Goal: Transaction & Acquisition: Book appointment/travel/reservation

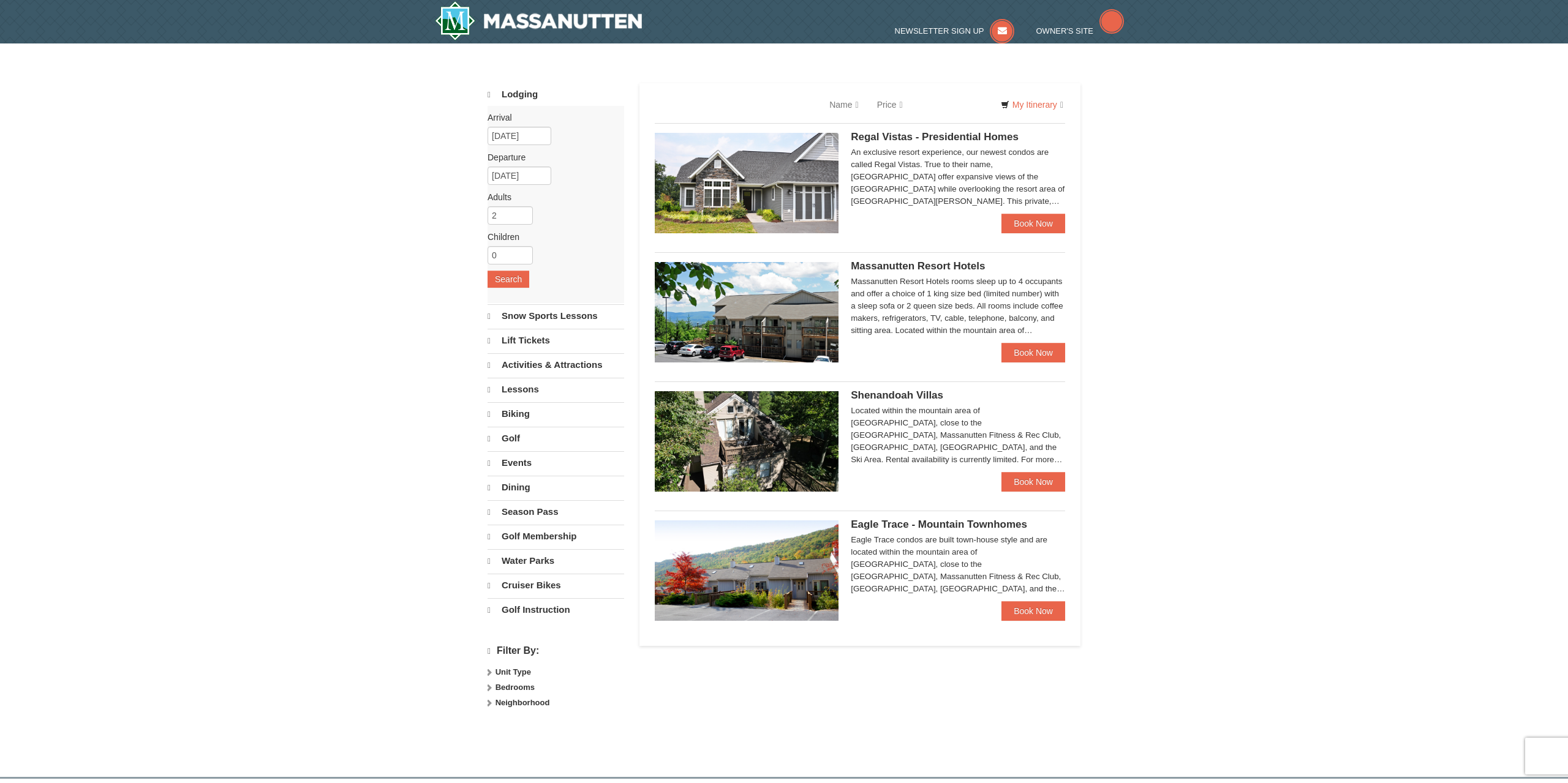
select select "10"
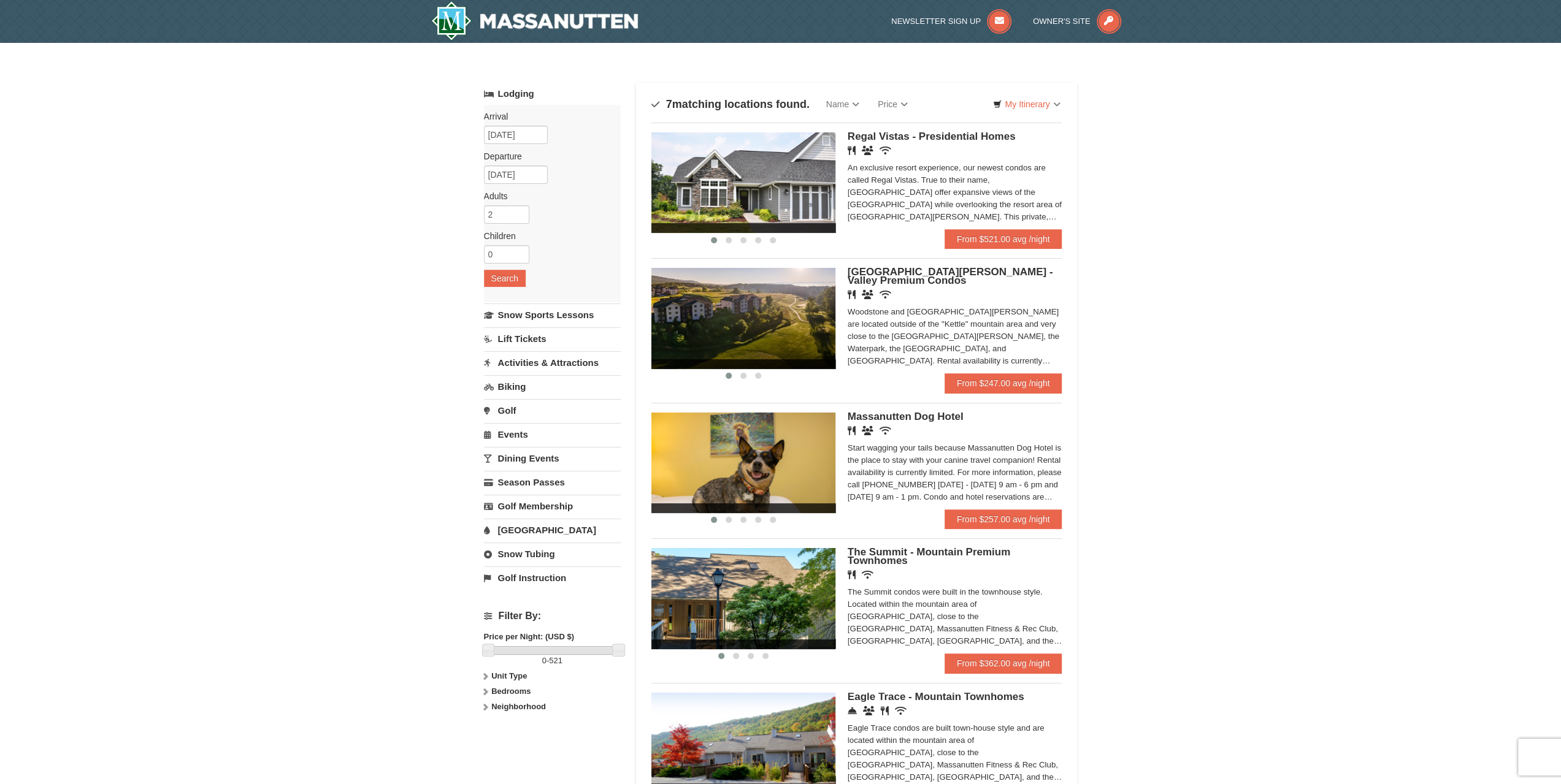
click at [994, 471] on div "Start wagging your tails because Massanutten Dog Hotel is the place to stay wit…" at bounding box center [955, 473] width 215 height 61
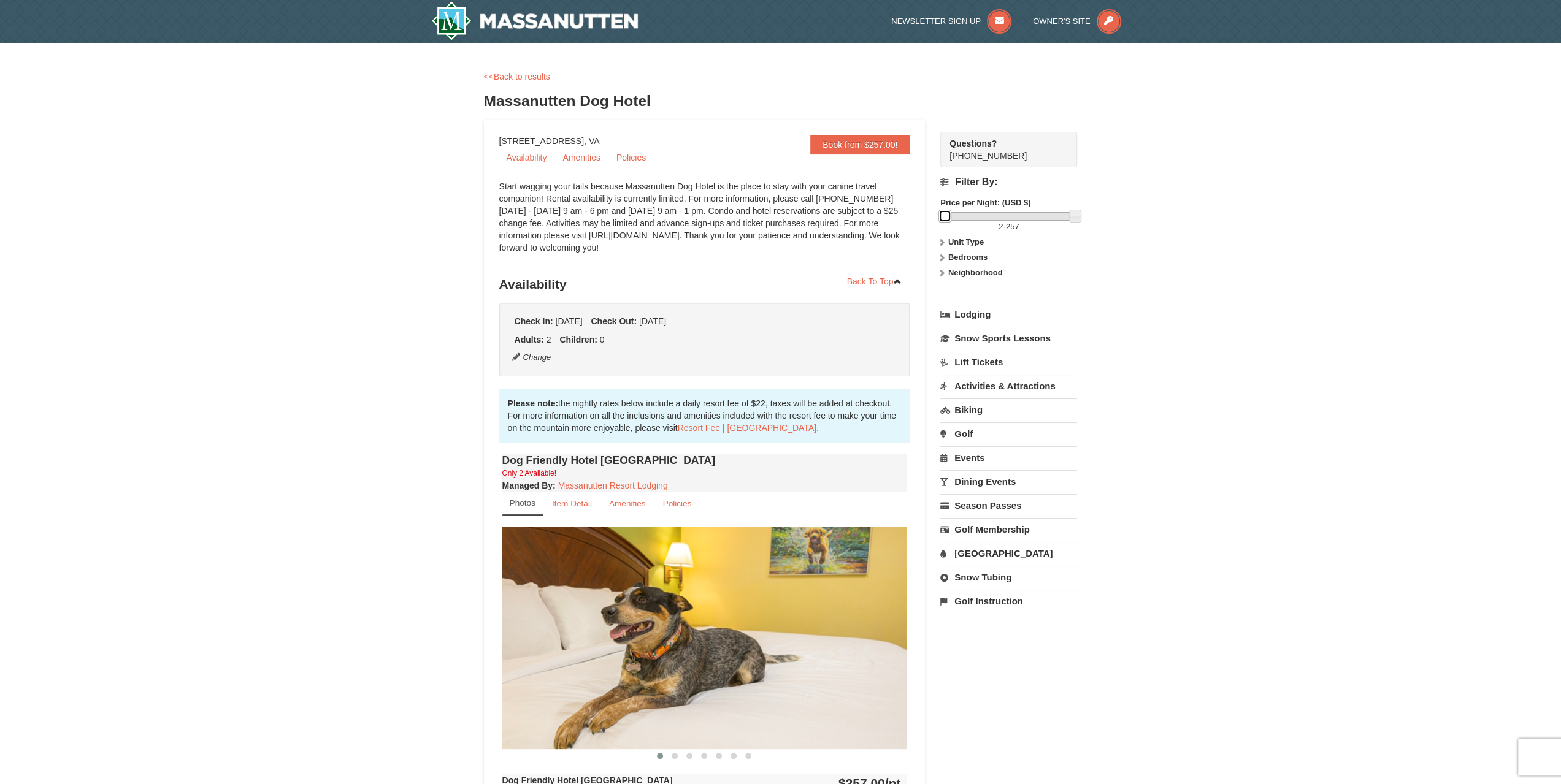
drag, startPoint x: 945, startPoint y: 218, endPoint x: 903, endPoint y: 222, distance: 42.2
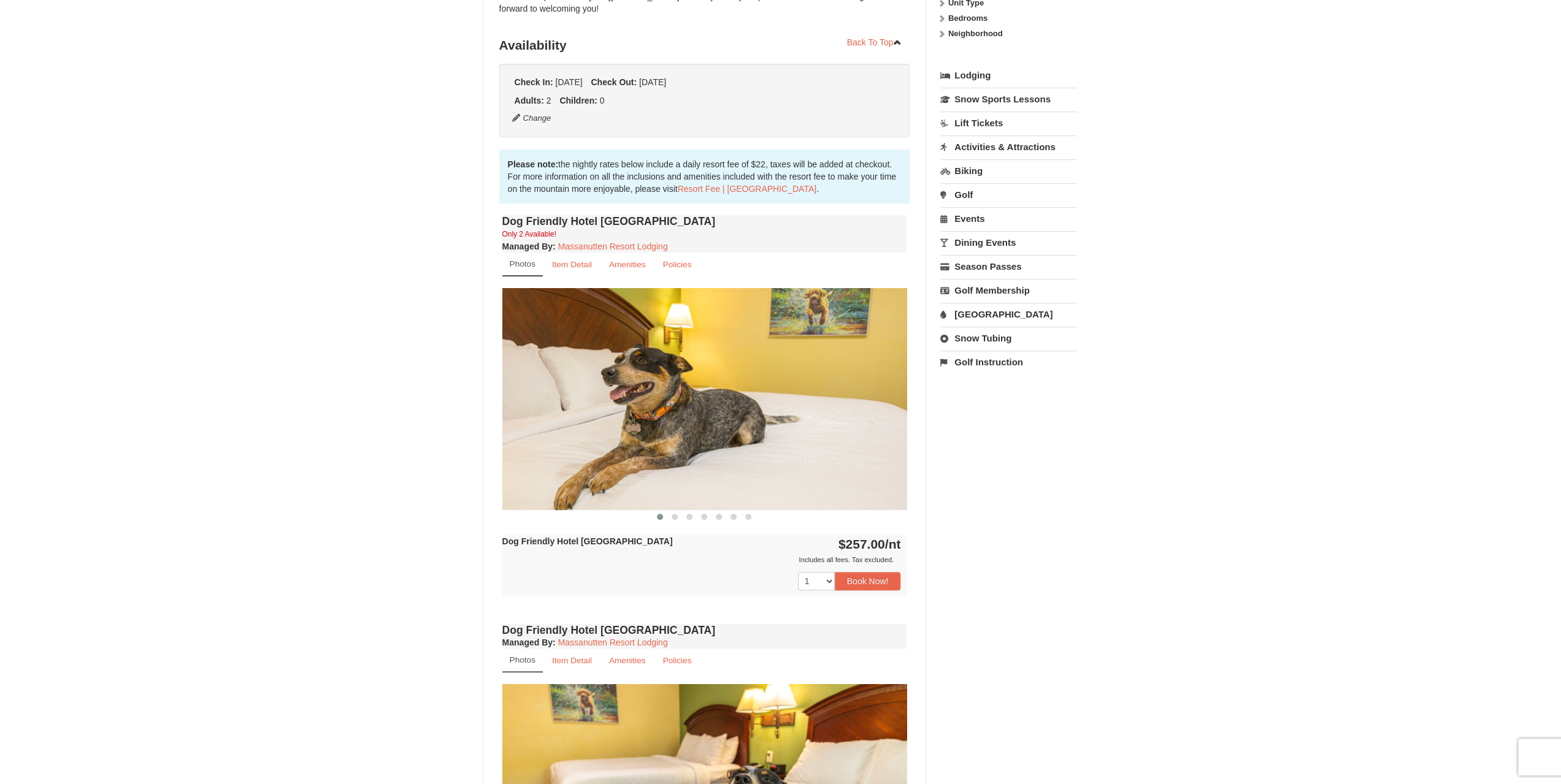
scroll to position [245, 0]
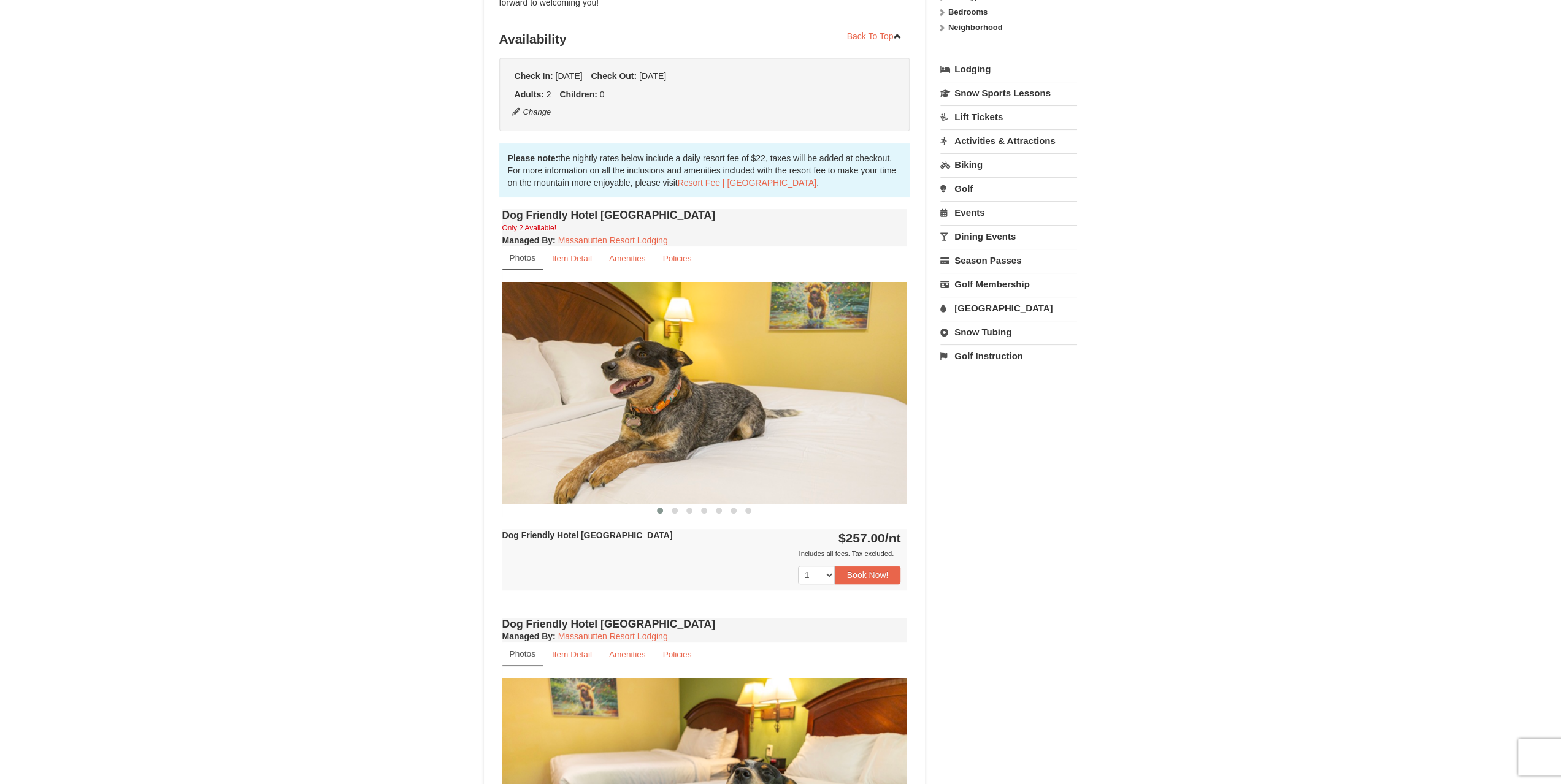
click at [834, 422] on img at bounding box center [705, 393] width 405 height 222
click at [676, 509] on span at bounding box center [675, 511] width 6 height 6
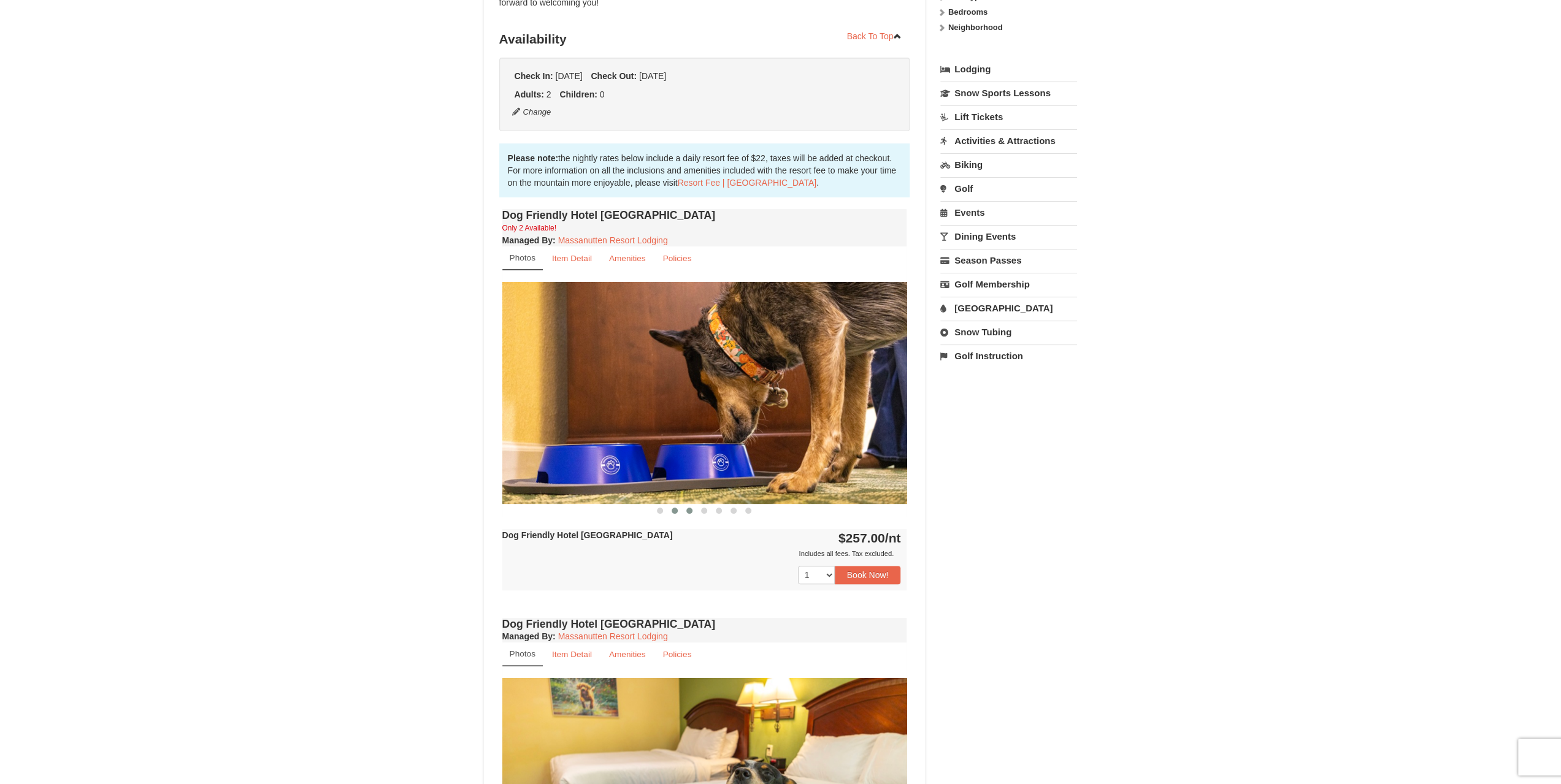
click at [692, 511] on button at bounding box center [690, 511] width 15 height 12
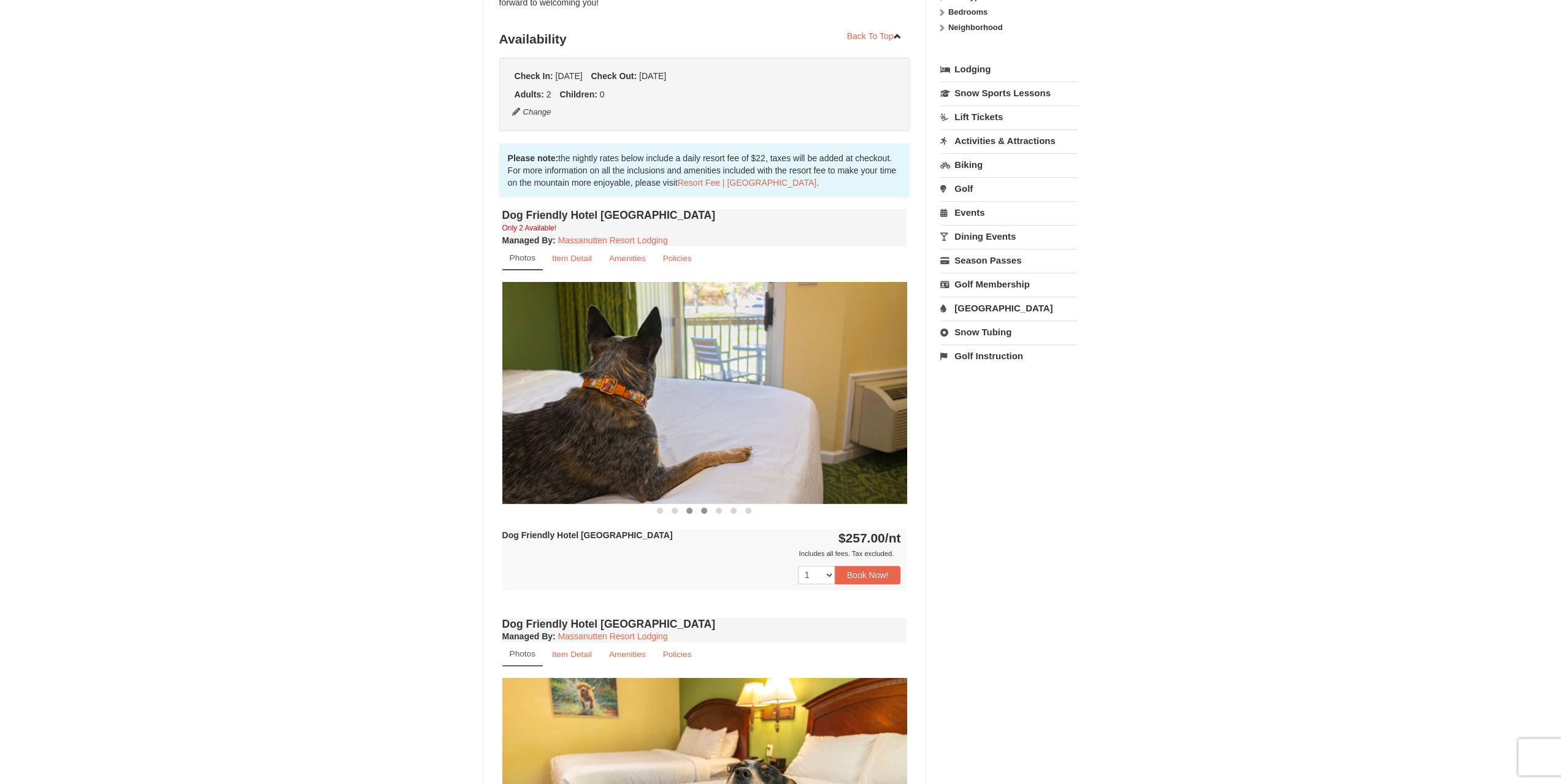
click at [708, 510] on button at bounding box center [705, 511] width 15 height 12
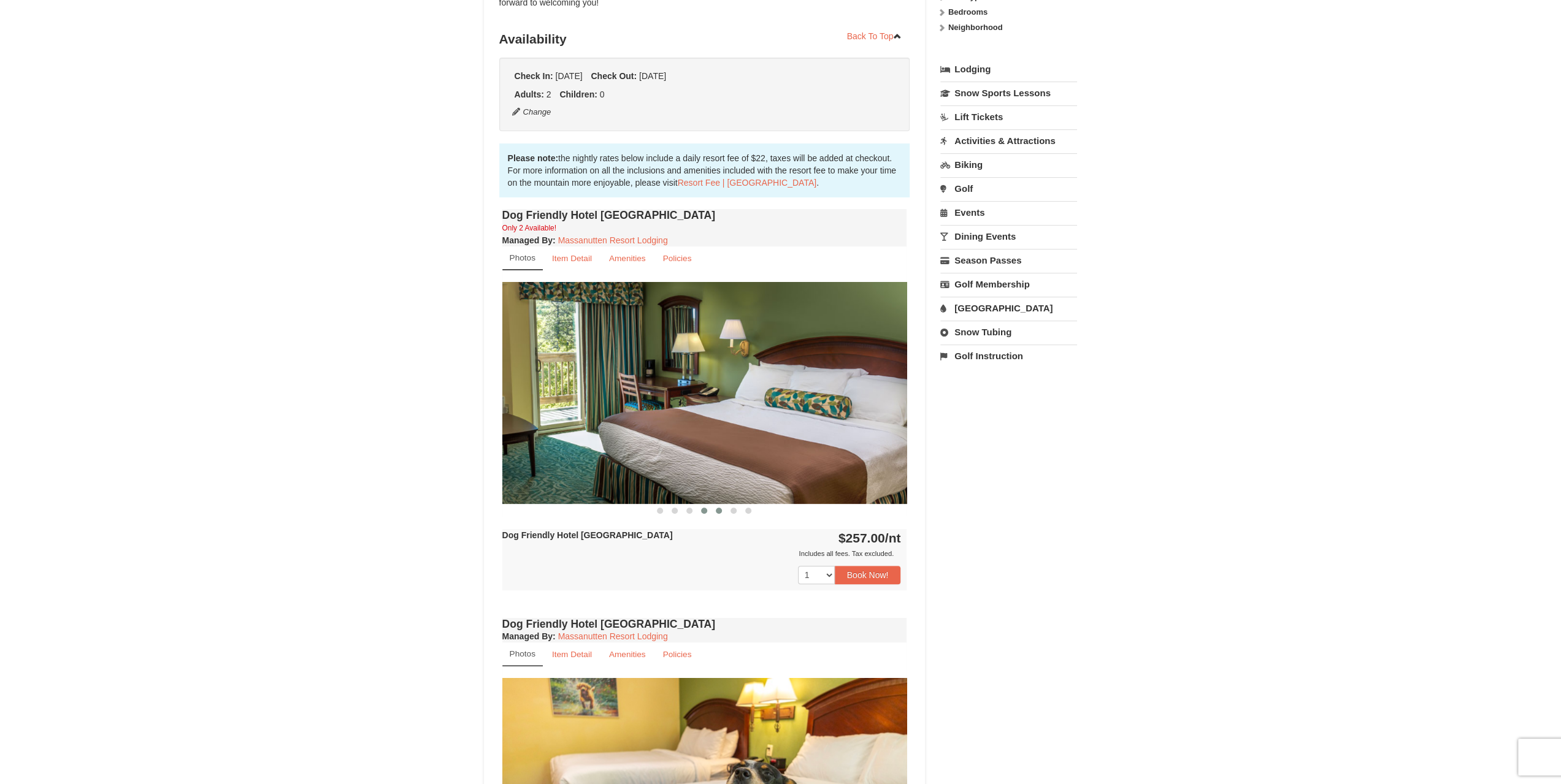
click at [722, 509] on span at bounding box center [718, 511] width 6 height 6
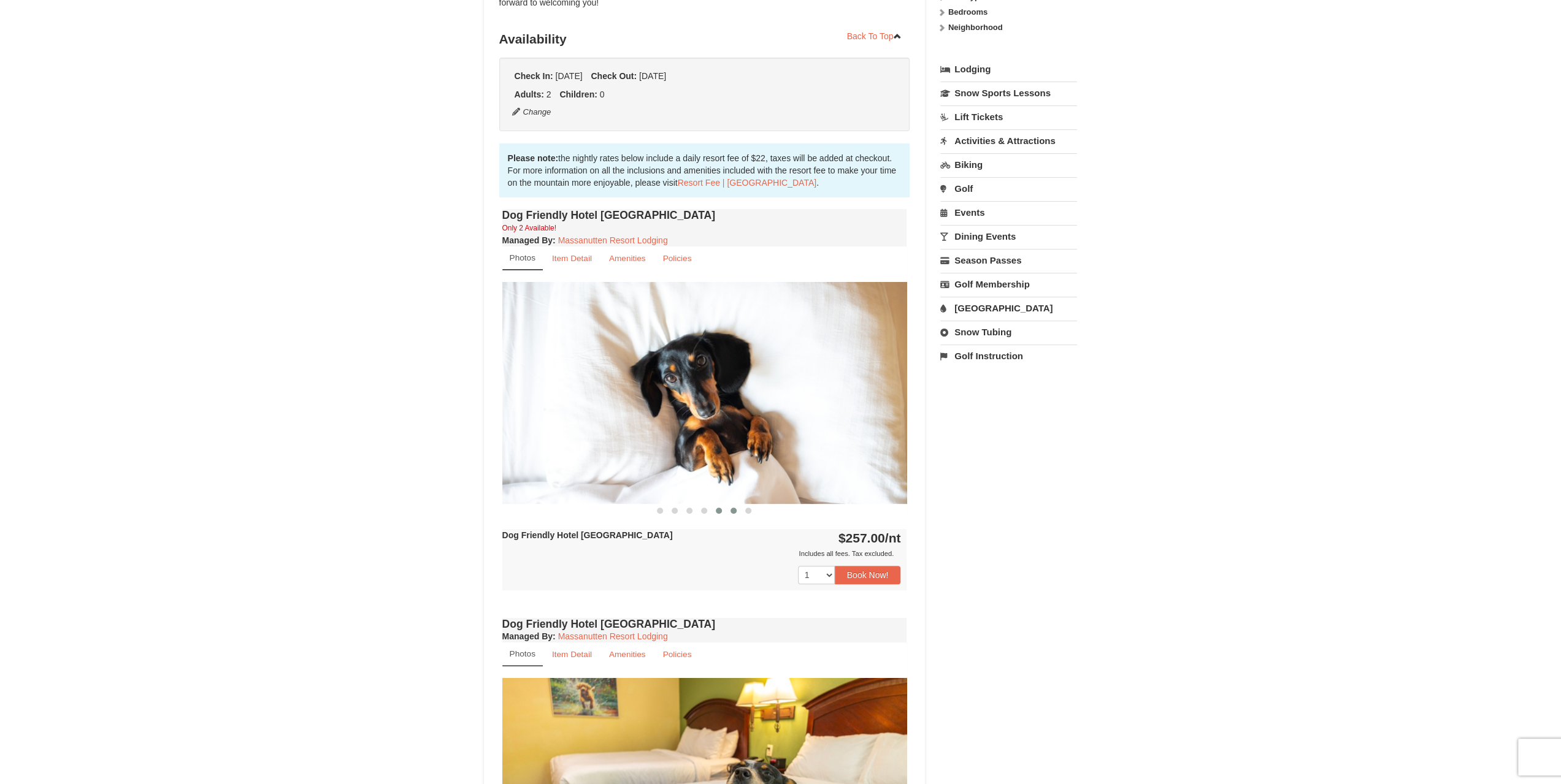
click at [733, 509] on span at bounding box center [733, 511] width 6 height 6
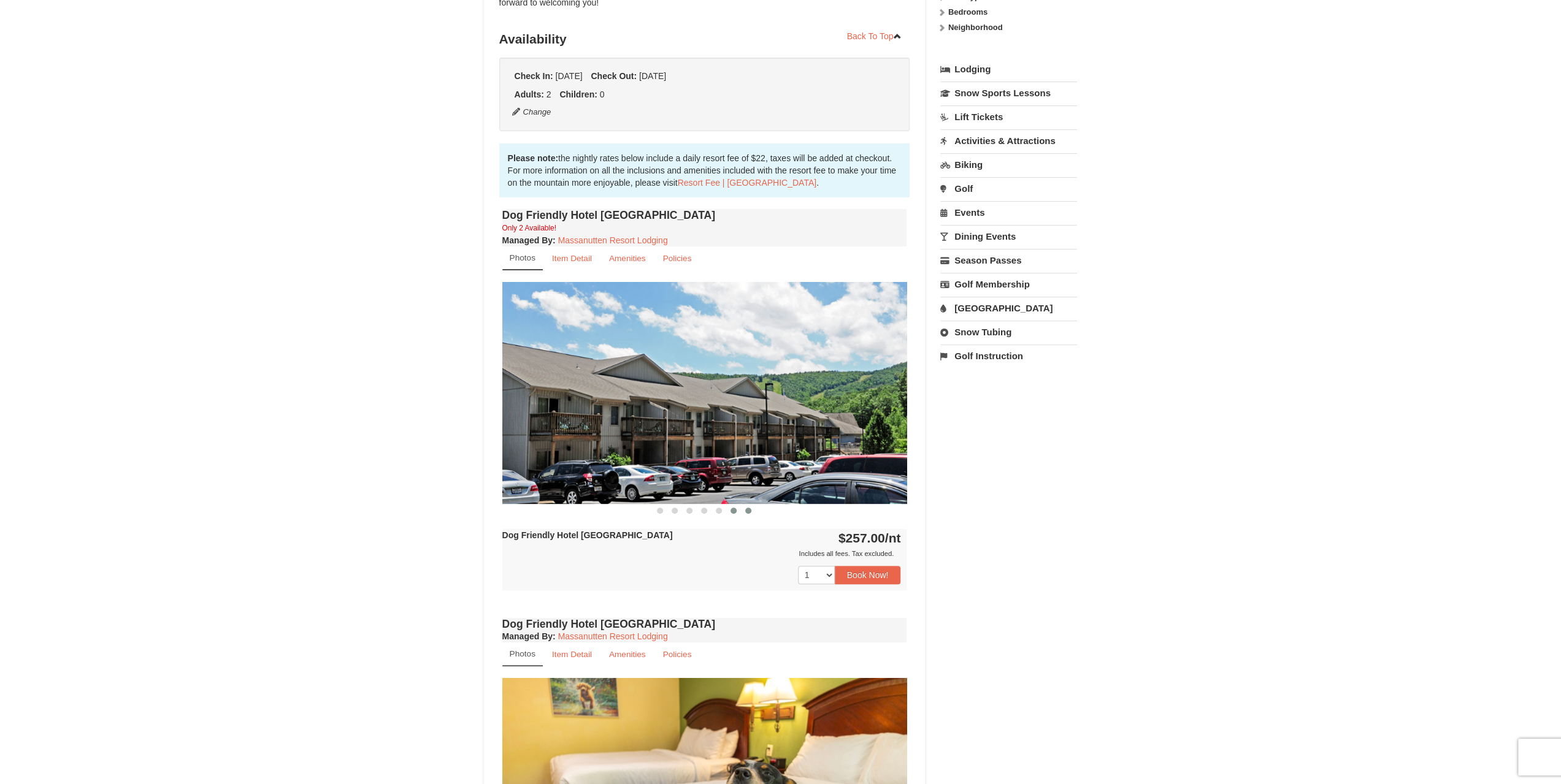
click at [750, 509] on span at bounding box center [748, 511] width 6 height 6
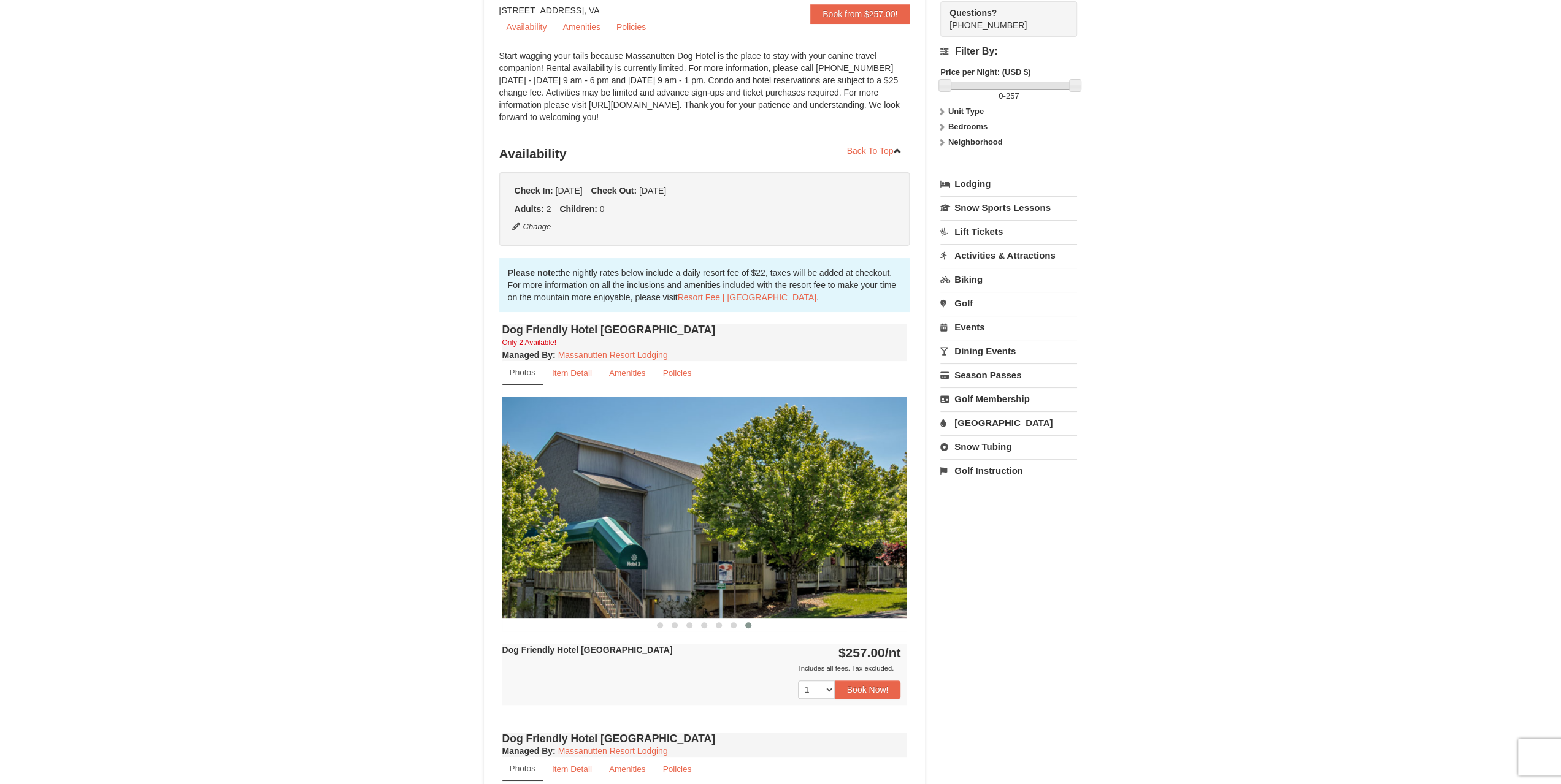
scroll to position [0, 0]
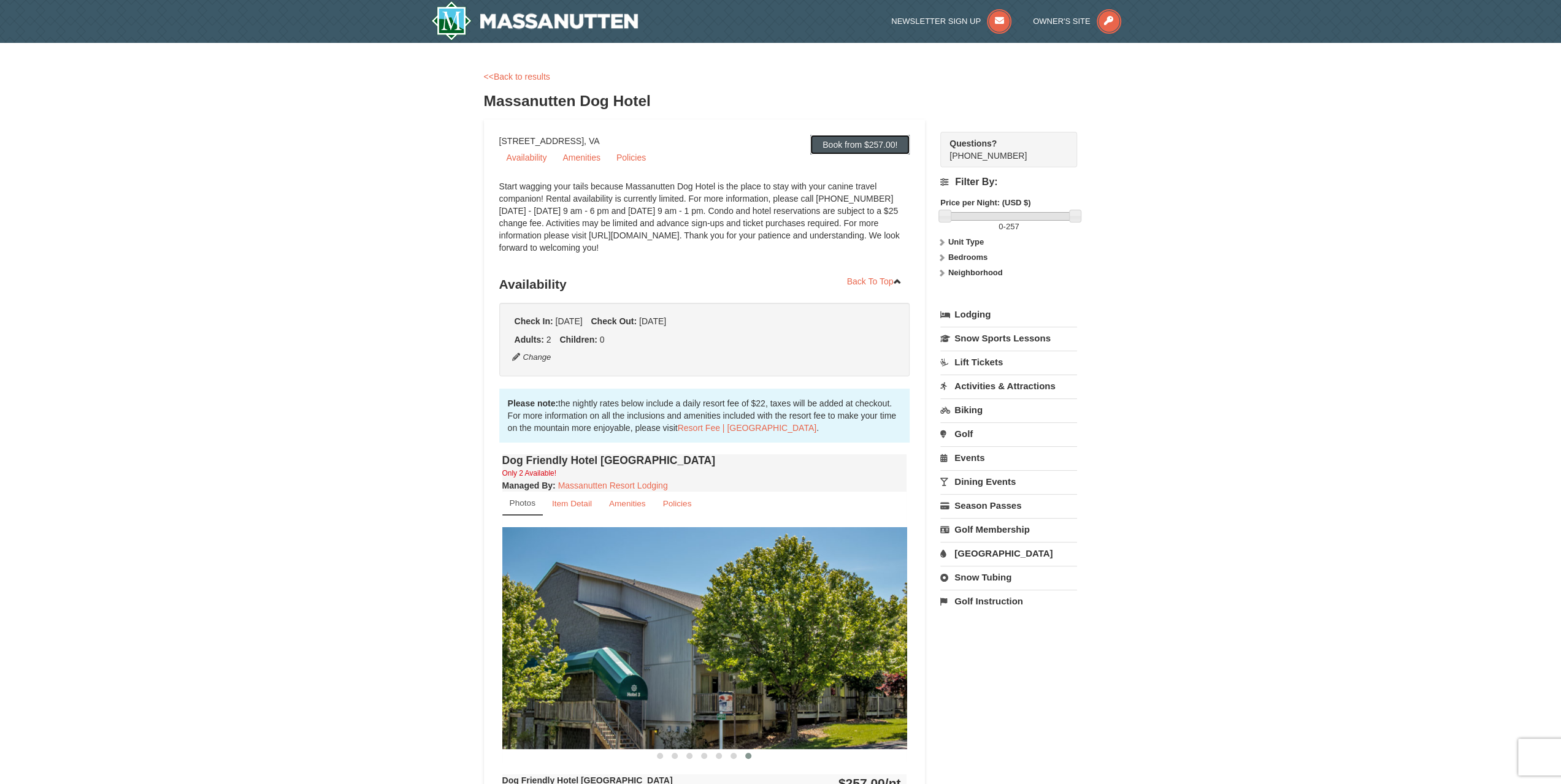
click at [843, 143] on link "Book from $257.00!" at bounding box center [860, 144] width 99 height 20
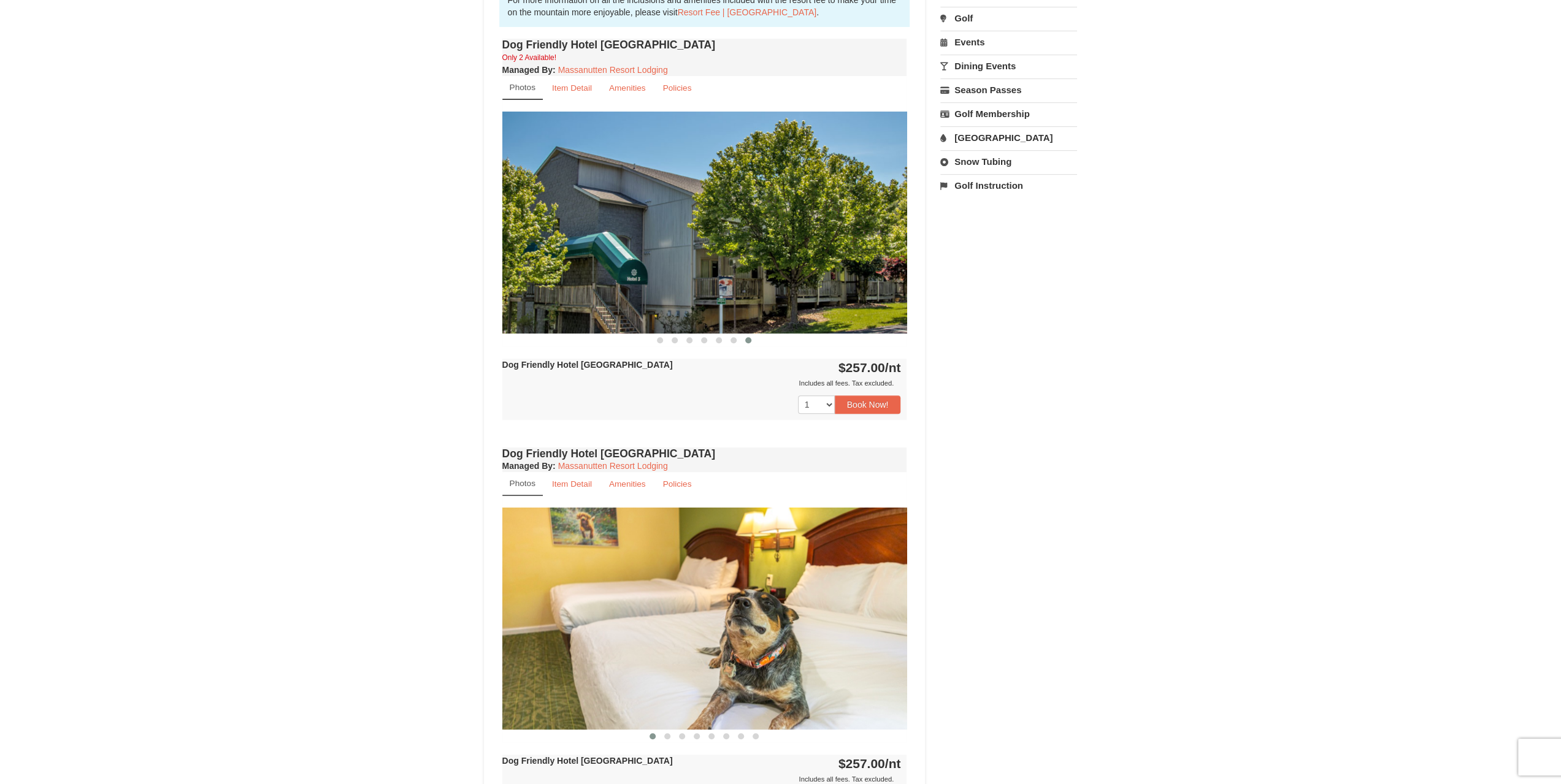
scroll to position [456, 0]
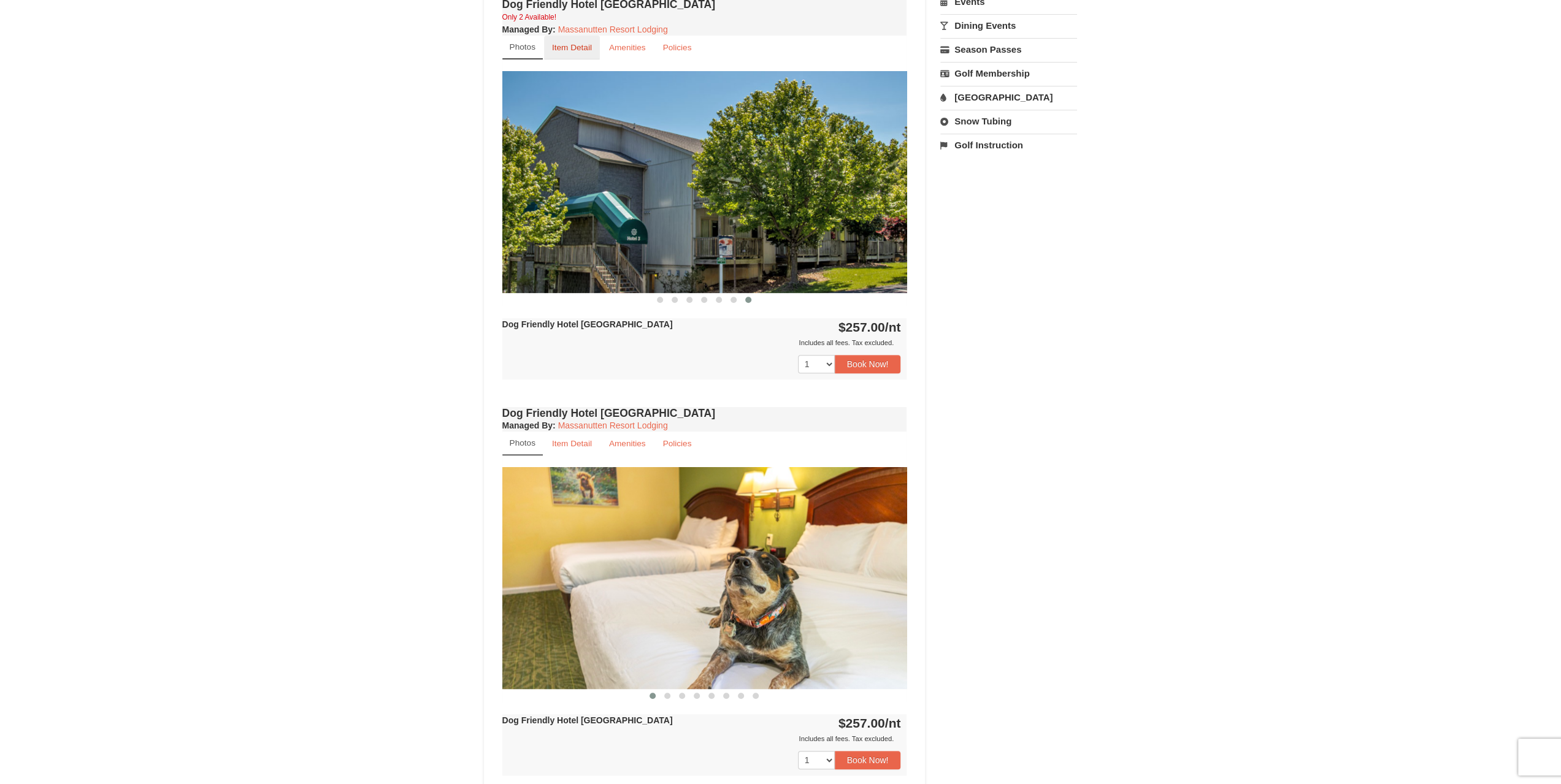
click at [568, 52] on link "Item Detail" at bounding box center [572, 47] width 56 height 24
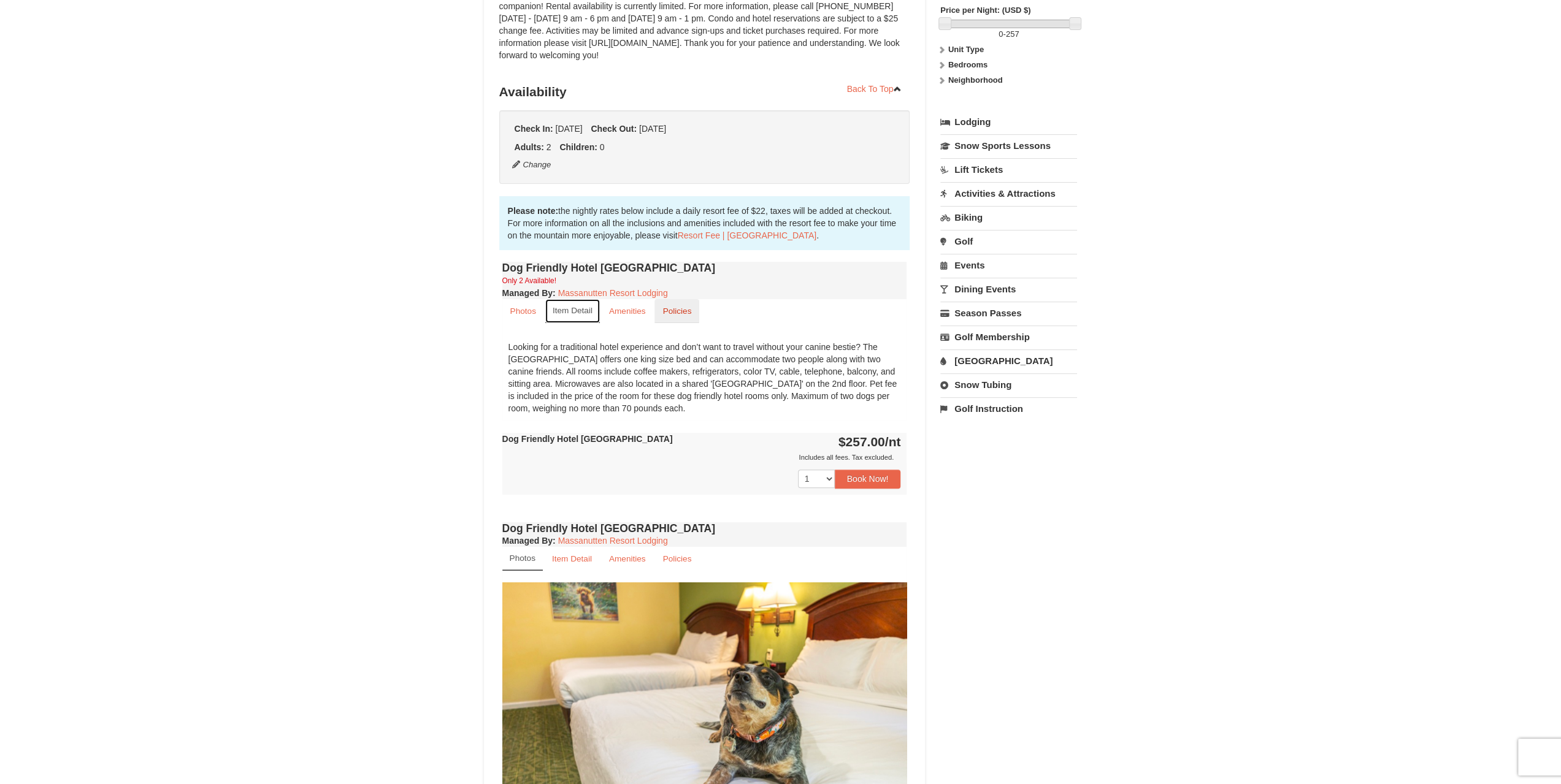
scroll to position [150, 0]
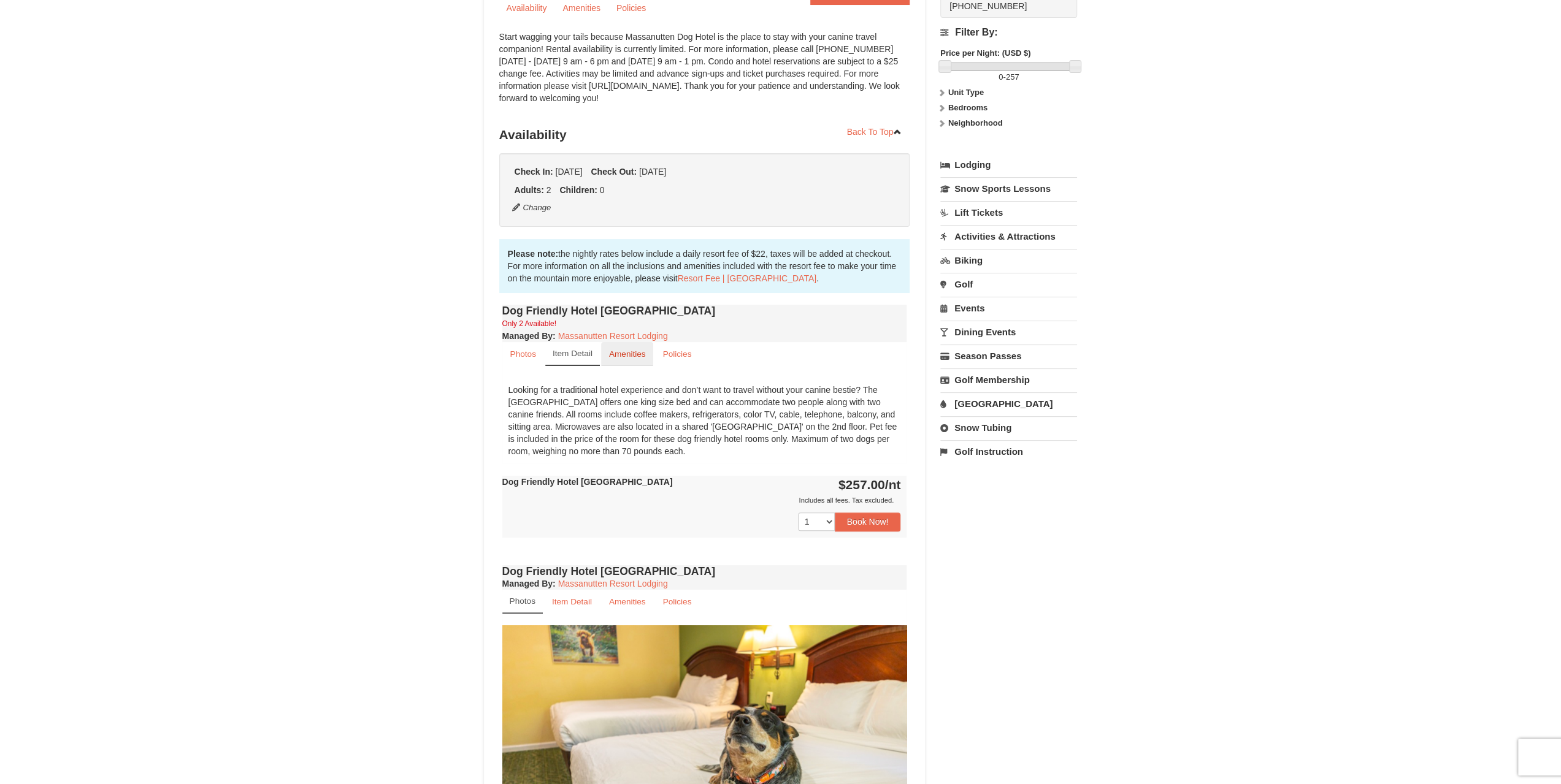
click at [631, 354] on small "Amenities" at bounding box center [628, 354] width 37 height 10
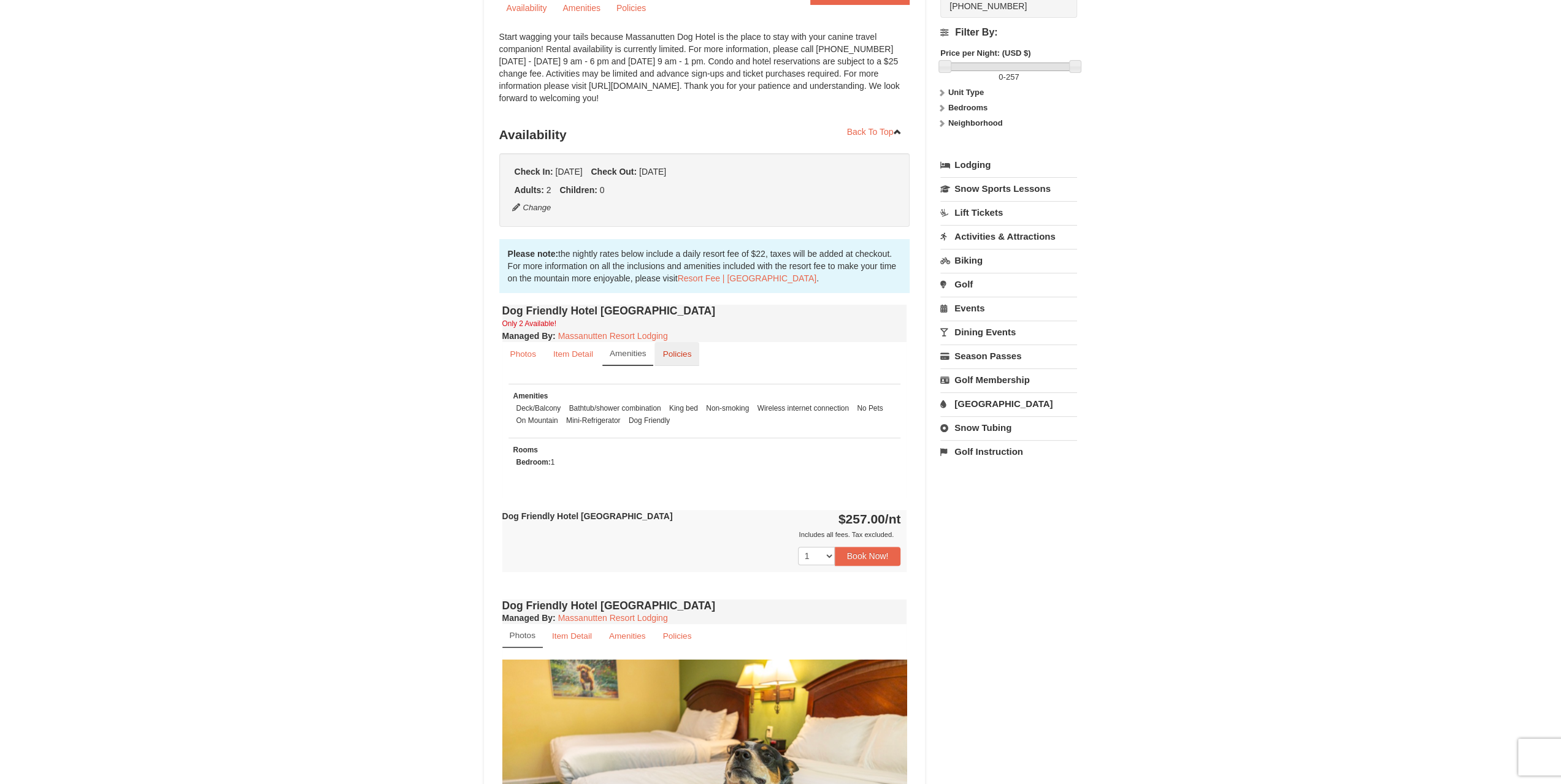
click at [658, 351] on link "Policies" at bounding box center [677, 354] width 45 height 24
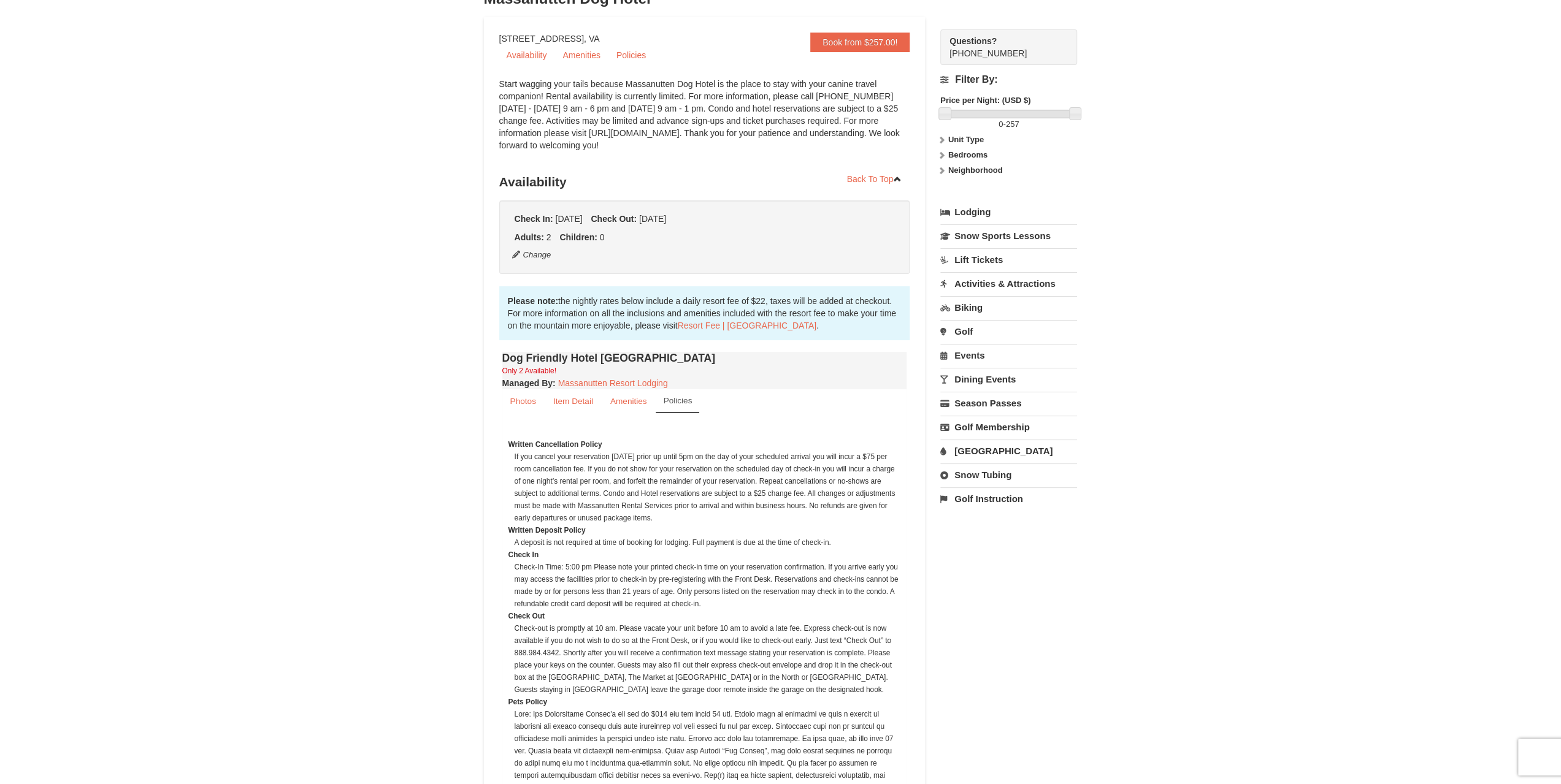
scroll to position [0, 0]
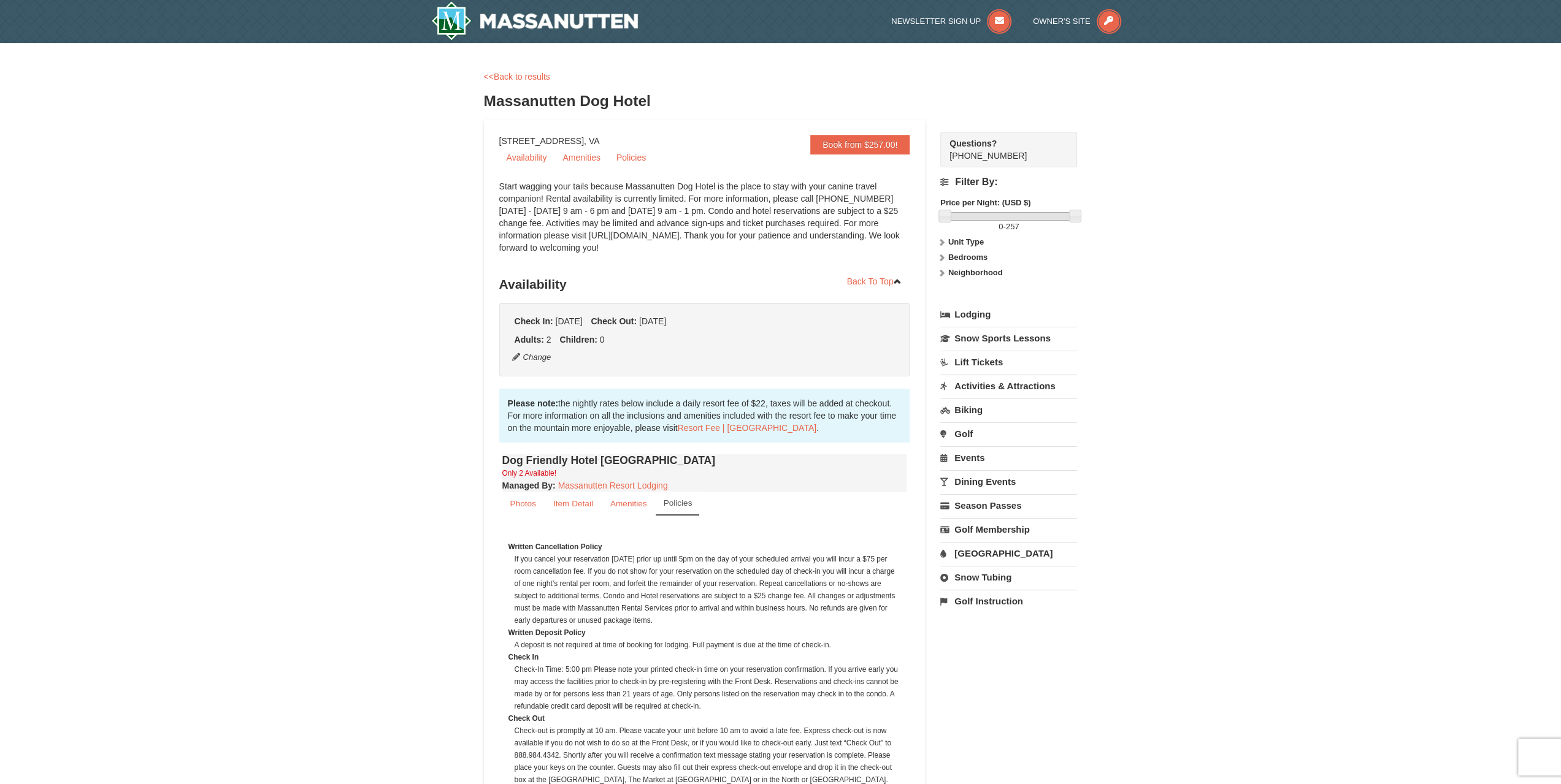
click at [977, 461] on link "Events" at bounding box center [1009, 458] width 137 height 22
click at [964, 501] on input "[DATE]" at bounding box center [973, 499] width 64 height 18
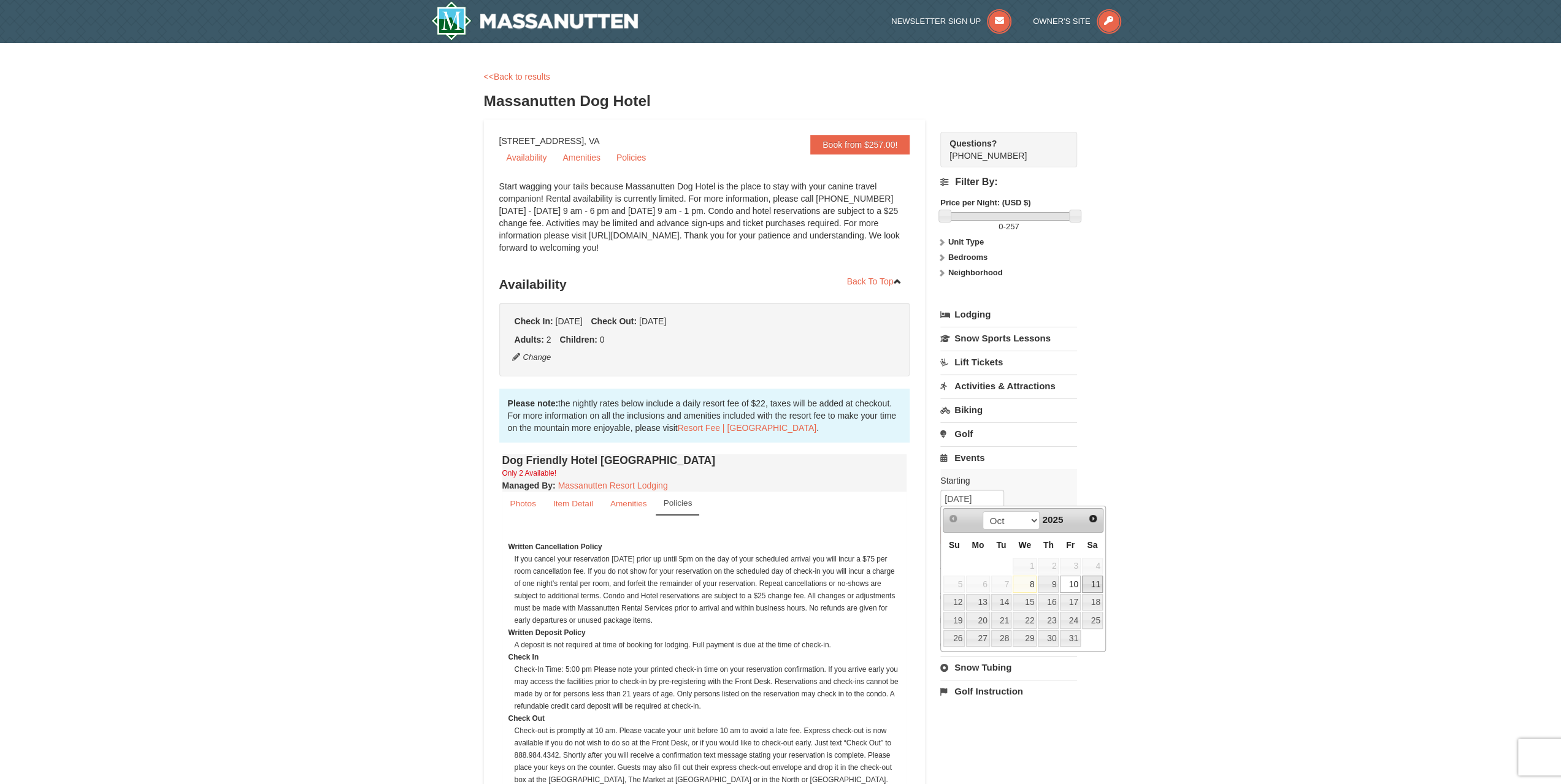
click at [1092, 583] on link "11" at bounding box center [1092, 584] width 21 height 17
type input "[DATE]"
click at [971, 534] on button "Search" at bounding box center [961, 535] width 41 height 17
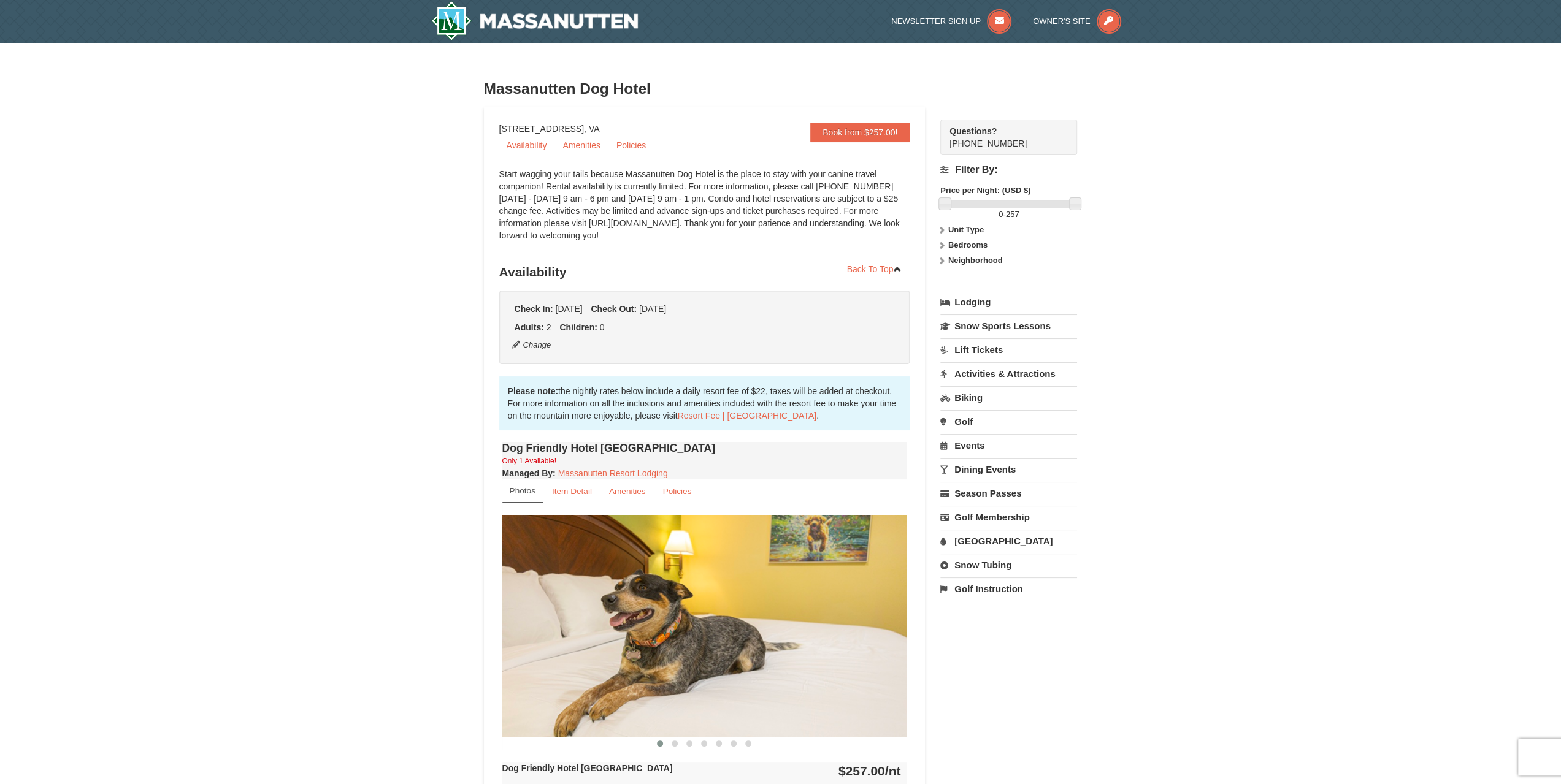
click at [970, 352] on link "Lift Tickets" at bounding box center [1009, 350] width 137 height 22
click at [967, 420] on button "Search" at bounding box center [961, 415] width 41 height 17
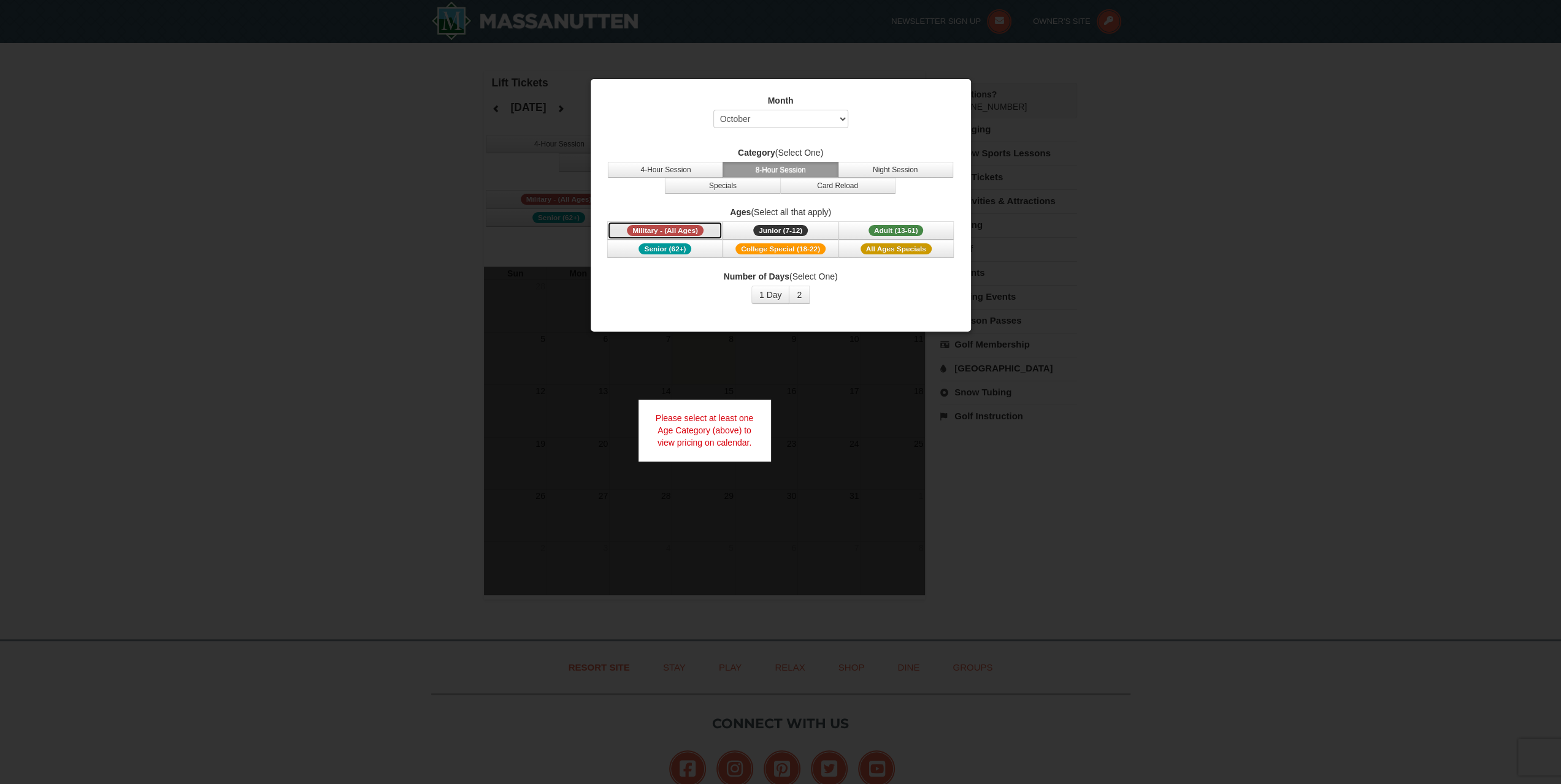
click at [673, 229] on span "Military - (All Ages)" at bounding box center [665, 231] width 77 height 11
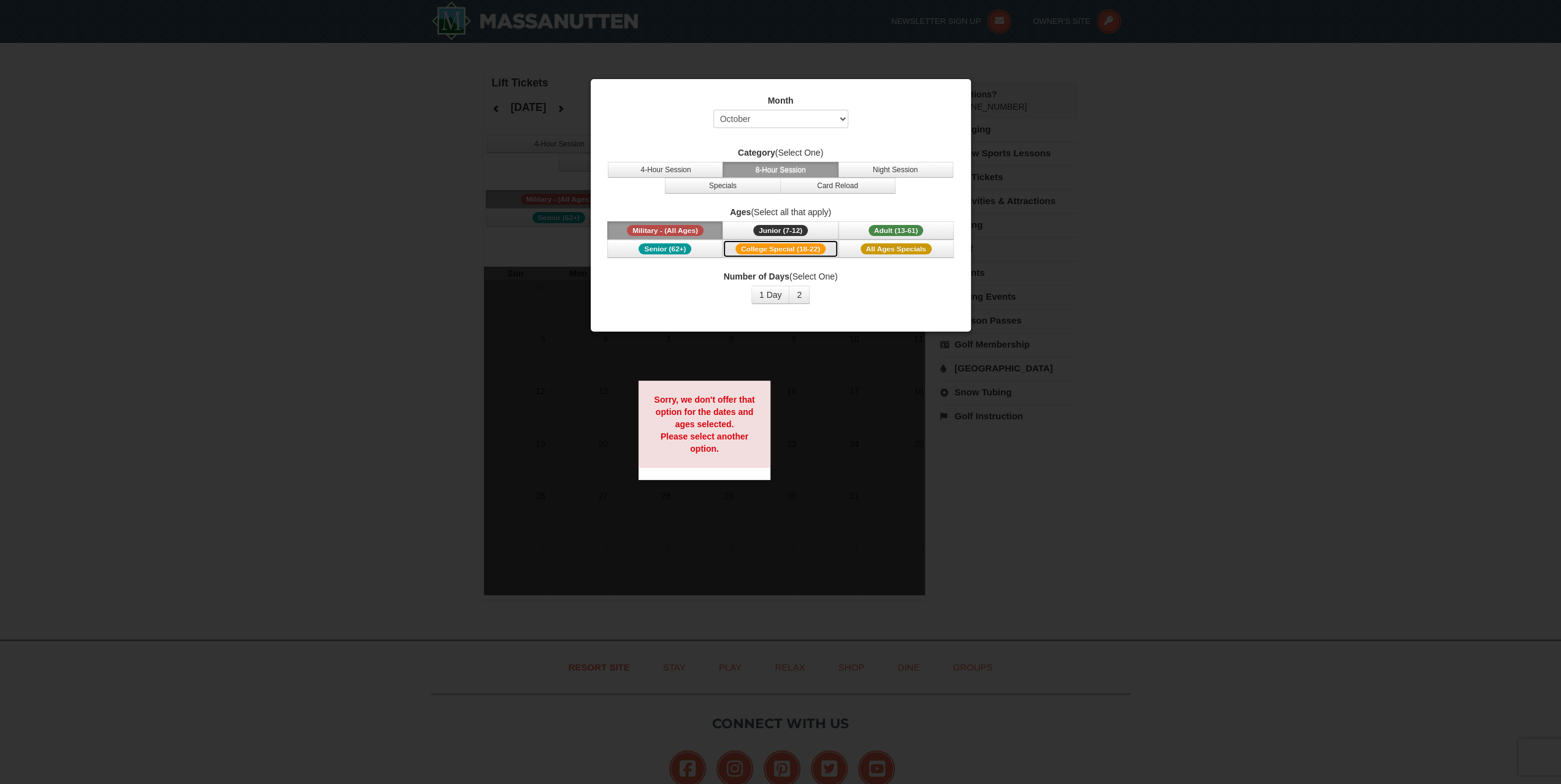
click at [817, 248] on span "College Special (18-22)" at bounding box center [780, 249] width 90 height 11
click at [697, 168] on button "4-Hour Session" at bounding box center [666, 169] width 116 height 16
click at [774, 170] on button "8-Hour Session" at bounding box center [780, 169] width 116 height 16
click at [926, 170] on button "Night Session" at bounding box center [896, 169] width 116 height 16
click at [916, 219] on div "Ages (Select all that apply) Military - (All Ages) Junior (7-12) (7 - 12) Adult…" at bounding box center [781, 232] width 350 height 52
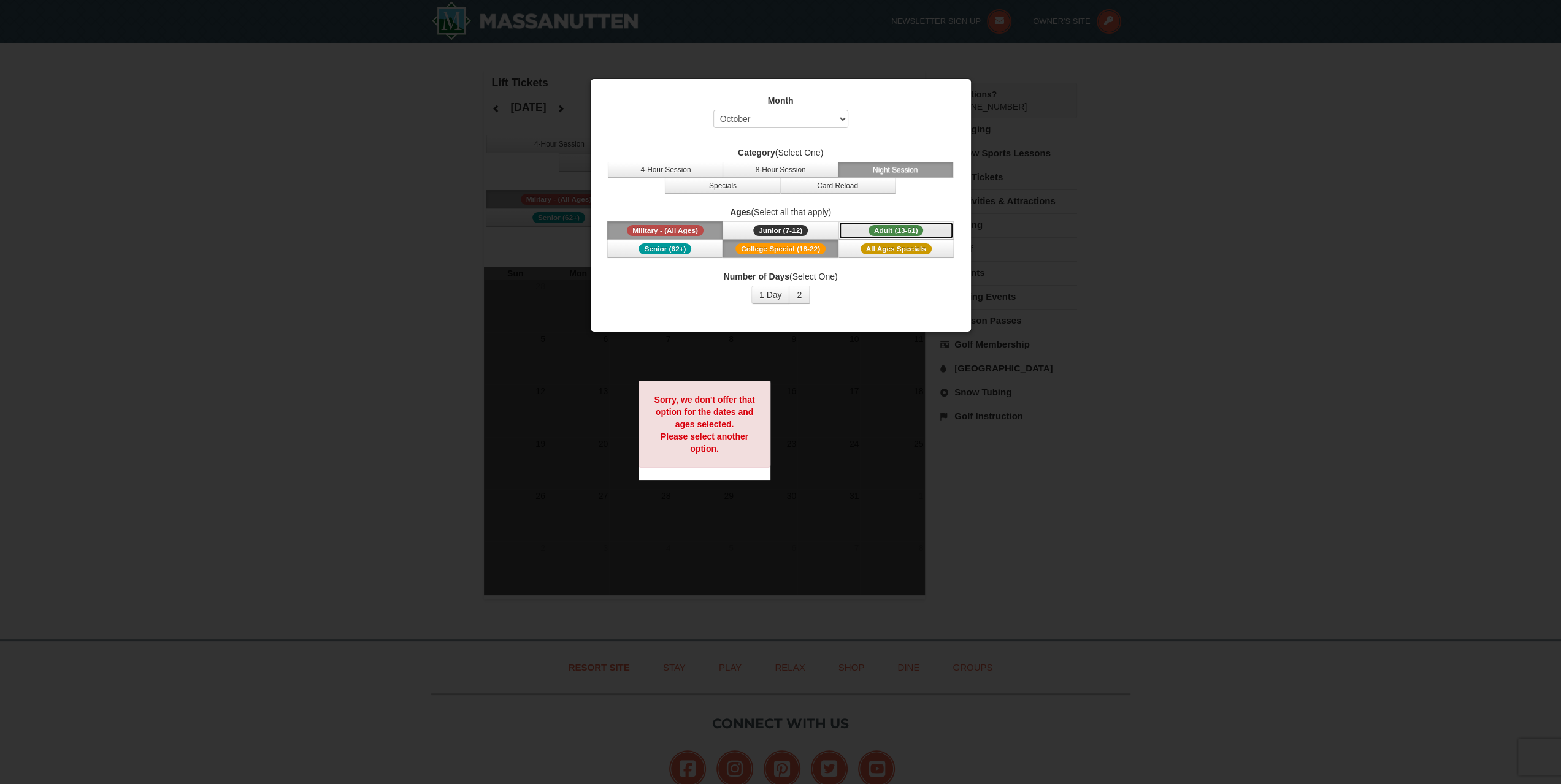
click at [918, 222] on button "Adult (13-61) (13 - 61)" at bounding box center [896, 231] width 116 height 18
click at [923, 247] on span "All Ages Specials" at bounding box center [896, 249] width 71 height 11
click at [832, 192] on button "Card Reload" at bounding box center [838, 186] width 116 height 16
click at [745, 175] on button "8-Hour Session" at bounding box center [780, 169] width 116 height 16
click at [747, 178] on button "Specials" at bounding box center [723, 186] width 116 height 16
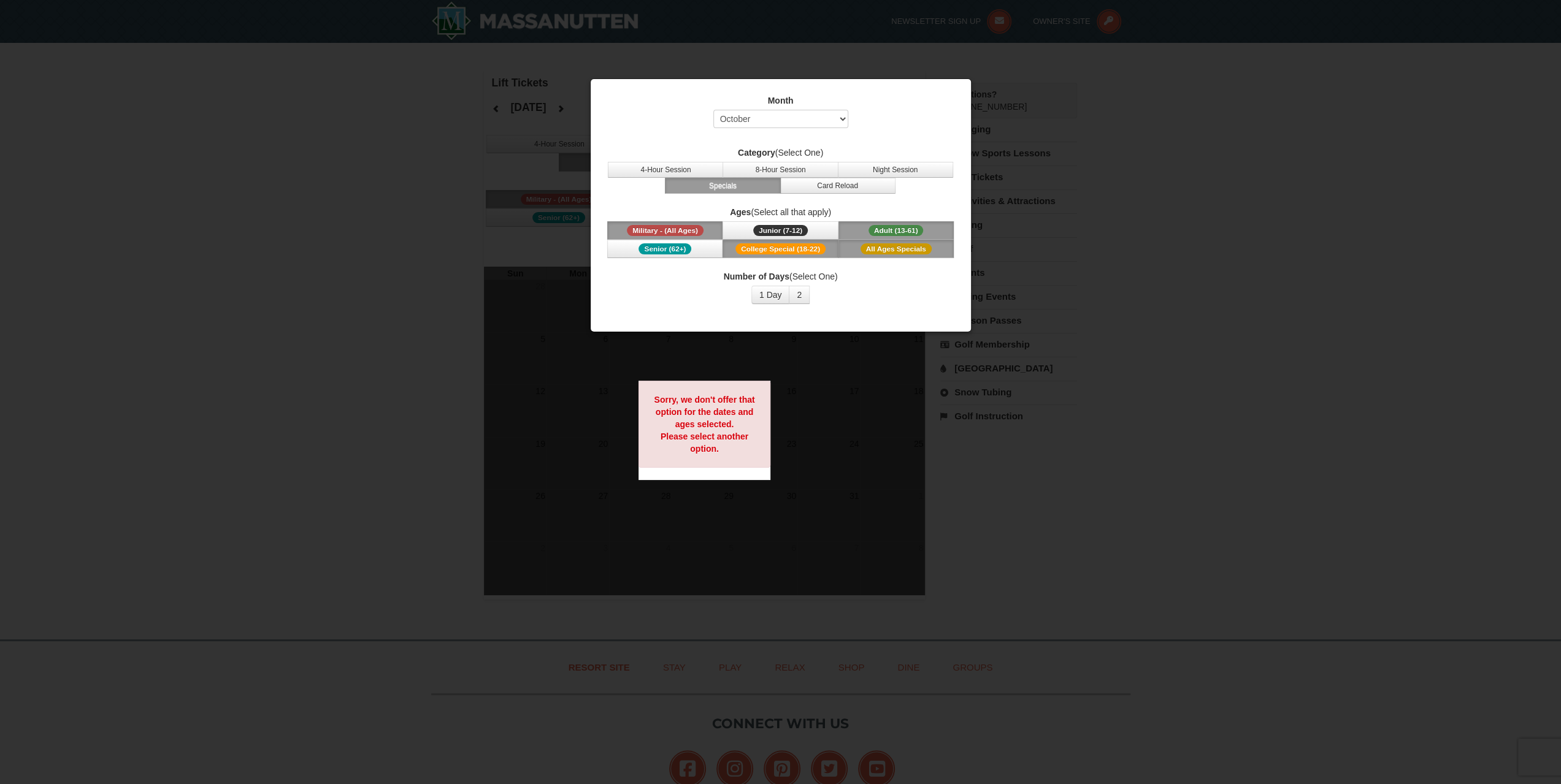
click at [1169, 197] on div at bounding box center [780, 392] width 1561 height 784
click at [811, 115] on select "Select October November December January February March April May June July Aug…" at bounding box center [781, 118] width 135 height 18
select select "12"
click at [714, 109] on select "Select October November December January February March April May June July Aug…" at bounding box center [781, 118] width 135 height 18
click at [688, 245] on span "Senior (62+)" at bounding box center [665, 249] width 53 height 11
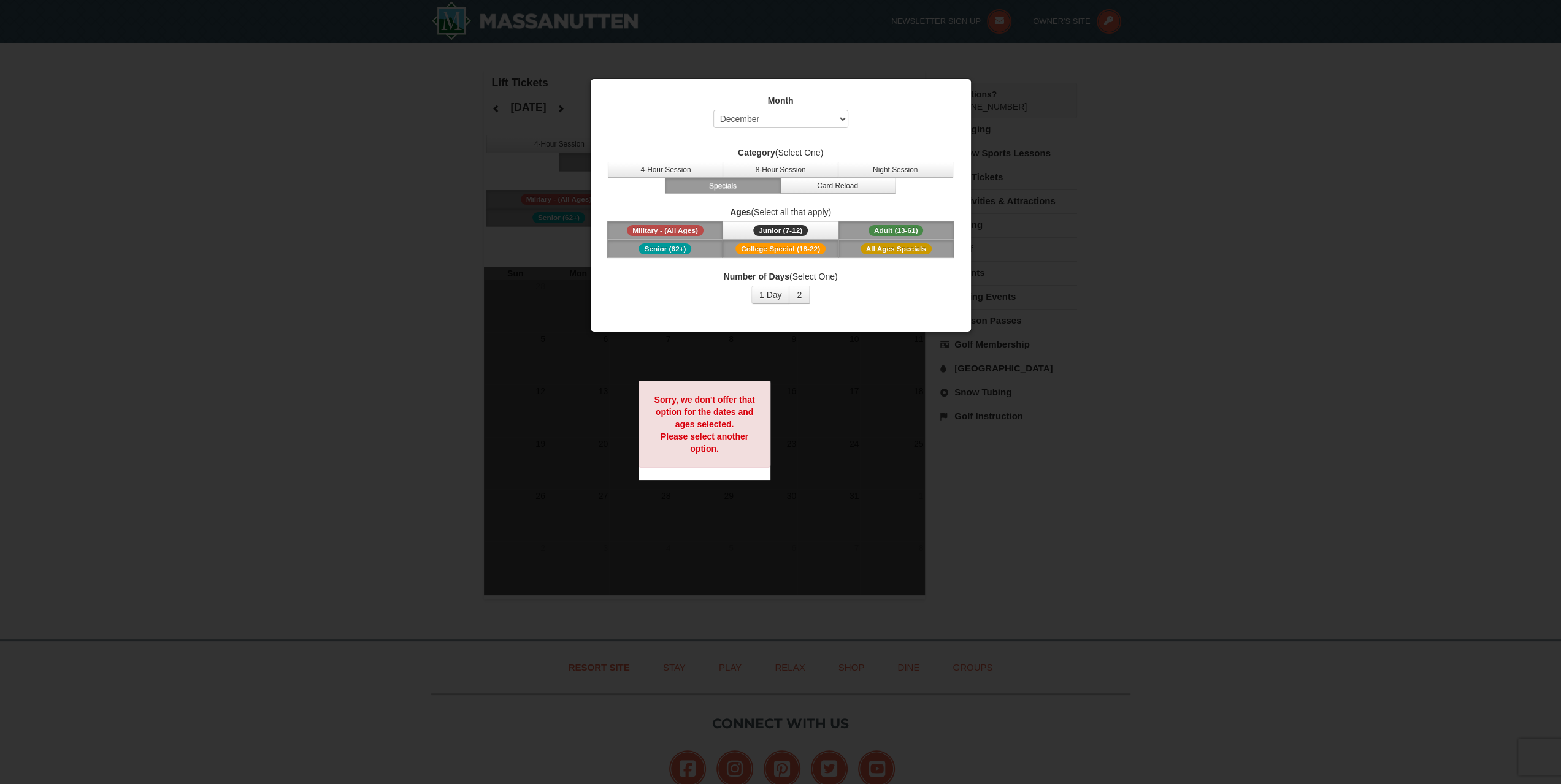
click at [663, 222] on button "Military - (All Ages)" at bounding box center [665, 231] width 116 height 18
click at [788, 230] on span "Junior (7-12)" at bounding box center [780, 231] width 54 height 11
click at [760, 291] on button "1 Day" at bounding box center [771, 294] width 39 height 18
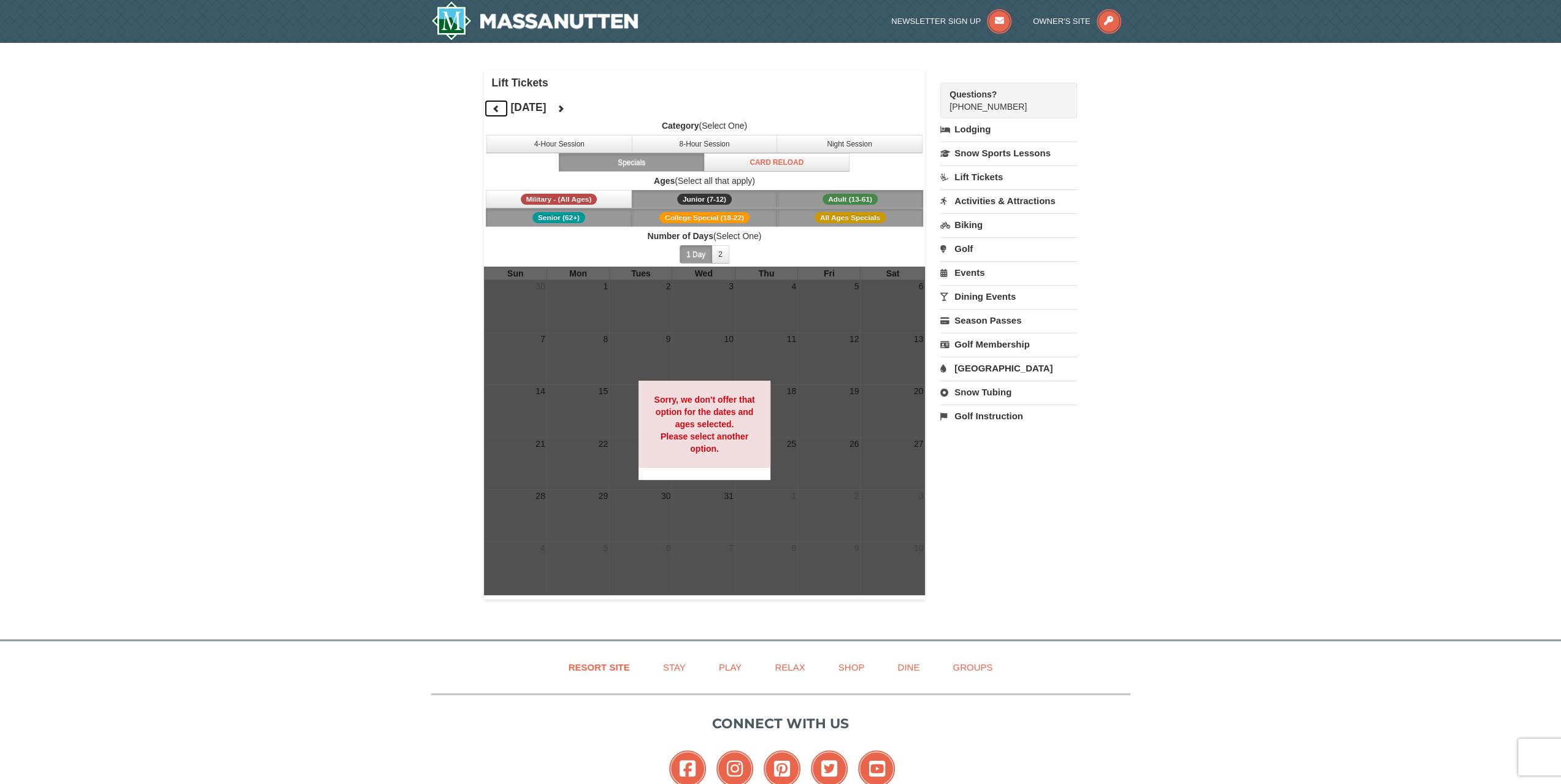
click at [495, 107] on icon at bounding box center [496, 108] width 9 height 9
click at [563, 197] on span "Military - (All Ages)" at bounding box center [559, 199] width 77 height 11
click at [727, 252] on button "2" at bounding box center [720, 254] width 18 height 18
click at [724, 199] on span "Junior (7-12)" at bounding box center [705, 199] width 54 height 11
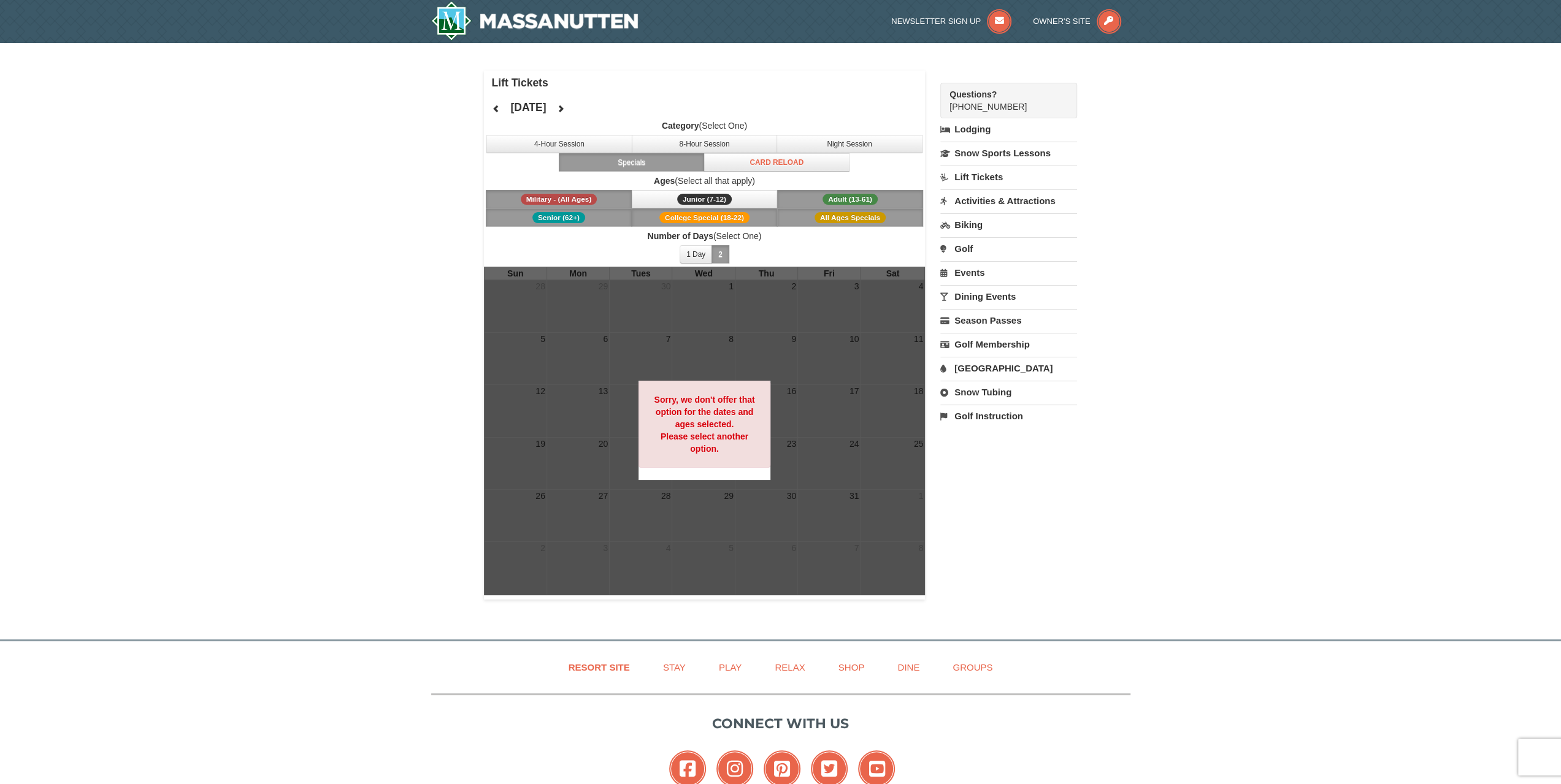
click at [728, 216] on span "College Special (18-22)" at bounding box center [704, 218] width 90 height 11
click at [728, 219] on span "College Special (18-22)" at bounding box center [704, 218] width 90 height 11
click at [575, 214] on span "Senior (62+)" at bounding box center [559, 218] width 53 height 11
click at [867, 212] on span "All Ages Specials" at bounding box center [850, 218] width 71 height 11
click at [575, 141] on button "4-Hour Session" at bounding box center [559, 143] width 146 height 18
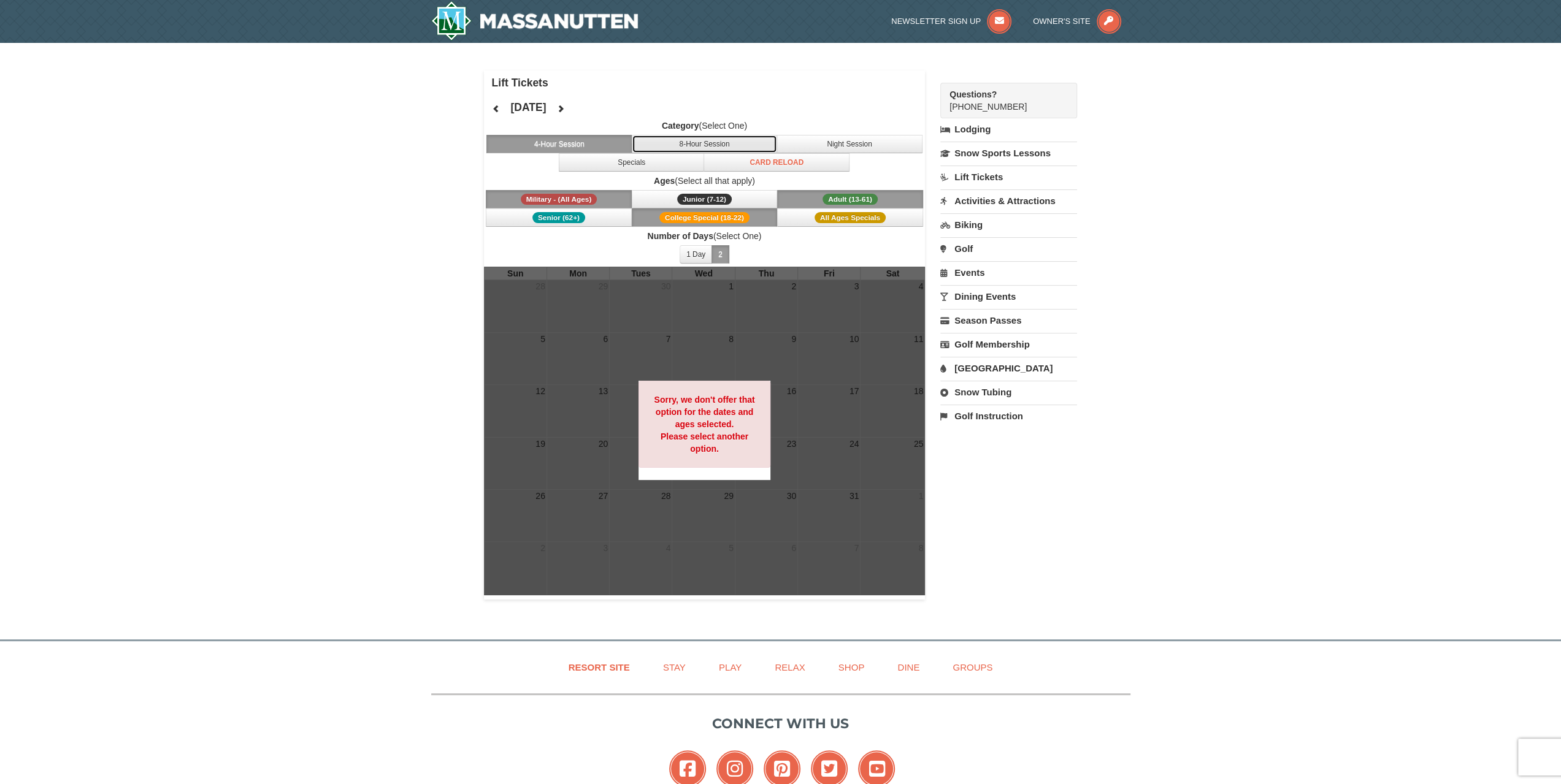
click at [706, 141] on button "8-Hour Session" at bounding box center [705, 143] width 146 height 18
click at [849, 150] on button "Night Session" at bounding box center [850, 143] width 146 height 18
click at [539, 103] on h4 "October 2025" at bounding box center [528, 107] width 35 height 12
click at [565, 109] on icon at bounding box center [560, 108] width 9 height 9
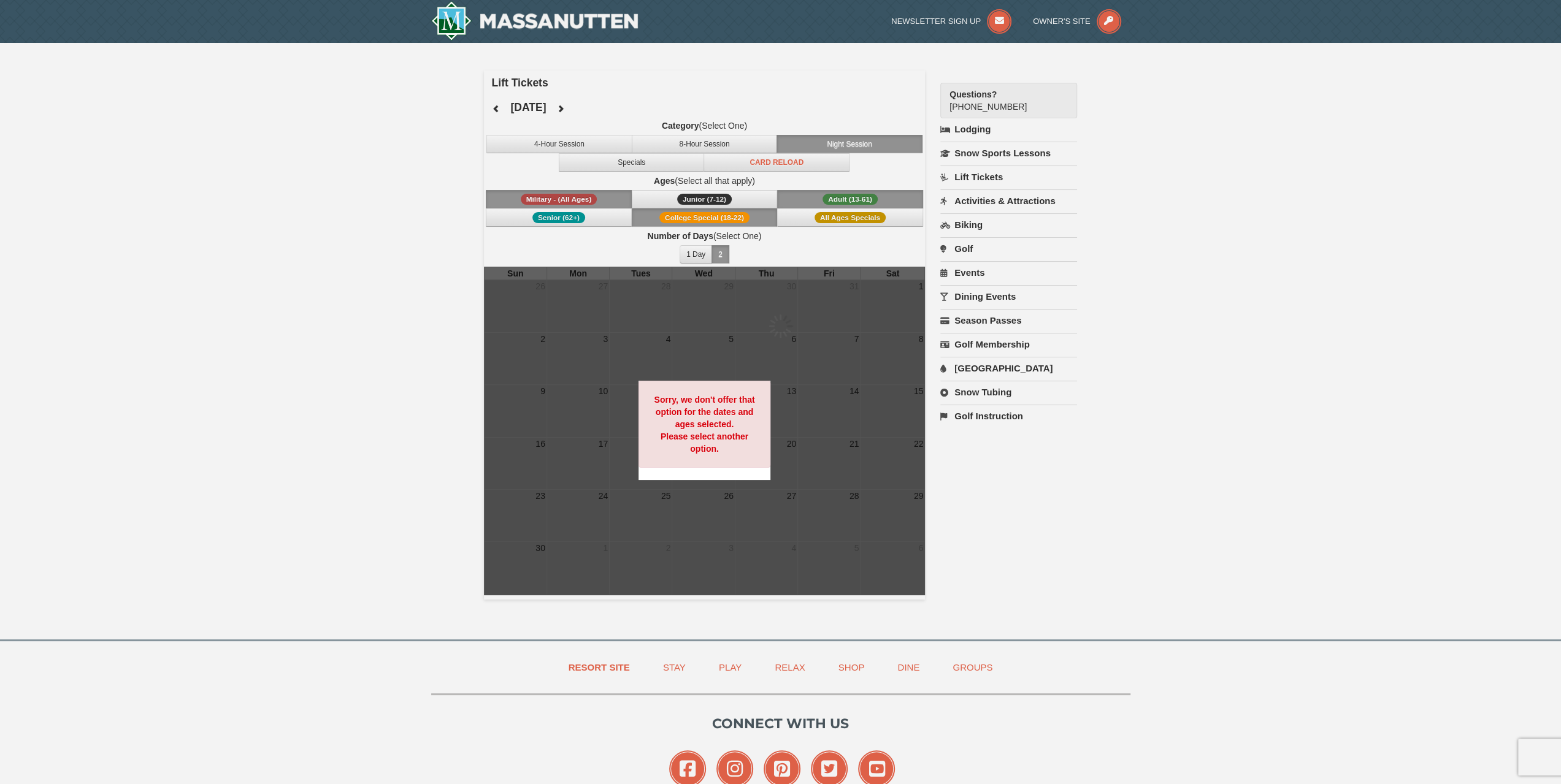
click at [594, 109] on div at bounding box center [780, 392] width 1561 height 784
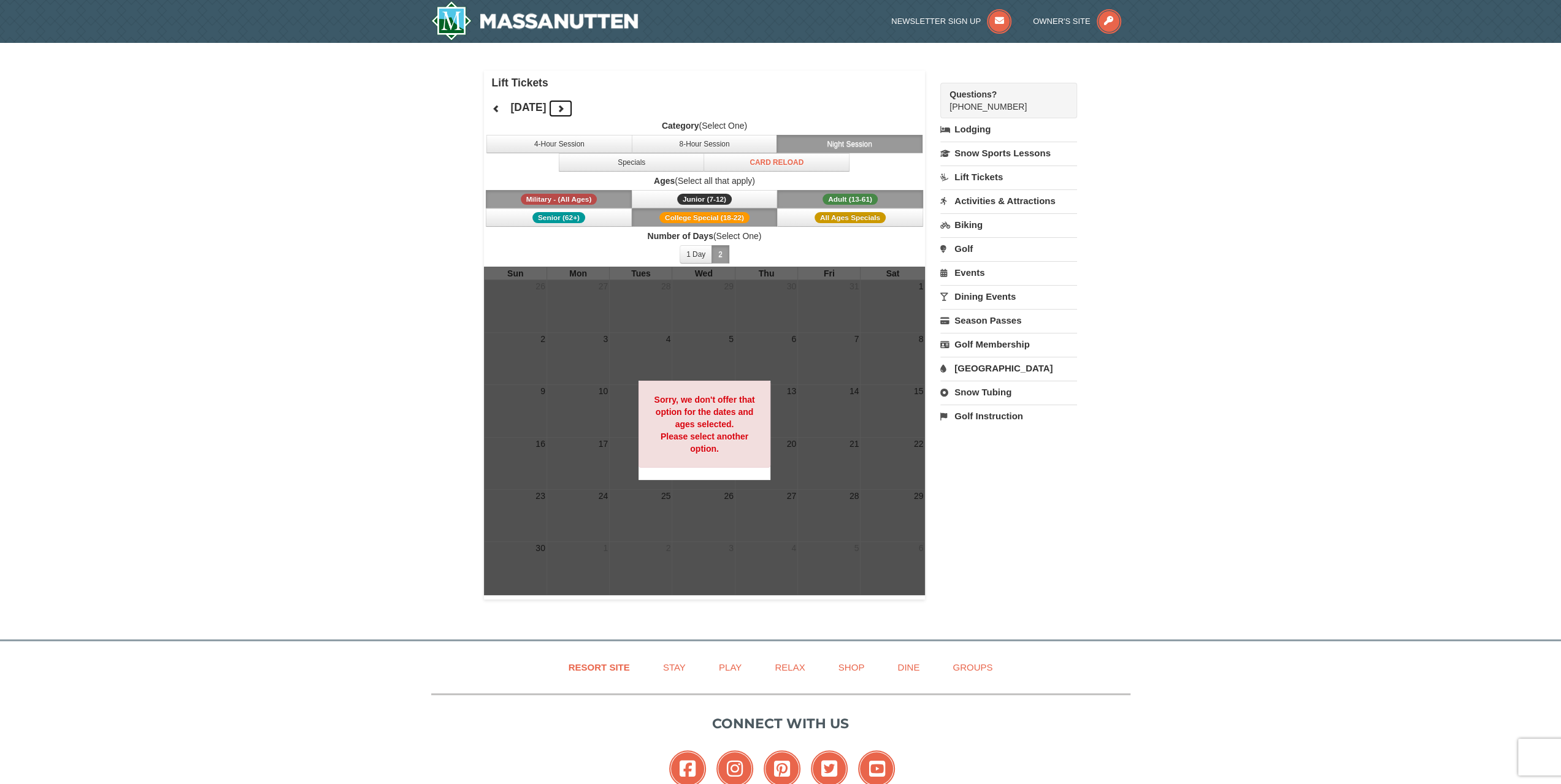
click at [565, 109] on icon at bounding box center [560, 108] width 9 height 9
click at [605, 109] on div "January 2026 Category (Select One) 4-Hour Session 8-Hour Session Night Session …" at bounding box center [705, 181] width 441 height 172
click at [565, 107] on icon at bounding box center [560, 108] width 9 height 9
click at [1209, 507] on div "× Lift Tickets February 2026 Category (Select One) 4-Hour Session 8-Hour Sessio…" at bounding box center [780, 335] width 1561 height 584
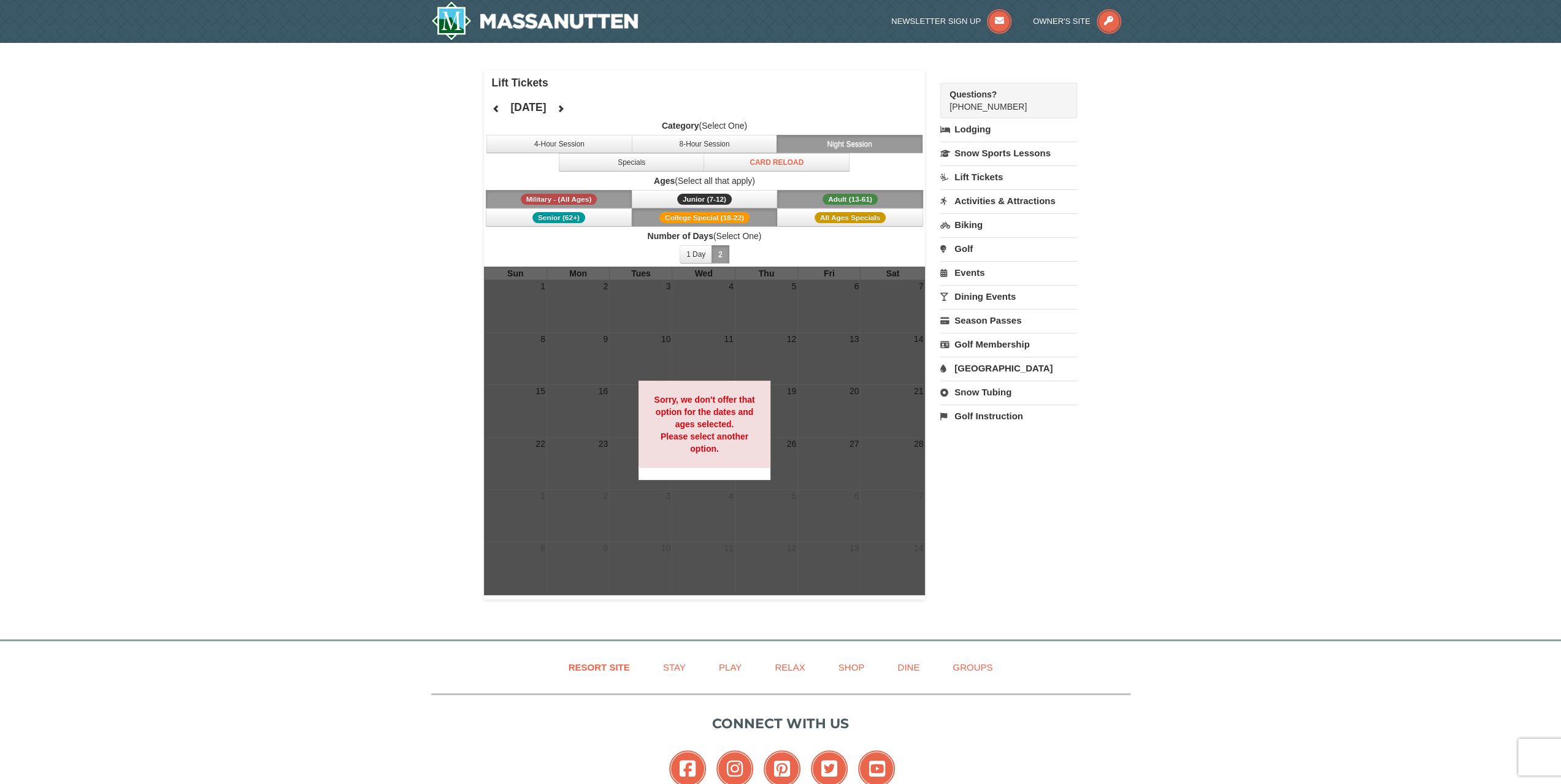
click at [1050, 204] on link "Activities & Attractions" at bounding box center [1009, 201] width 137 height 22
click at [982, 271] on div "Starting Please format dates MM/DD/YYYY Please format dates MM/DD/YYYY 10/08/20…" at bounding box center [1009, 257] width 137 height 90
click at [966, 276] on button "Search" at bounding box center [961, 278] width 41 height 17
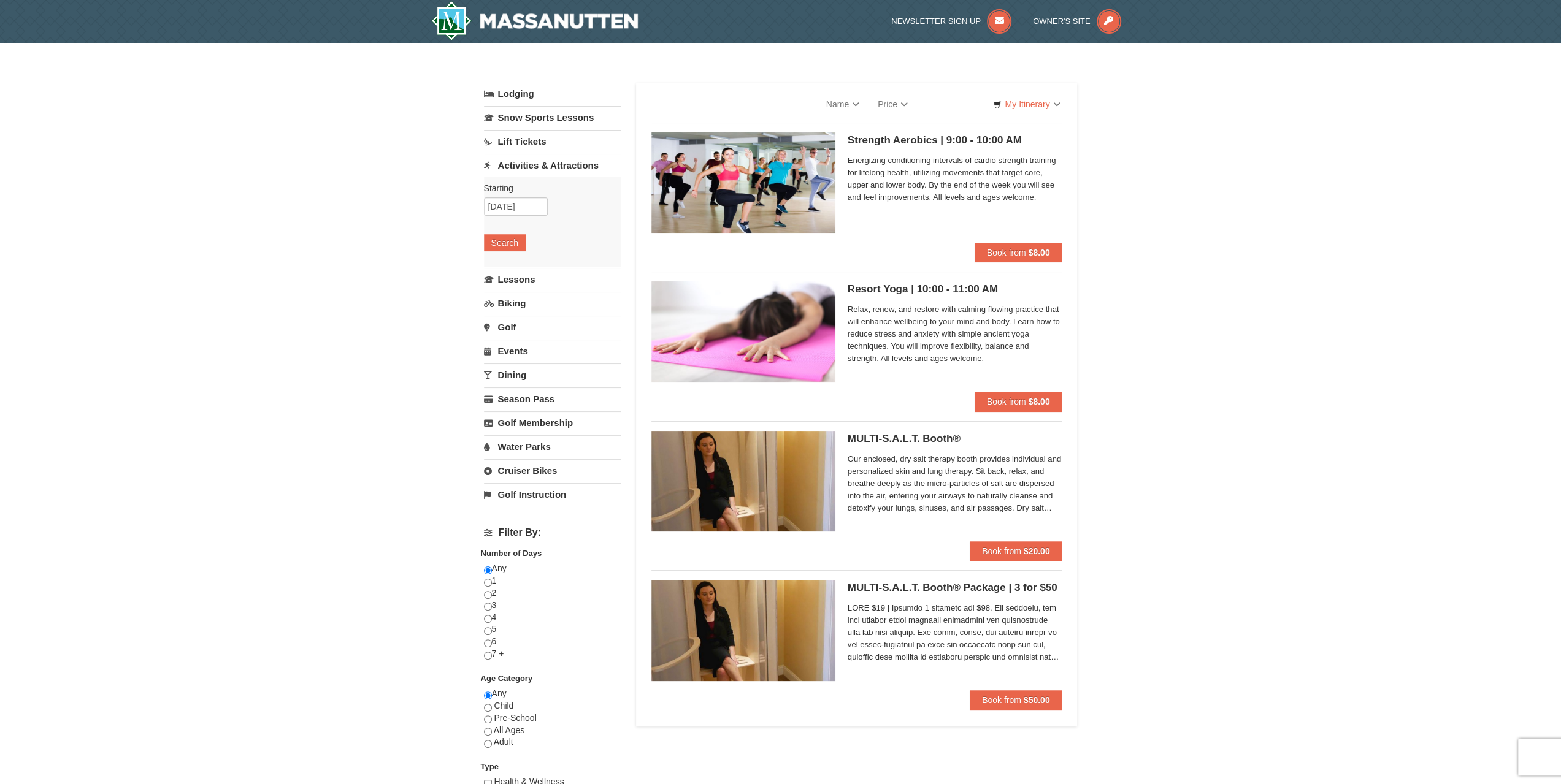
select select "10"
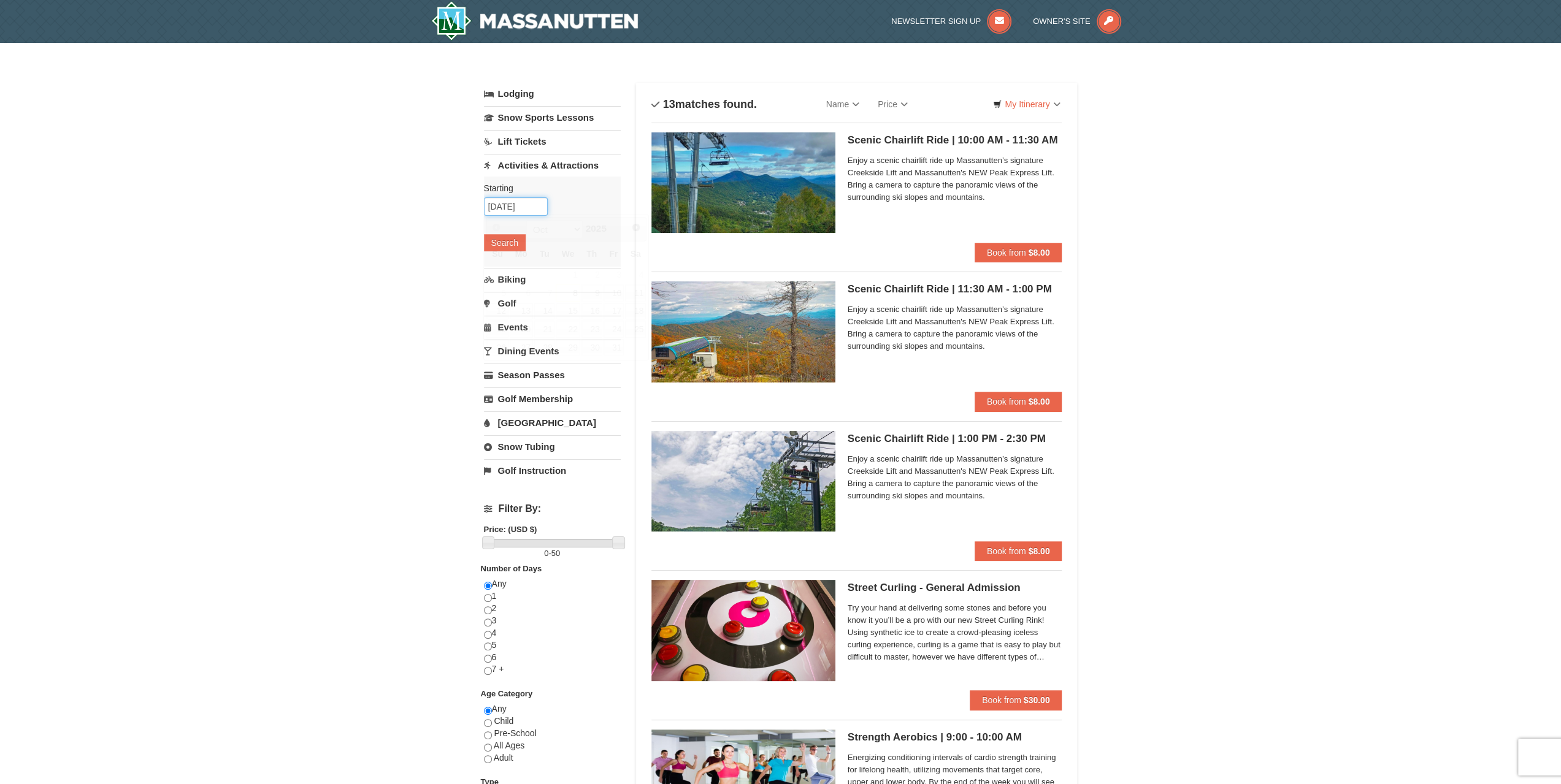
click at [516, 203] on input "[DATE]" at bounding box center [516, 206] width 64 height 18
click at [612, 287] on link "10" at bounding box center [614, 292] width 21 height 17
click at [535, 204] on input "[DATE]" at bounding box center [516, 206] width 64 height 18
click at [641, 290] on link "11" at bounding box center [635, 292] width 21 height 17
type input "[DATE]"
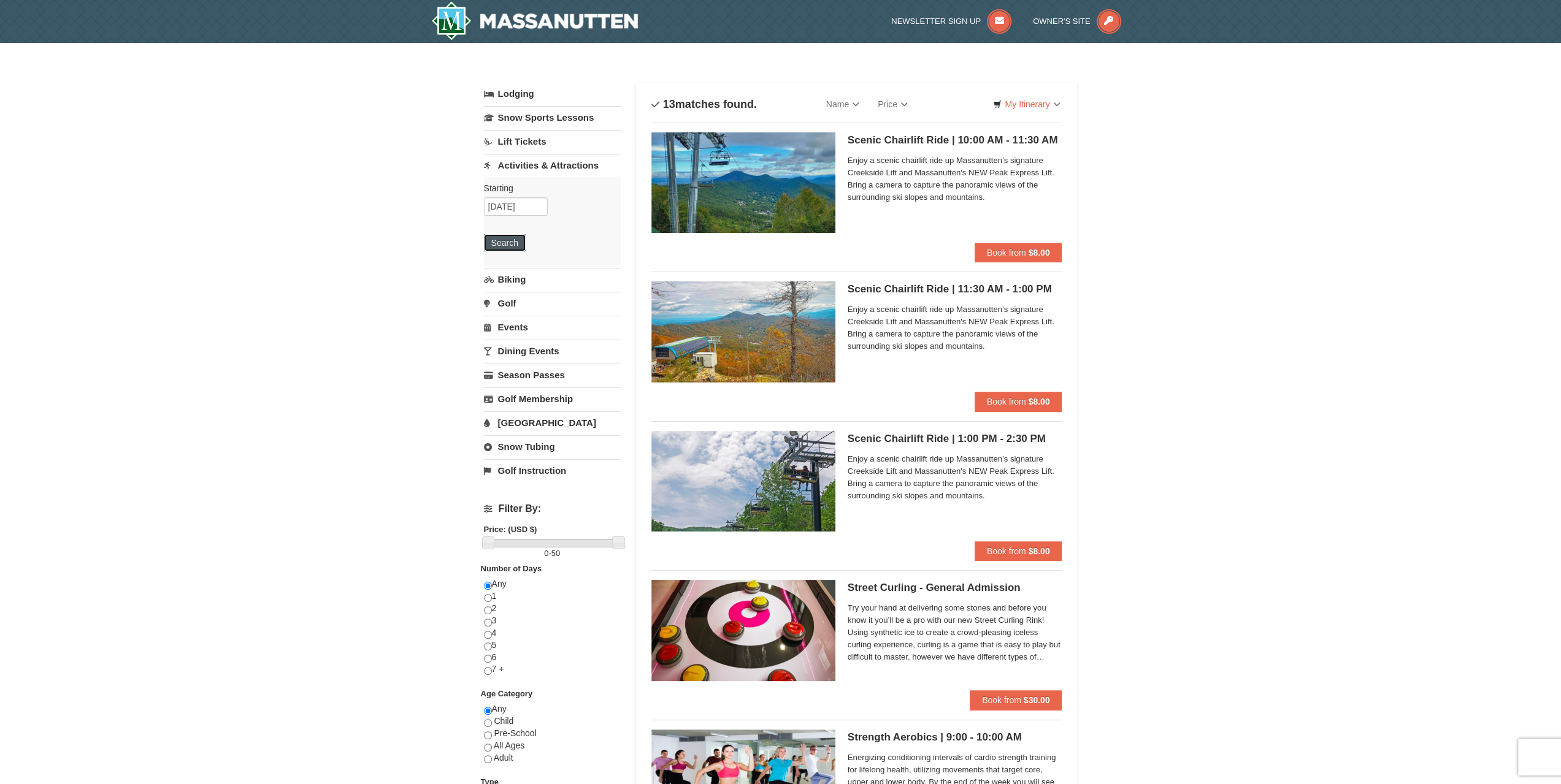
click at [504, 241] on button "Search" at bounding box center [505, 243] width 41 height 17
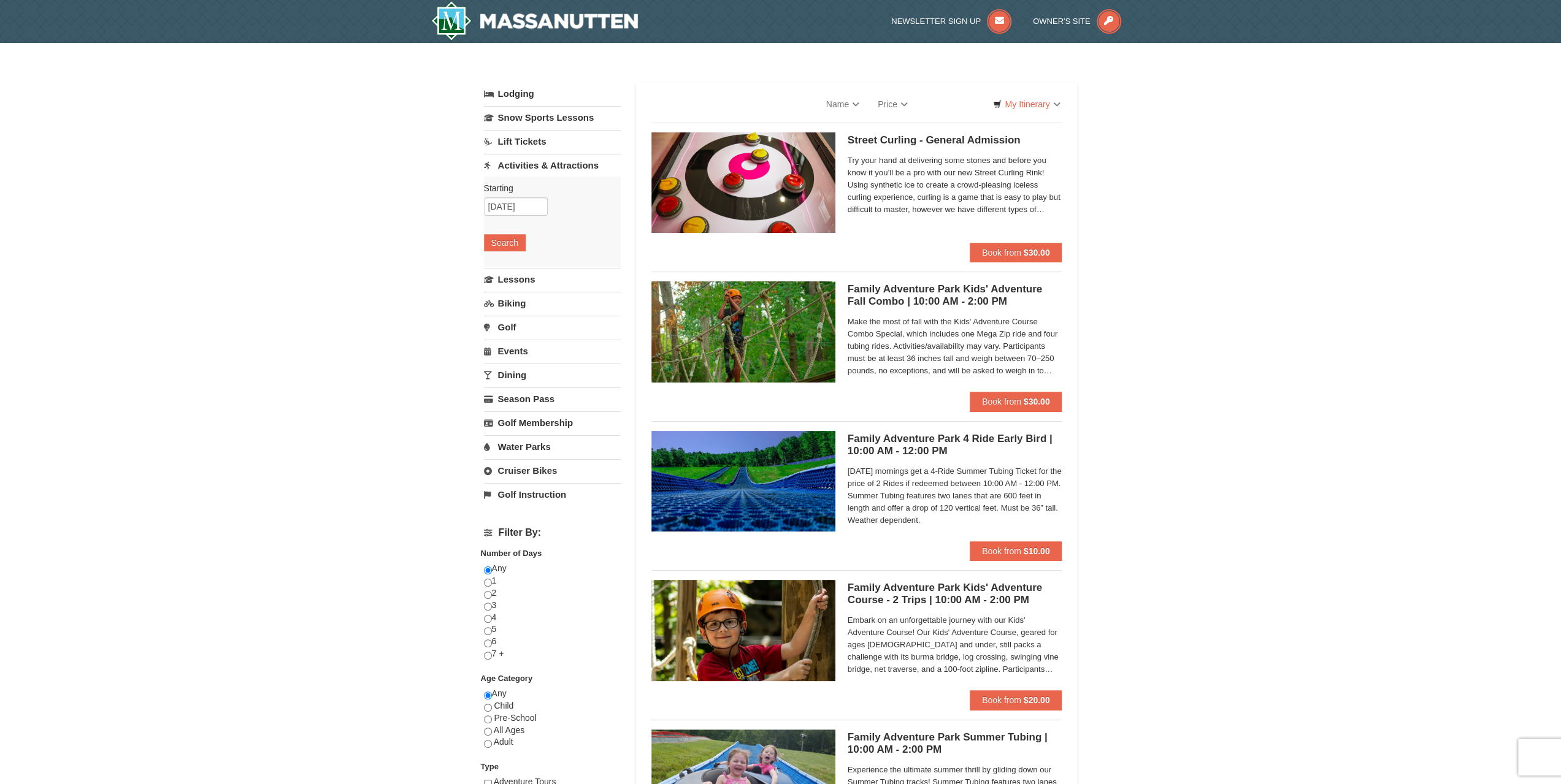
select select "10"
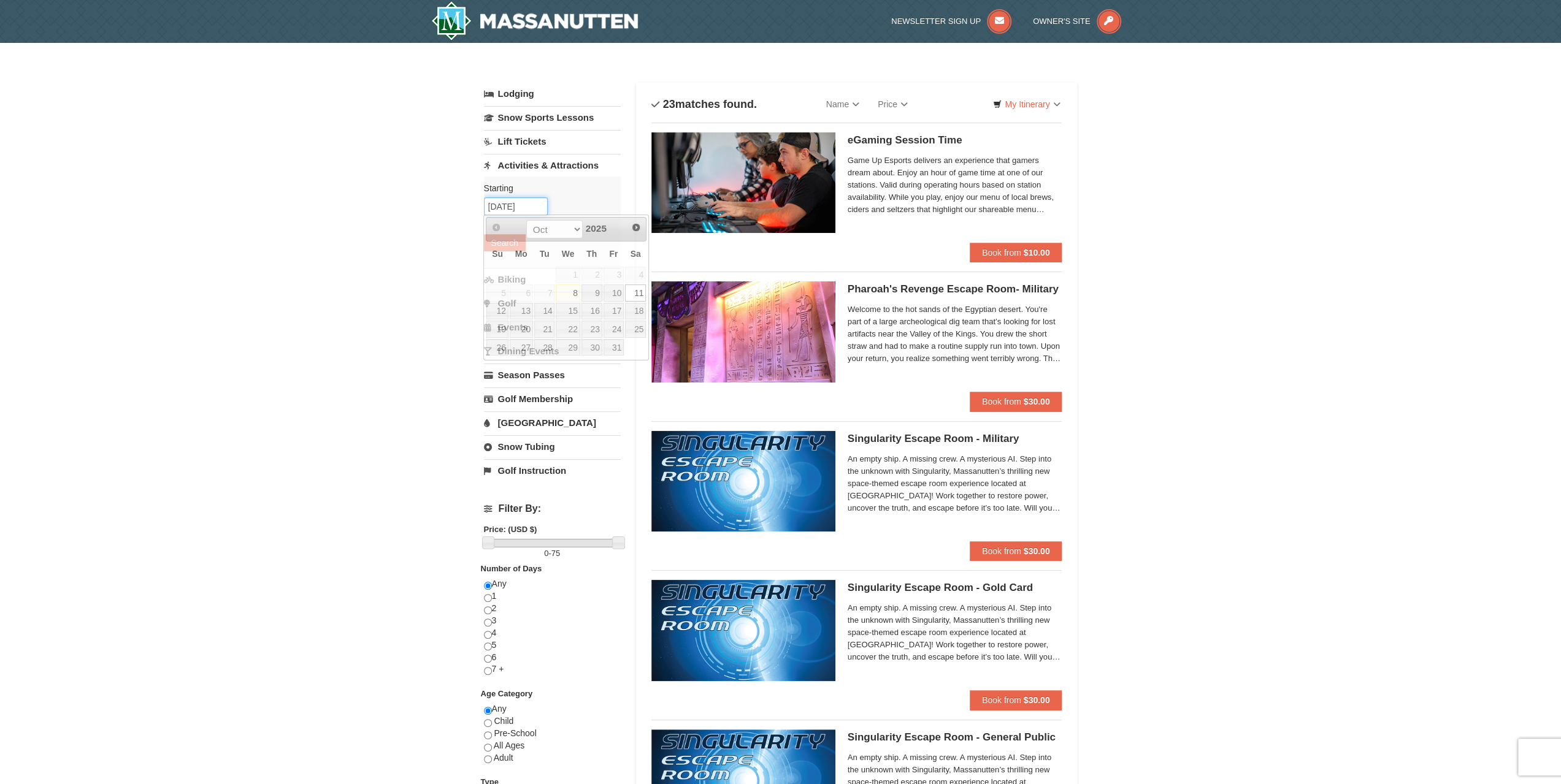
click at [508, 210] on input "[DATE]" at bounding box center [516, 206] width 64 height 18
click at [621, 294] on link "10" at bounding box center [614, 292] width 21 height 17
type input "[DATE]"
click at [491, 252] on div "Starting Please format dates MM/DD/YYYY Please format dates MM/DD/YYYY [DATE] S…" at bounding box center [552, 222] width 137 height 90
click at [520, 248] on button "Search" at bounding box center [505, 243] width 41 height 17
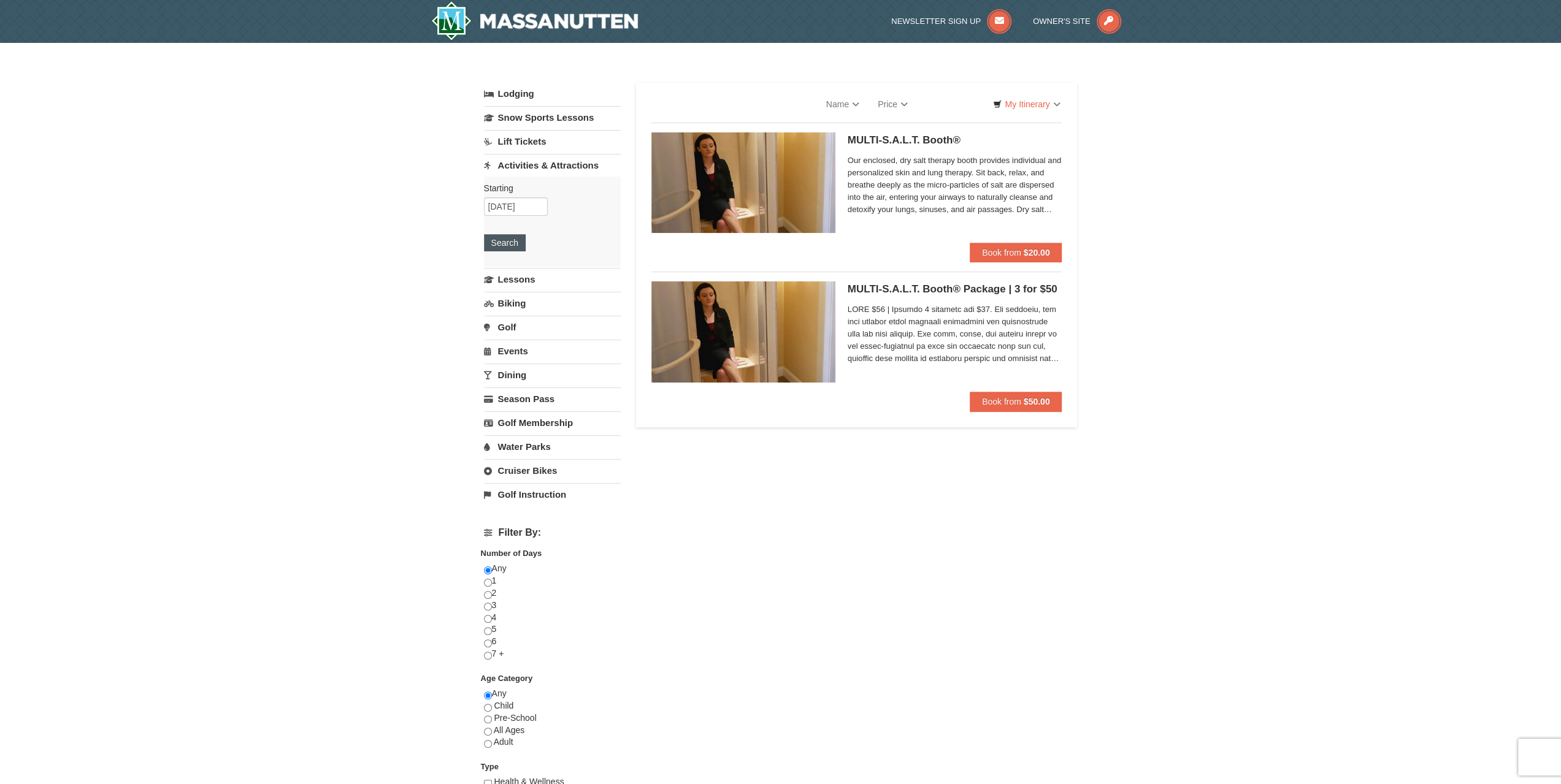
select select "10"
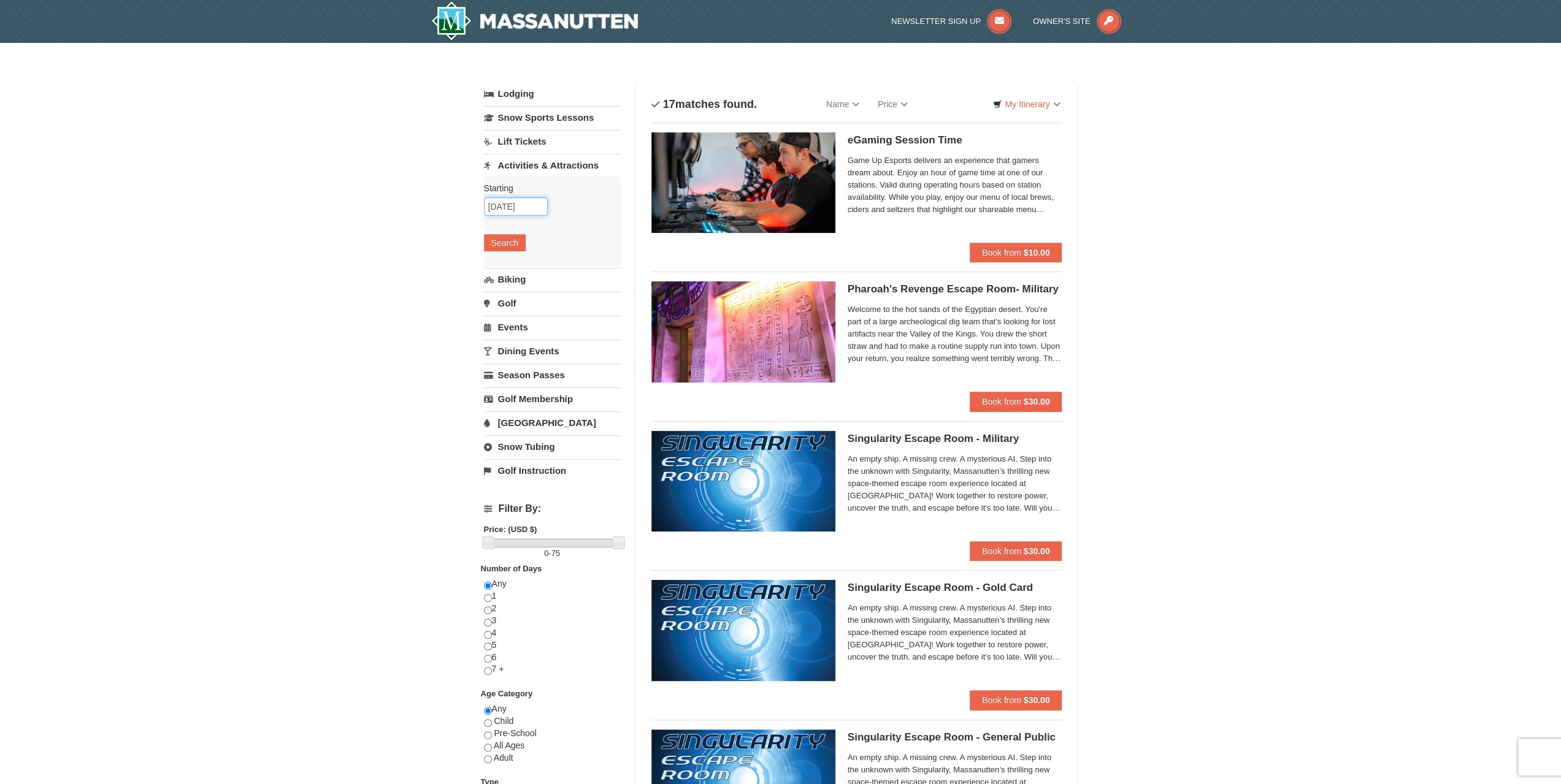
click at [518, 204] on input "10/10/2025" at bounding box center [516, 206] width 64 height 18
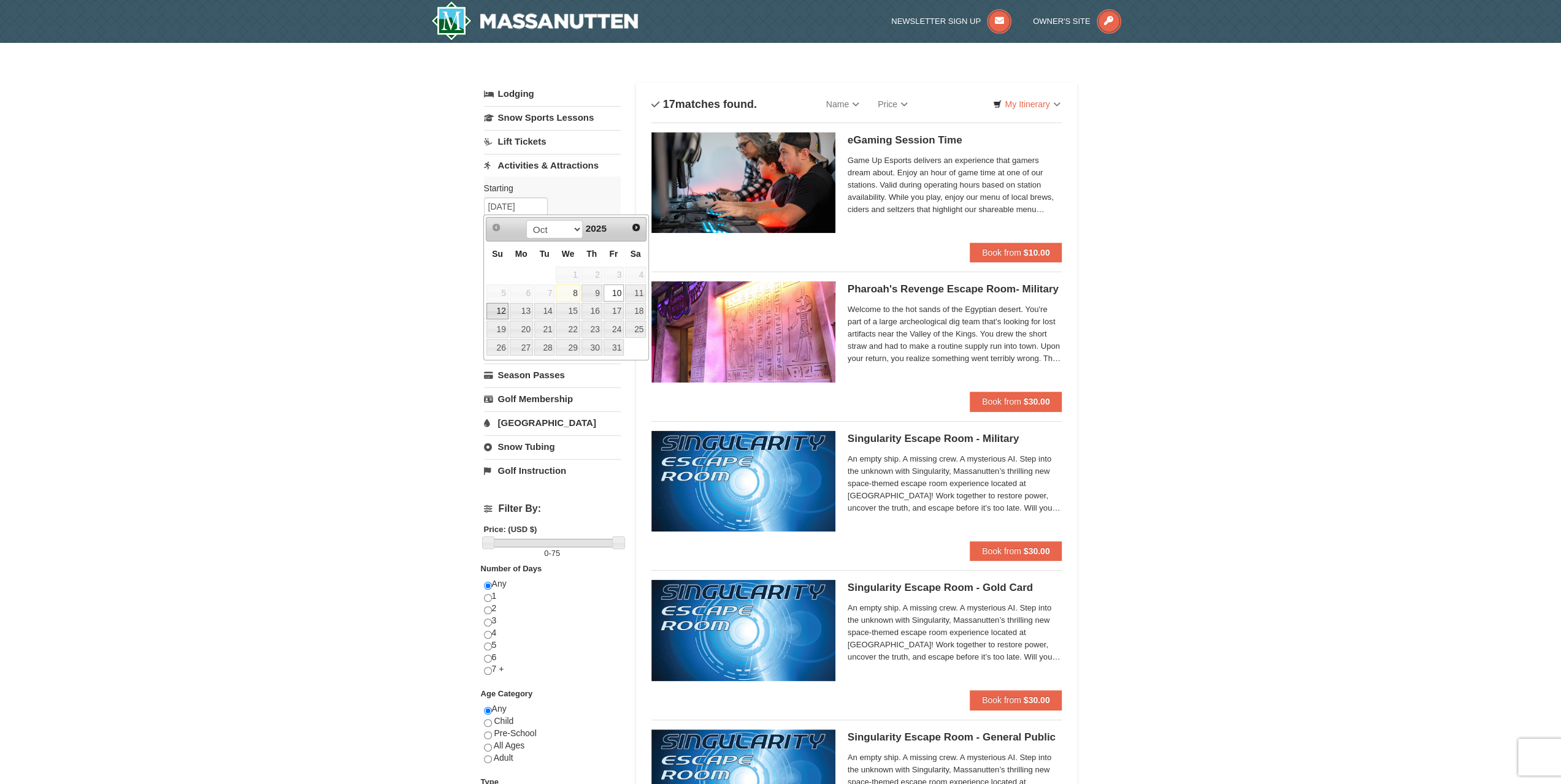
click at [502, 311] on link "12" at bounding box center [497, 311] width 22 height 17
type input "10/12/2025"
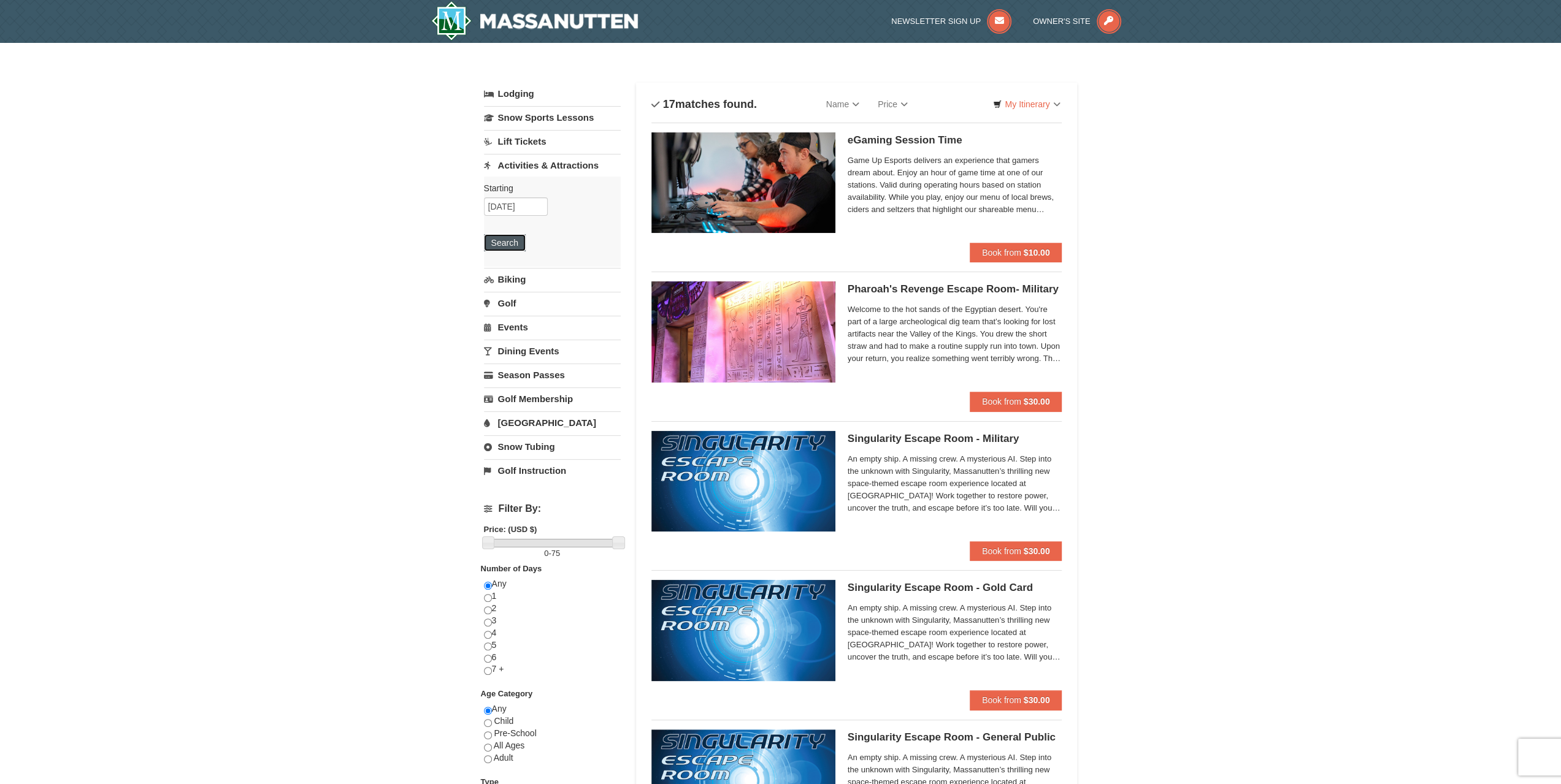
click at [497, 239] on button "Search" at bounding box center [505, 243] width 41 height 17
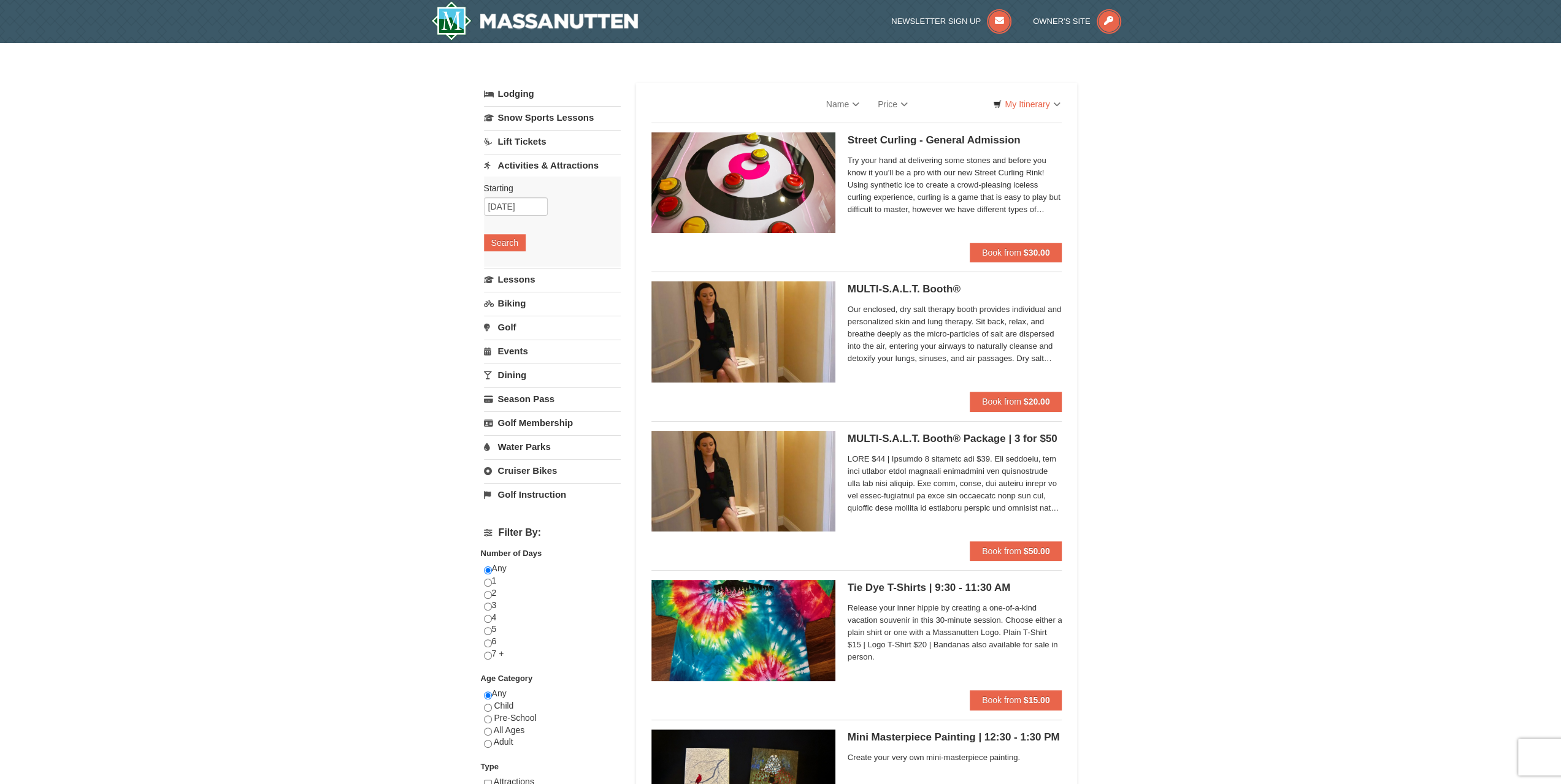
select select "10"
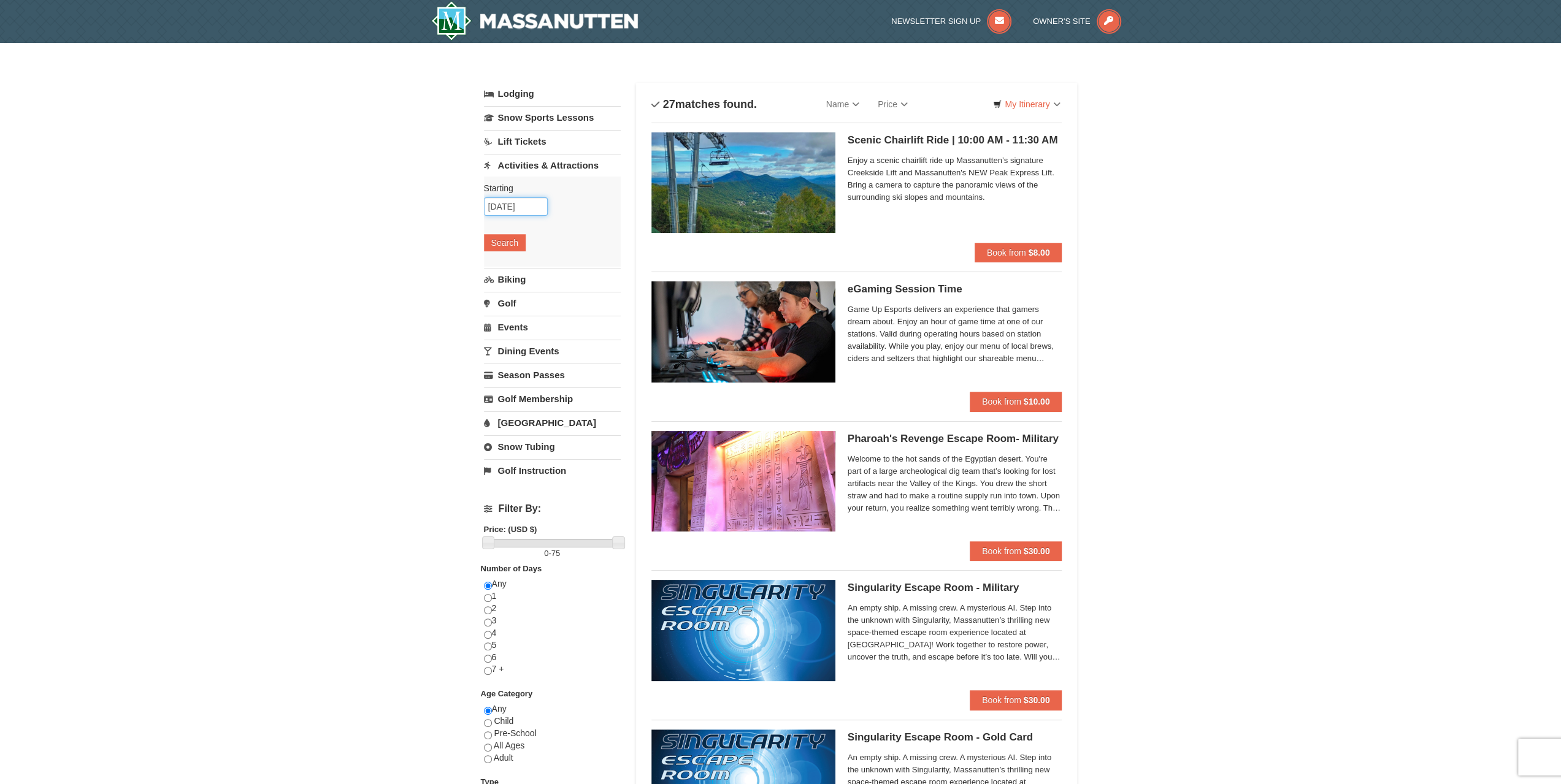
click at [521, 207] on input "10/12/2025" at bounding box center [516, 206] width 64 height 18
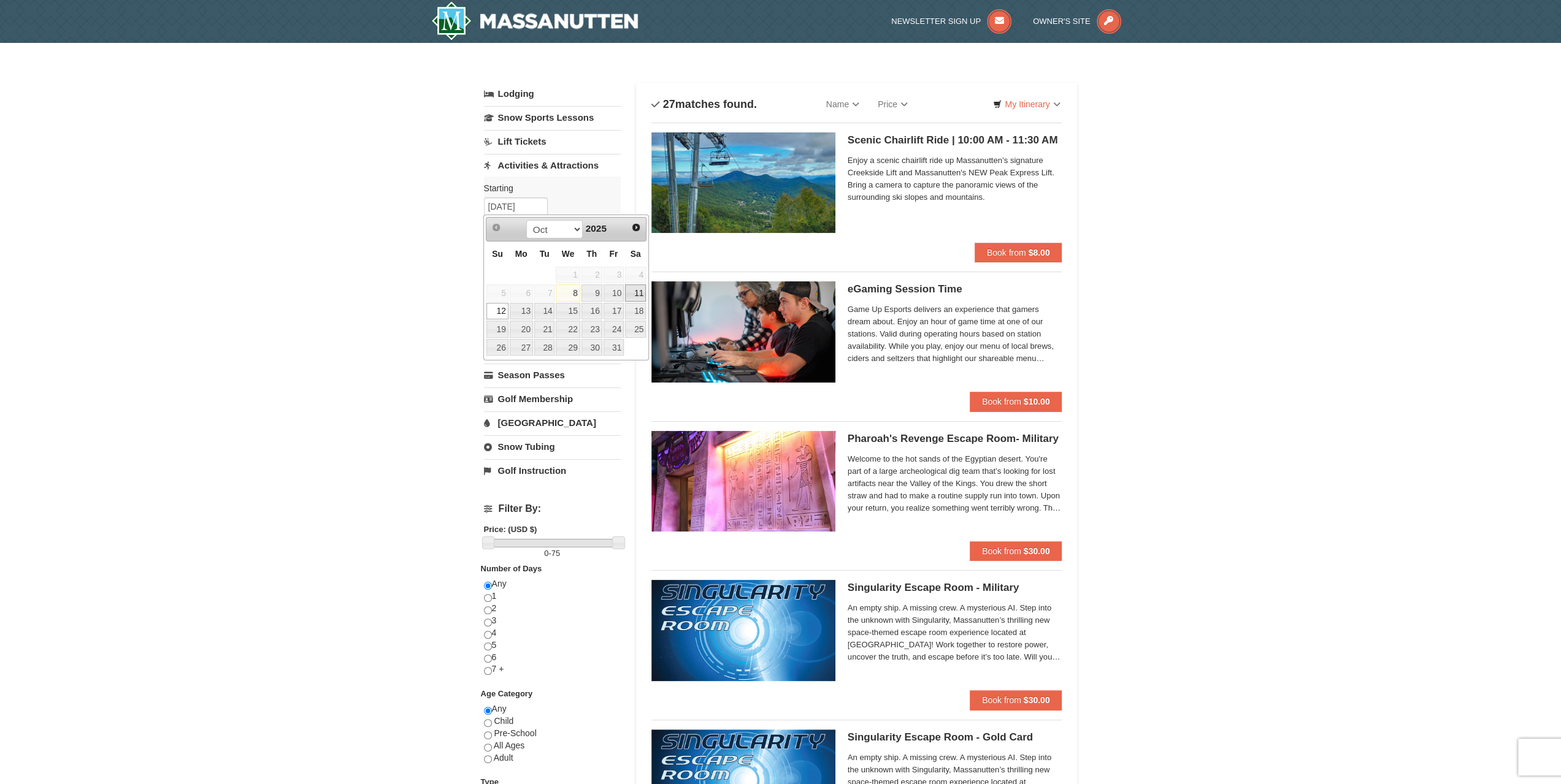
click at [633, 292] on link "11" at bounding box center [635, 292] width 21 height 17
type input "[DATE]"
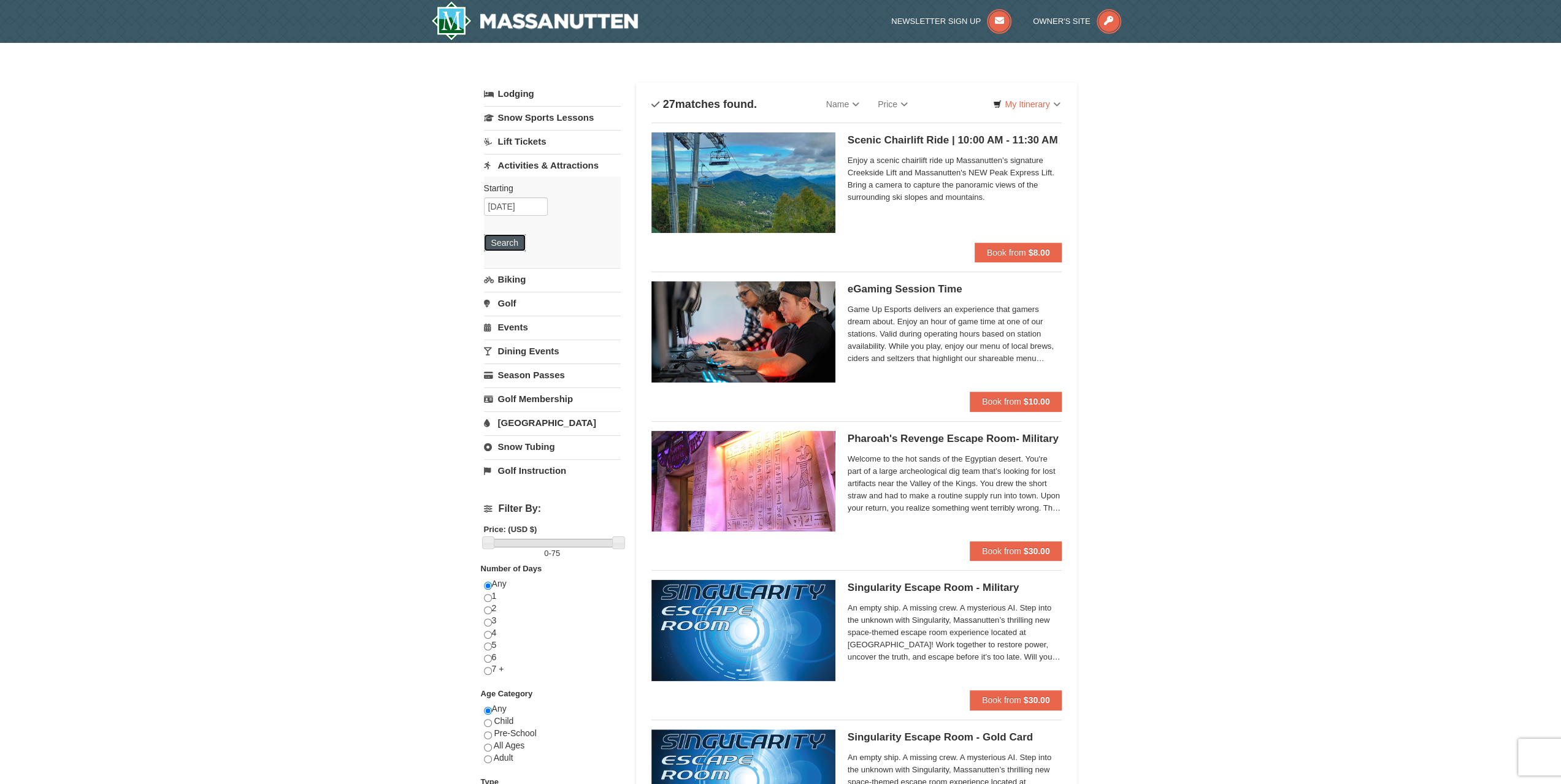
click at [514, 239] on button "Search" at bounding box center [505, 243] width 41 height 17
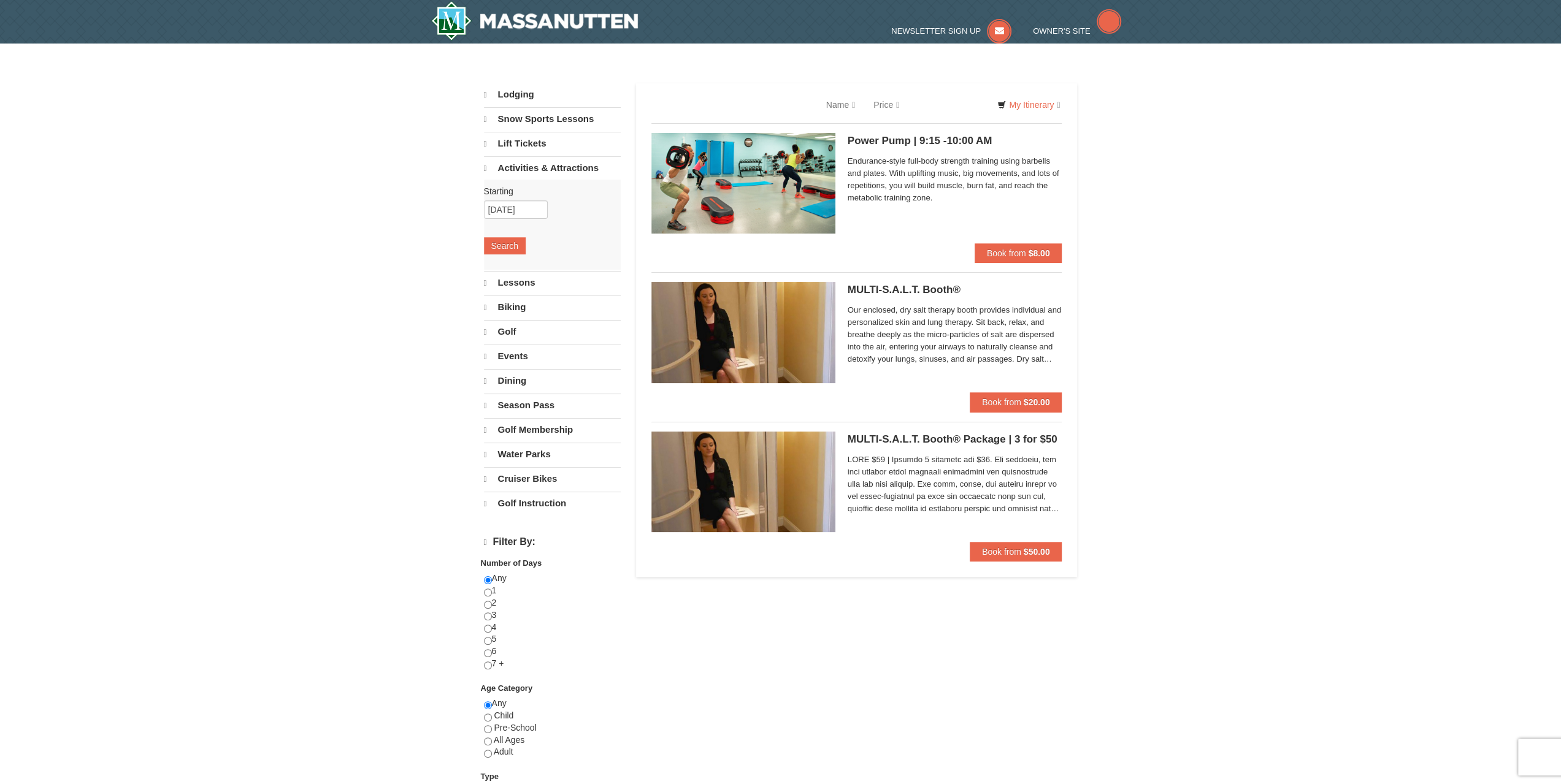
select select "10"
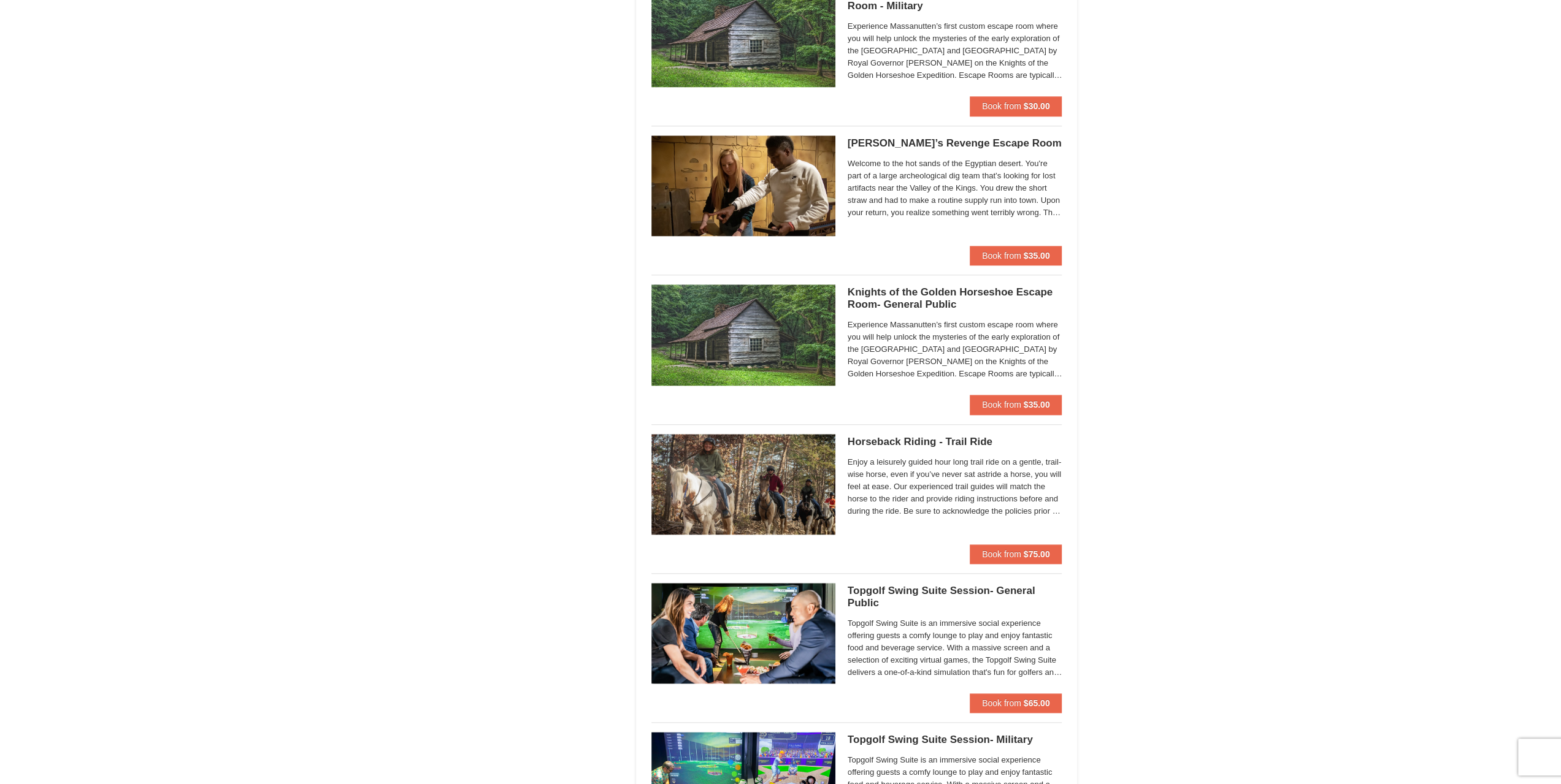
scroll to position [1042, 0]
click at [950, 498] on span "Enjoy a leisurely guided hour long trail ride on a gentle, trail-wise horse, ev…" at bounding box center [955, 486] width 215 height 61
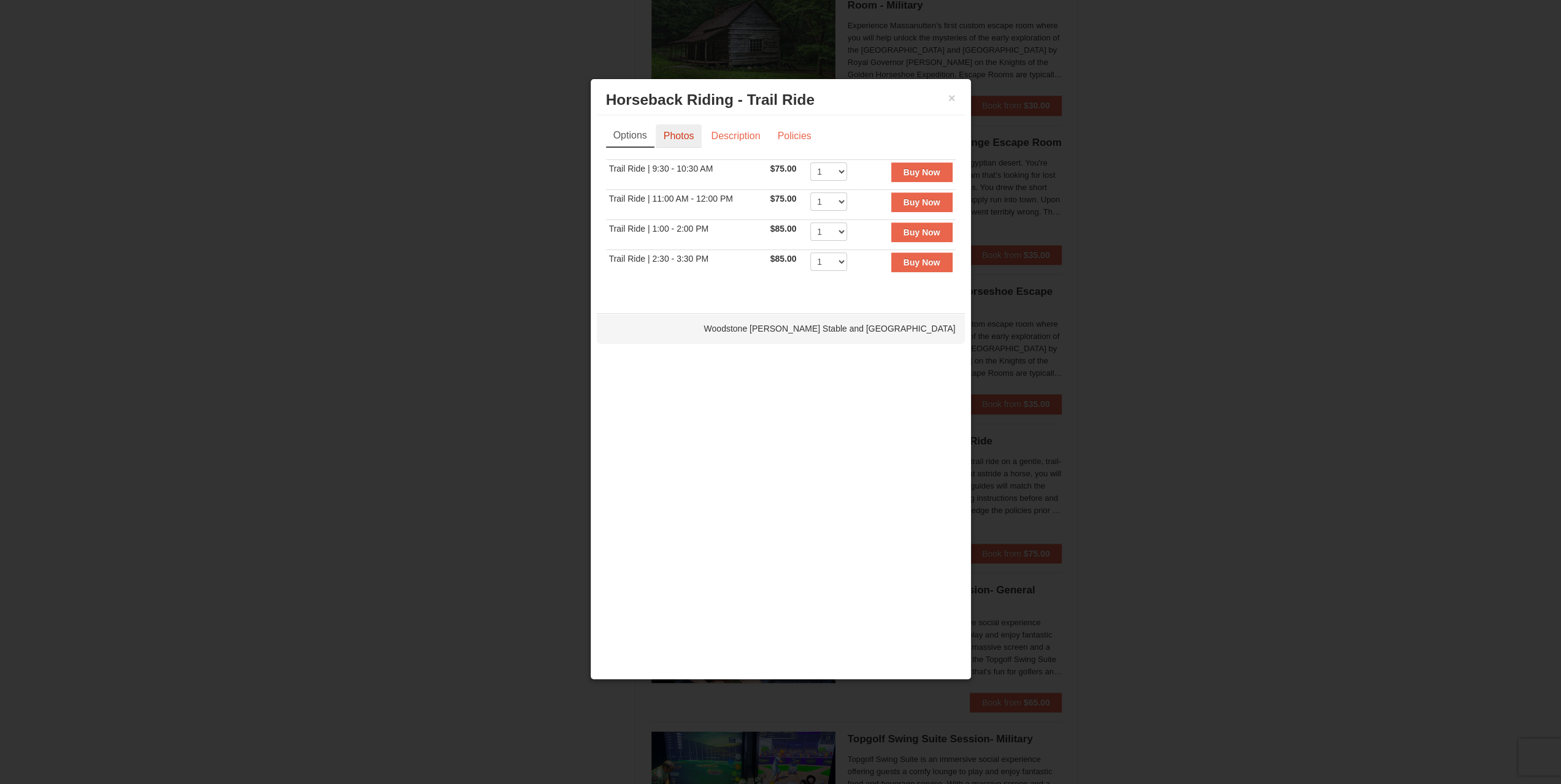
click at [678, 137] on link "Photos" at bounding box center [679, 136] width 47 height 23
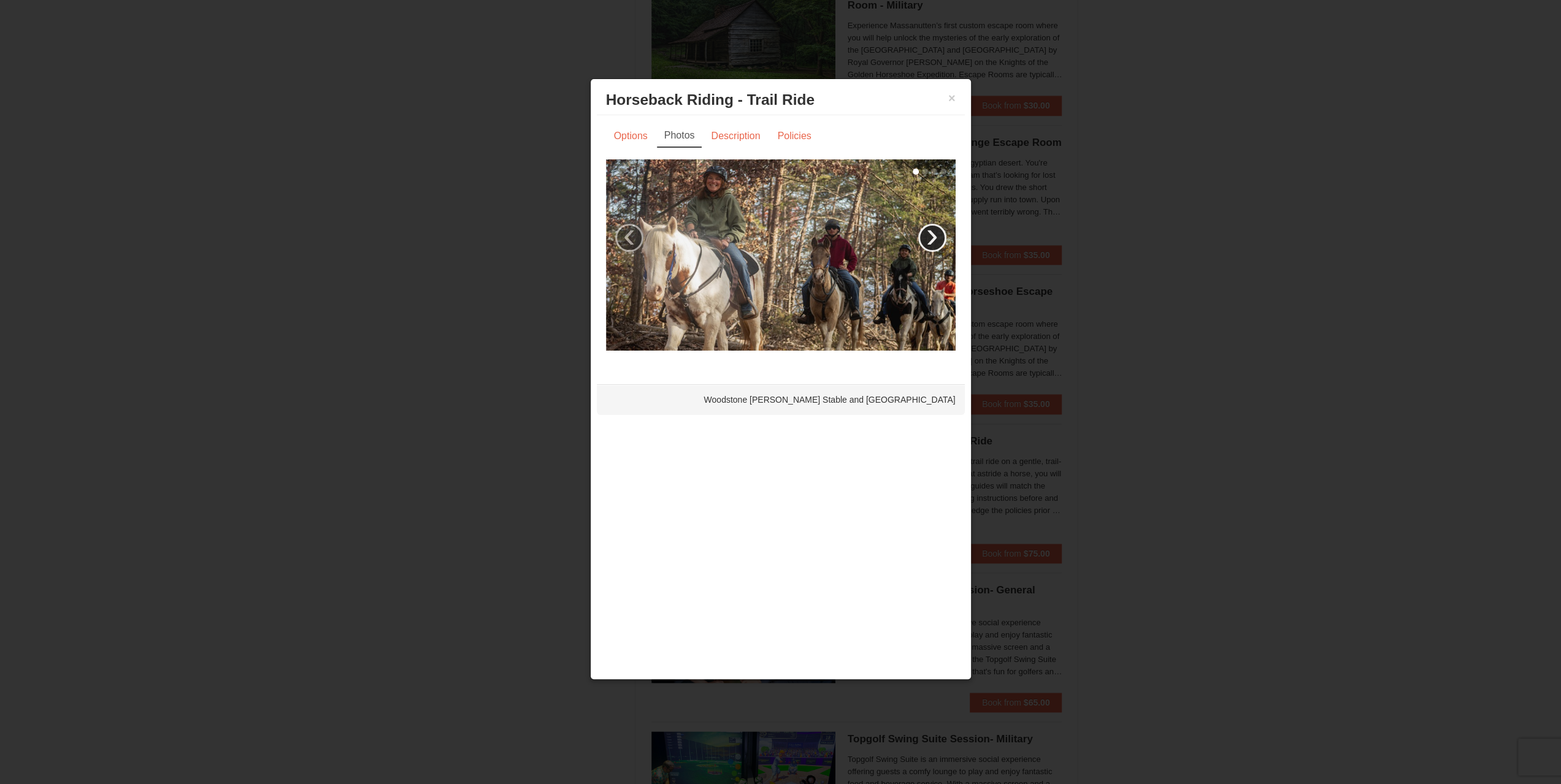
click at [924, 243] on link "›" at bounding box center [932, 237] width 28 height 28
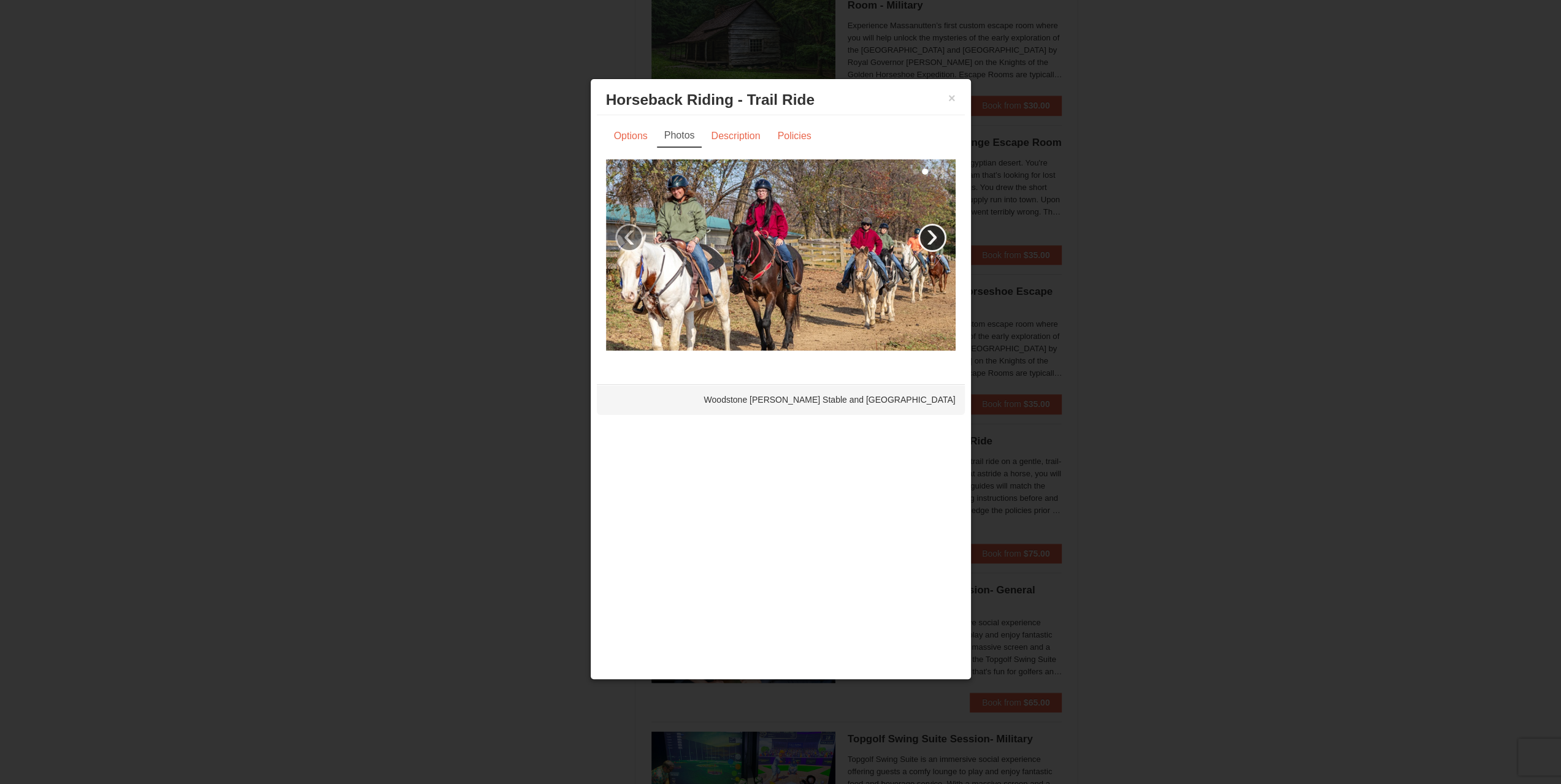
click at [922, 236] on link "›" at bounding box center [932, 237] width 28 height 28
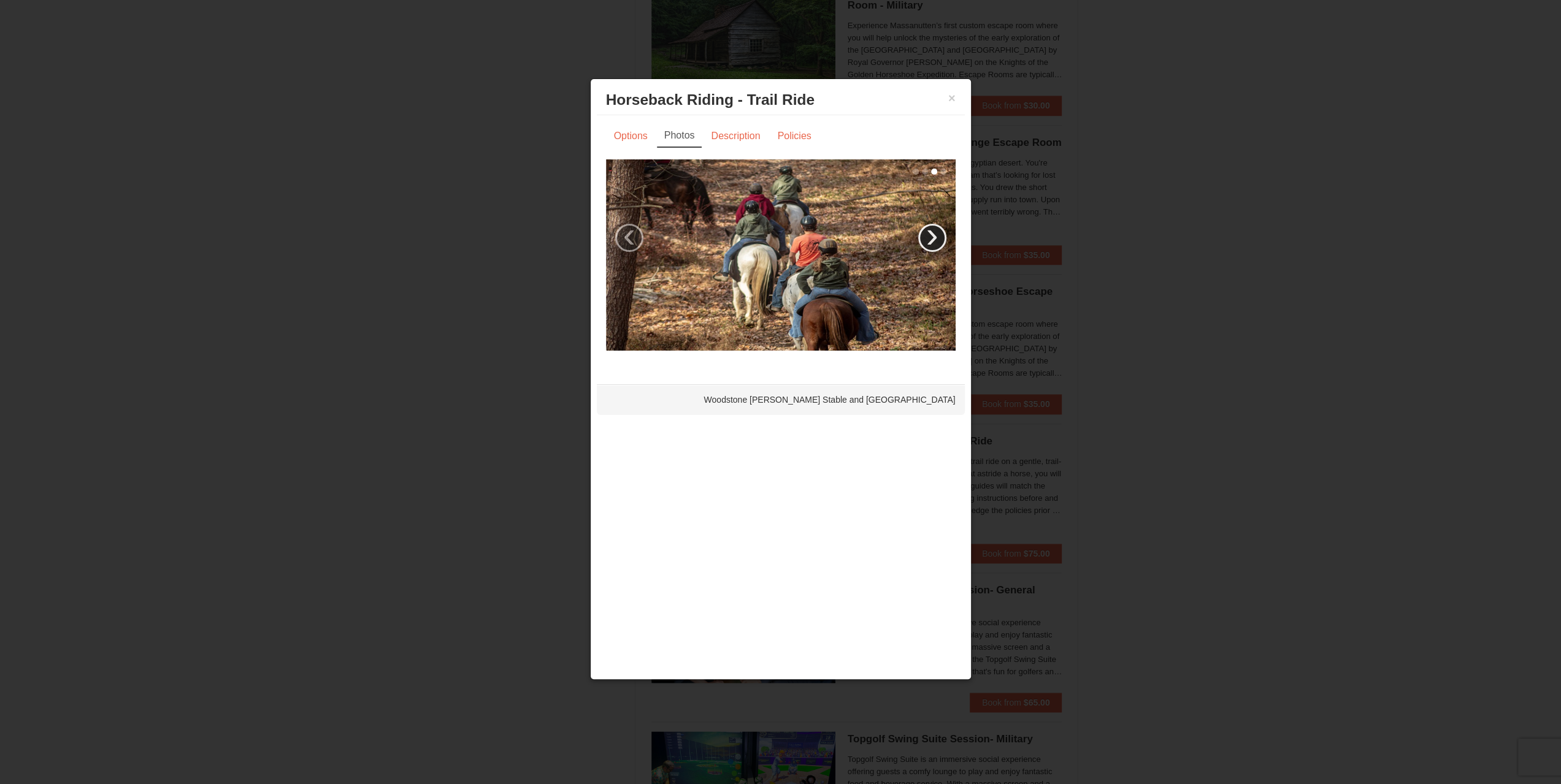
click at [925, 237] on link "›" at bounding box center [932, 237] width 28 height 28
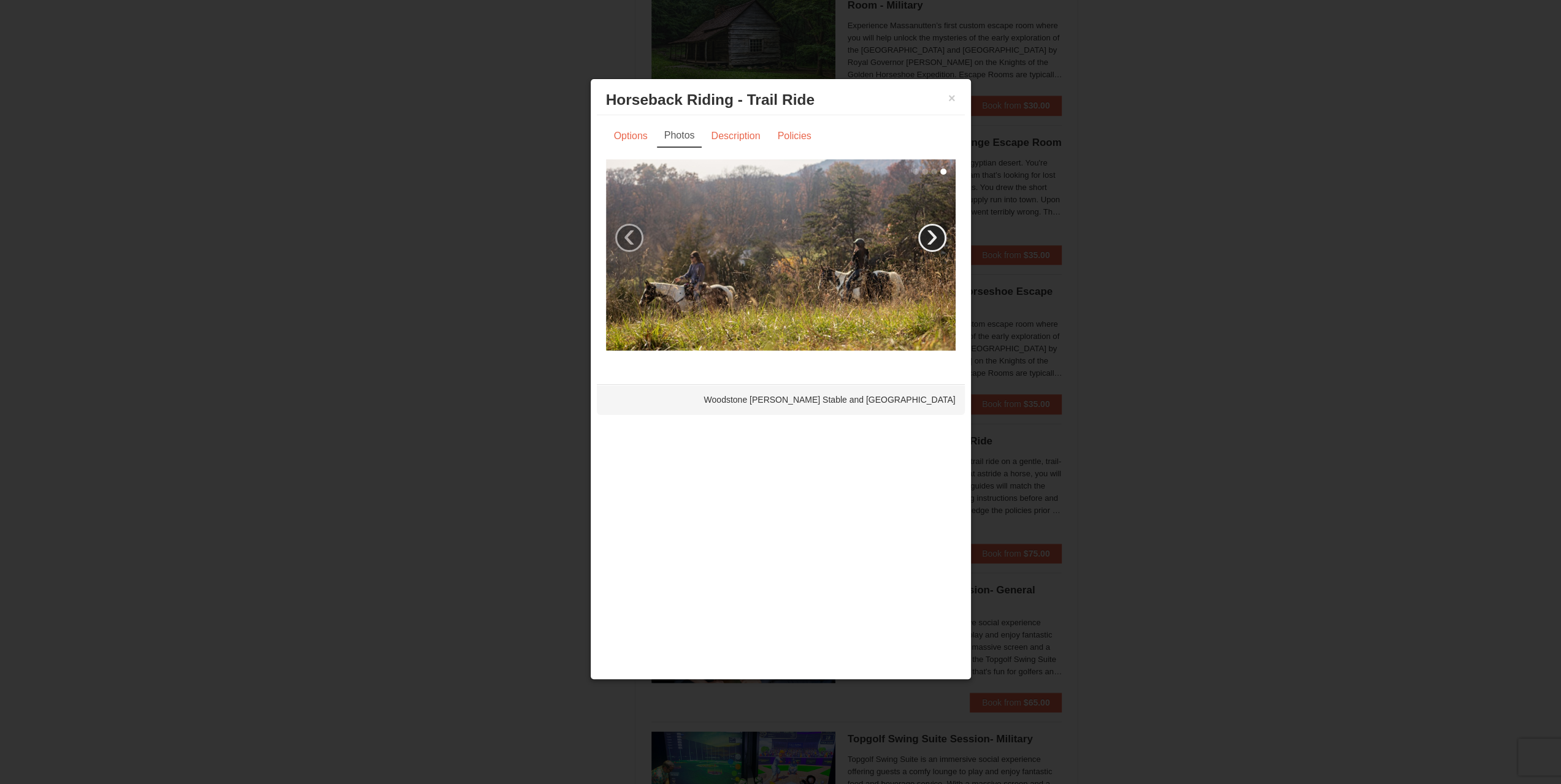
click at [926, 237] on link "›" at bounding box center [932, 237] width 28 height 28
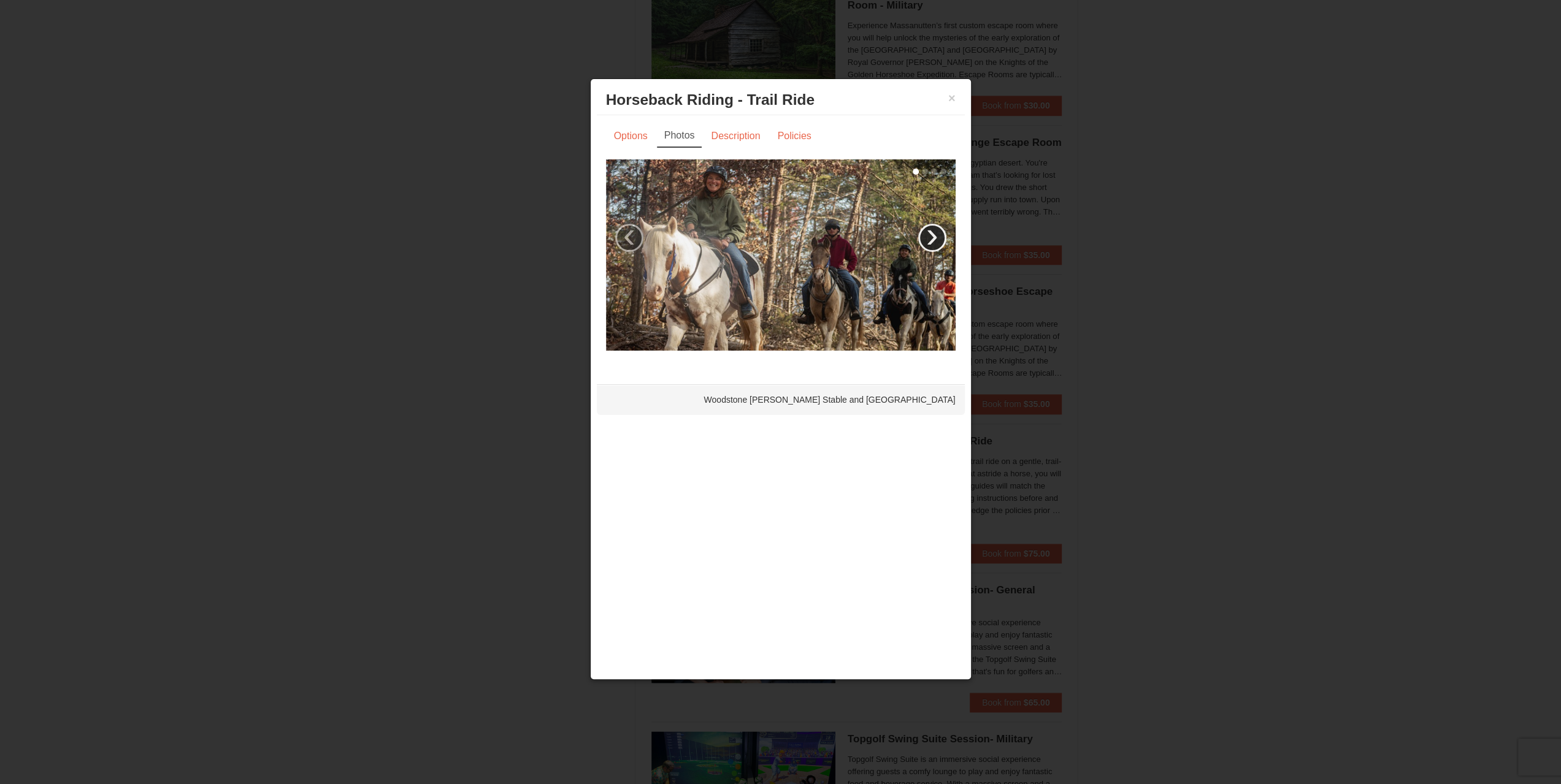
click at [926, 237] on link "›" at bounding box center [932, 237] width 28 height 28
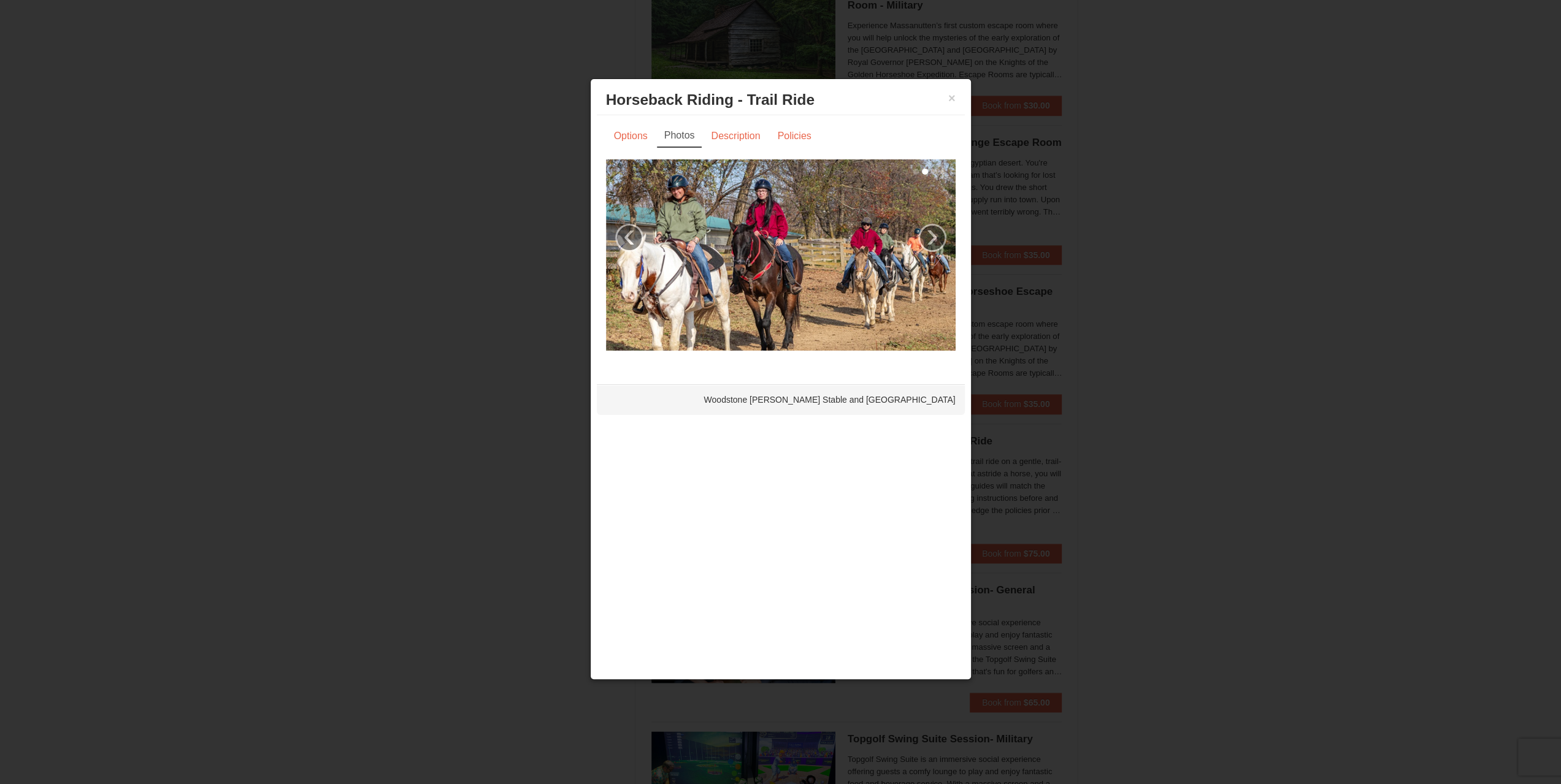
click at [1122, 376] on div at bounding box center [780, 392] width 1561 height 784
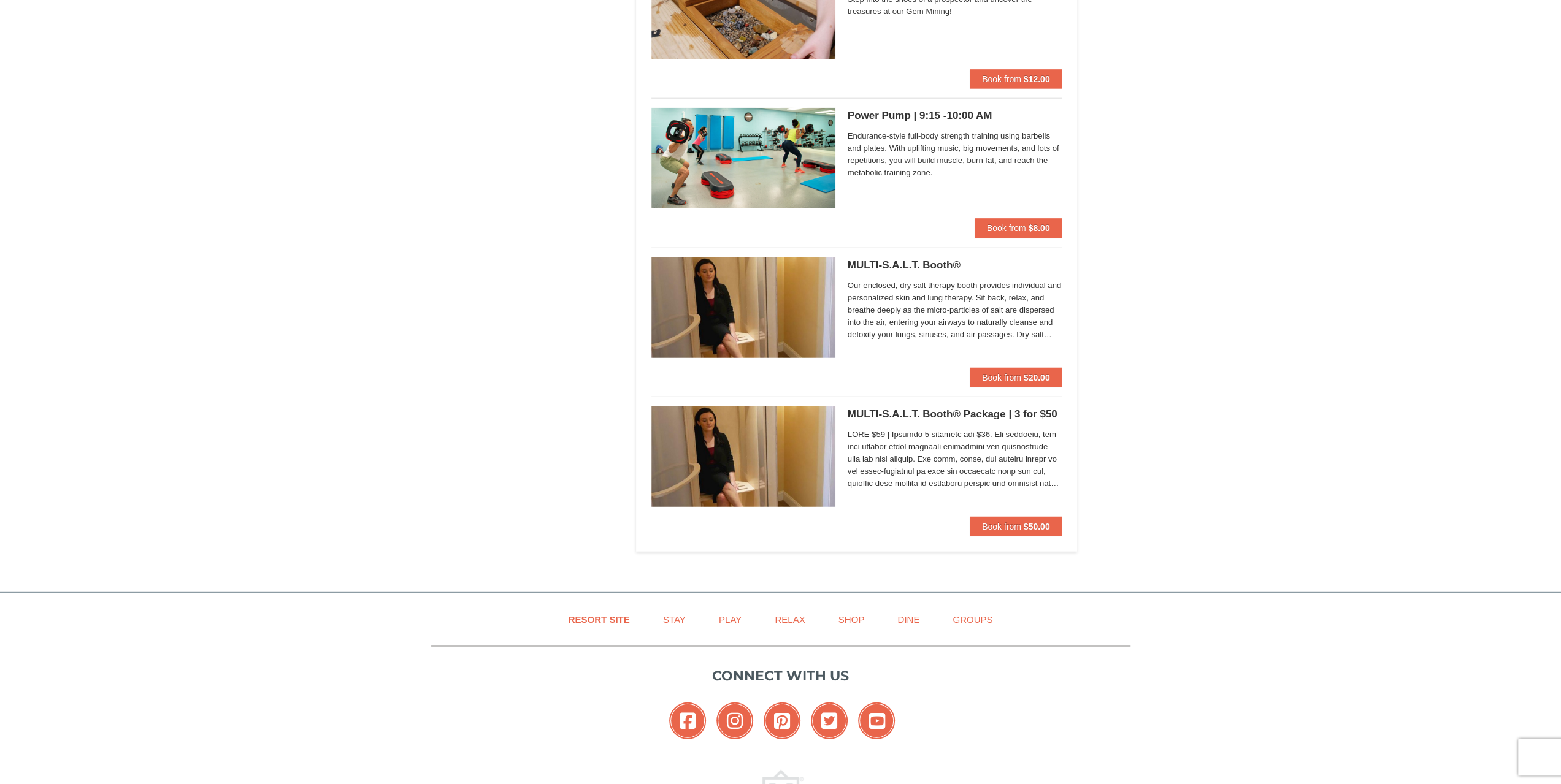
scroll to position [3066, 0]
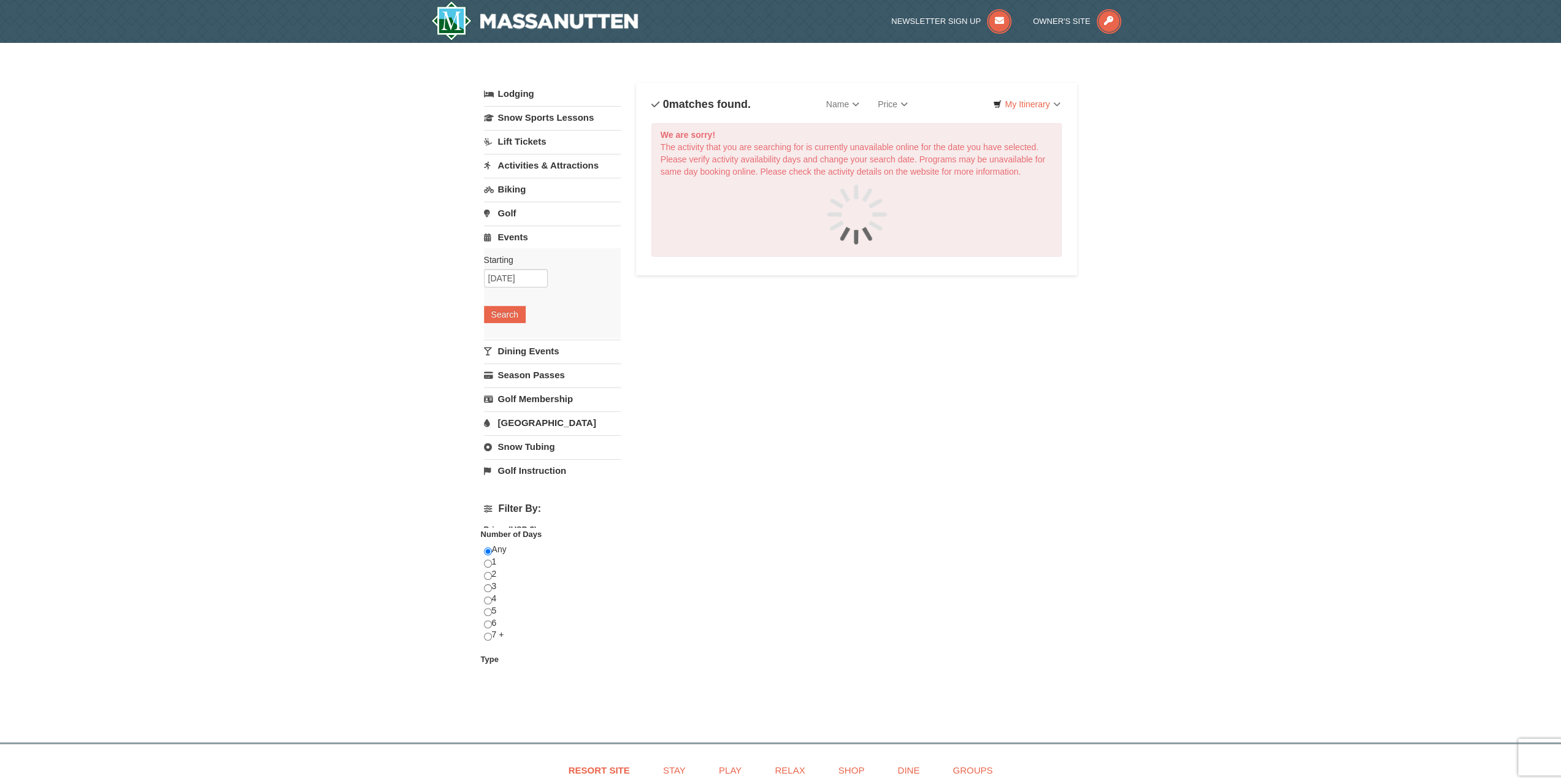
scroll to position [61, 0]
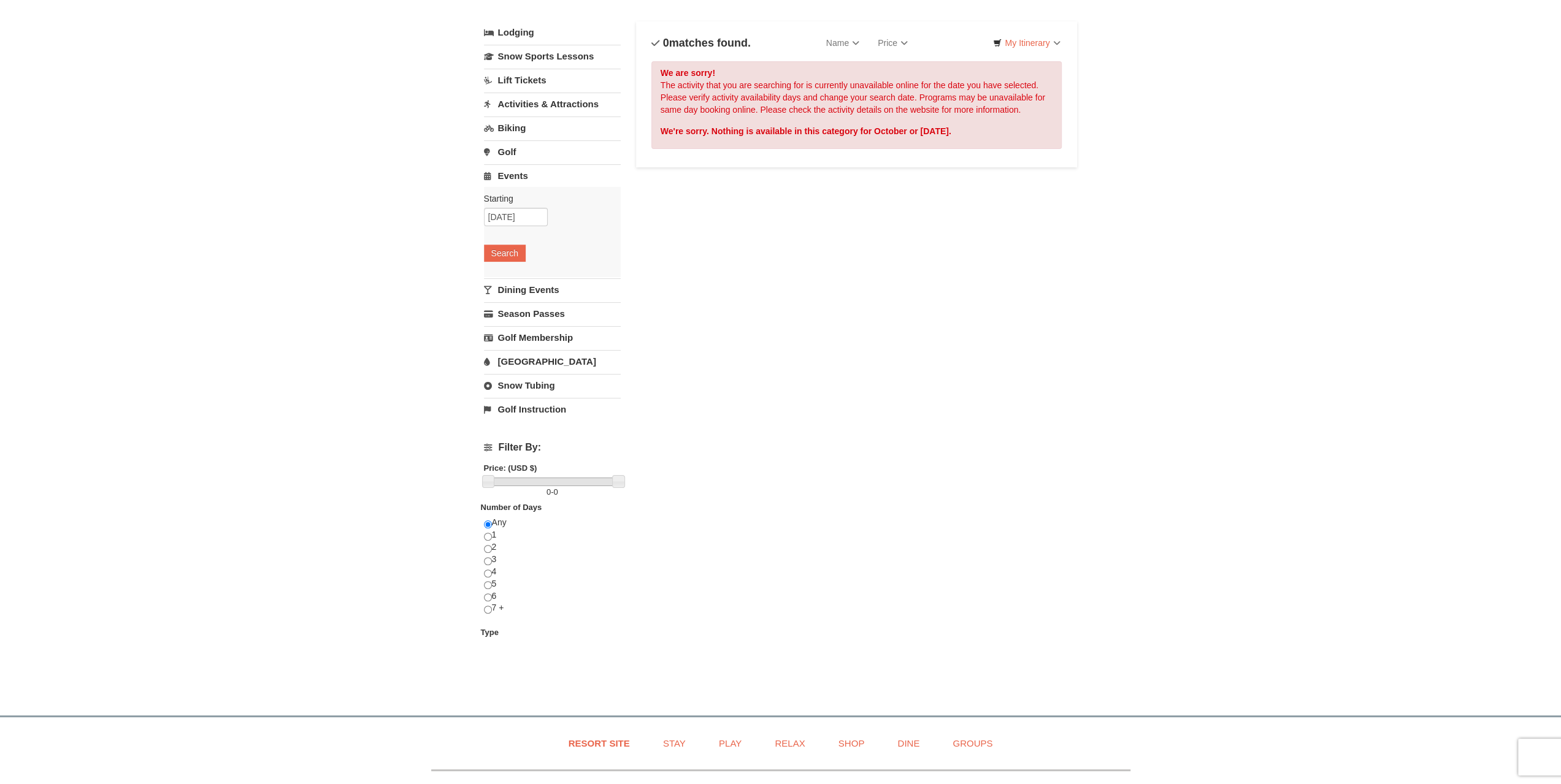
click at [519, 289] on link "Dining Events" at bounding box center [552, 289] width 137 height 22
click at [511, 278] on button "Search" at bounding box center [505, 277] width 41 height 17
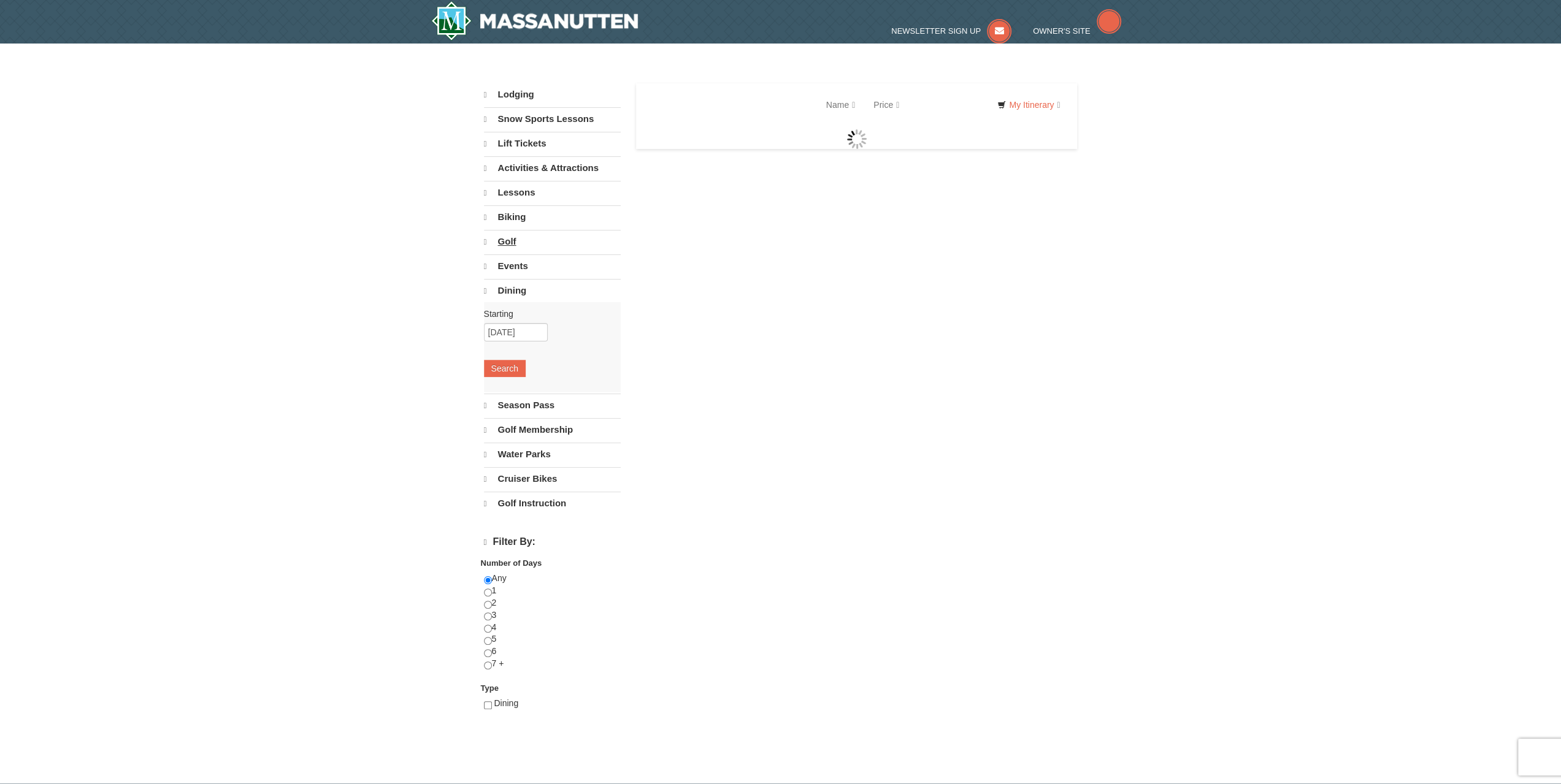
select select "10"
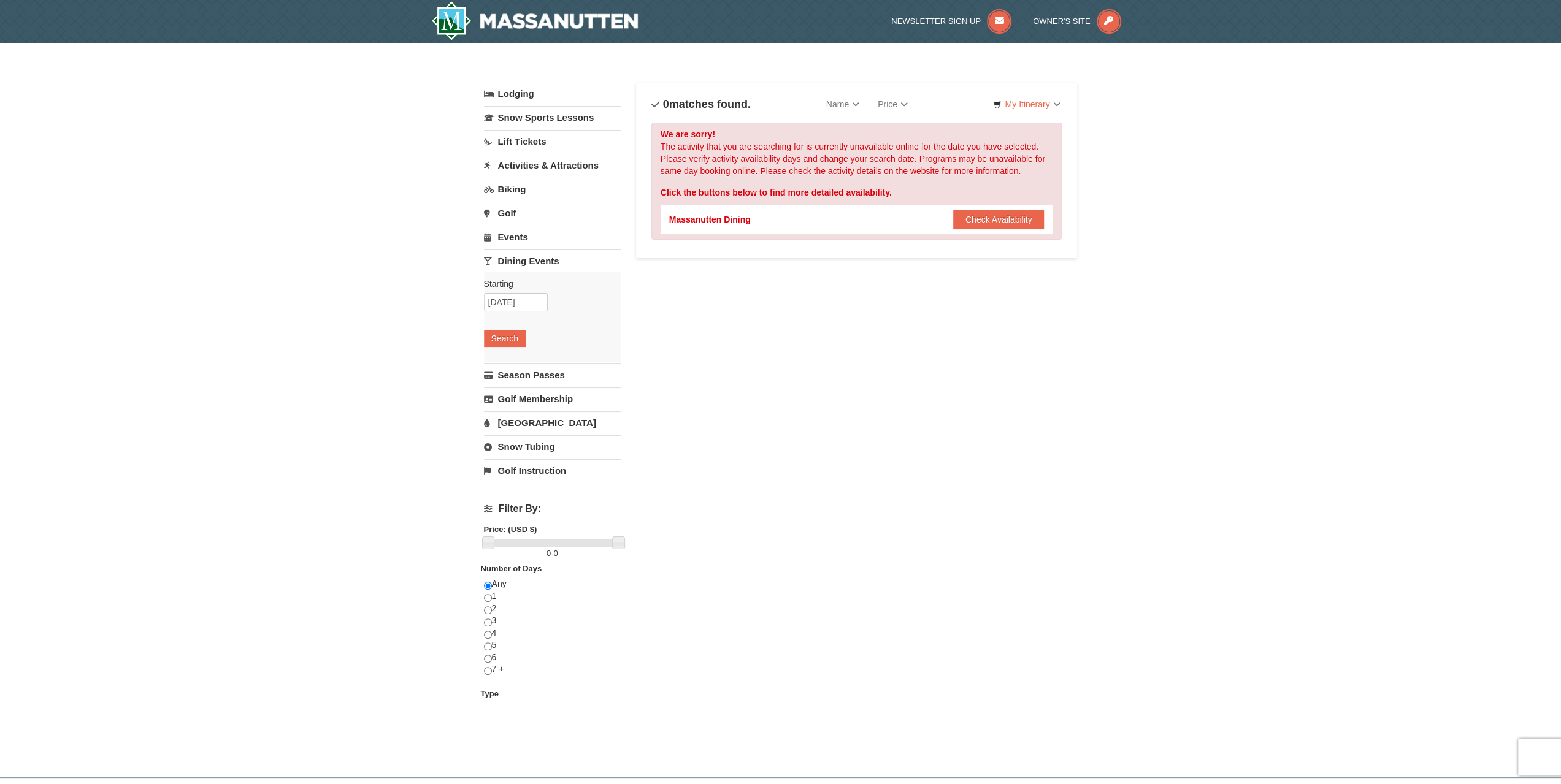
click at [522, 141] on link "Lift Tickets" at bounding box center [552, 141] width 137 height 22
click at [505, 91] on link "Lodging" at bounding box center [552, 94] width 137 height 22
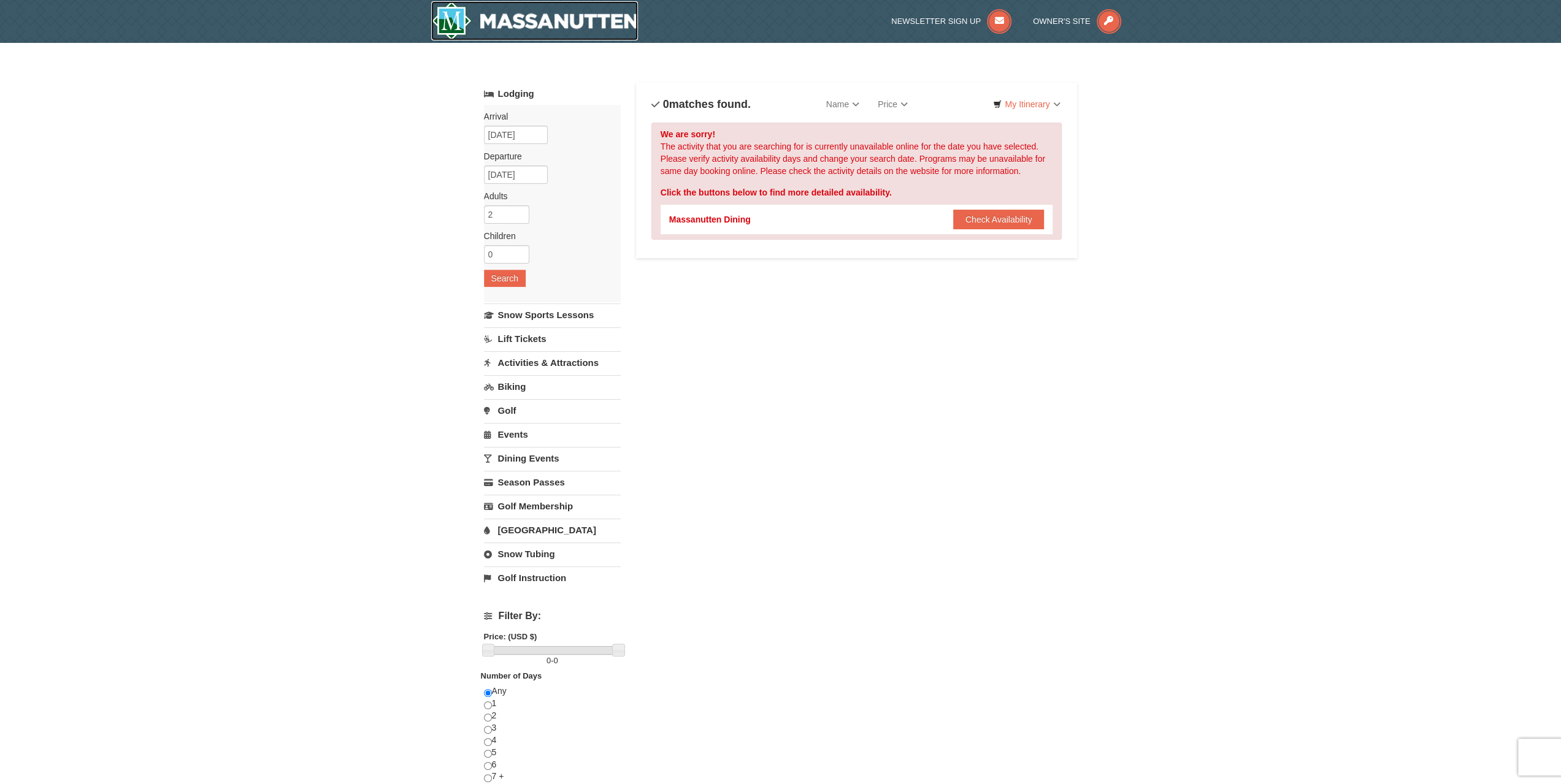
click at [561, 3] on img at bounding box center [535, 21] width 207 height 39
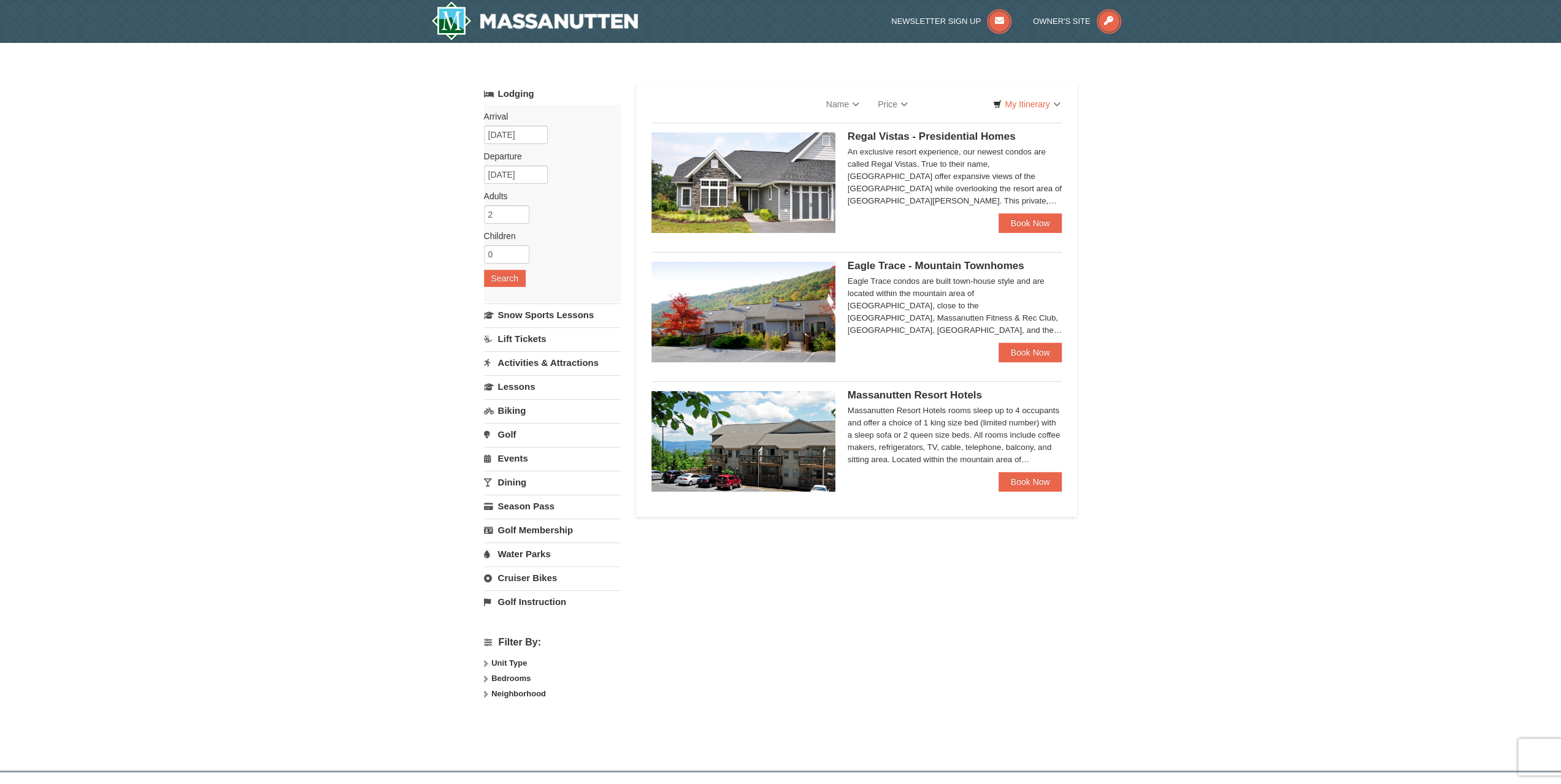
select select "10"
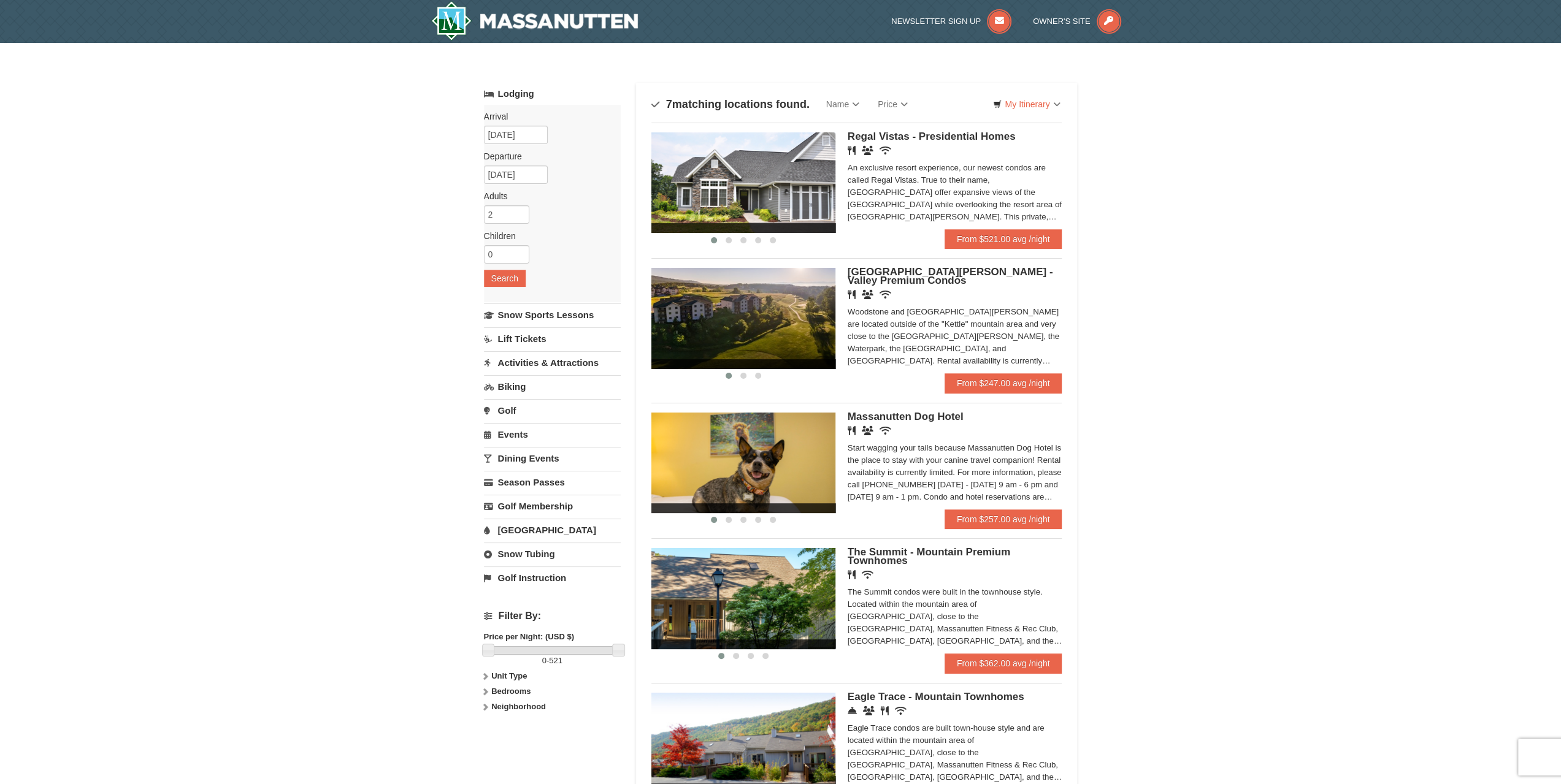
click at [503, 675] on strong "Unit Type" at bounding box center [509, 677] width 35 height 10
click at [502, 687] on strong "Bedrooms" at bounding box center [511, 692] width 39 height 10
click at [501, 687] on strong "Bedrooms" at bounding box center [511, 692] width 39 height 10
click at [1057, 381] on link "From $247.00 avg /night" at bounding box center [1003, 383] width 118 height 20
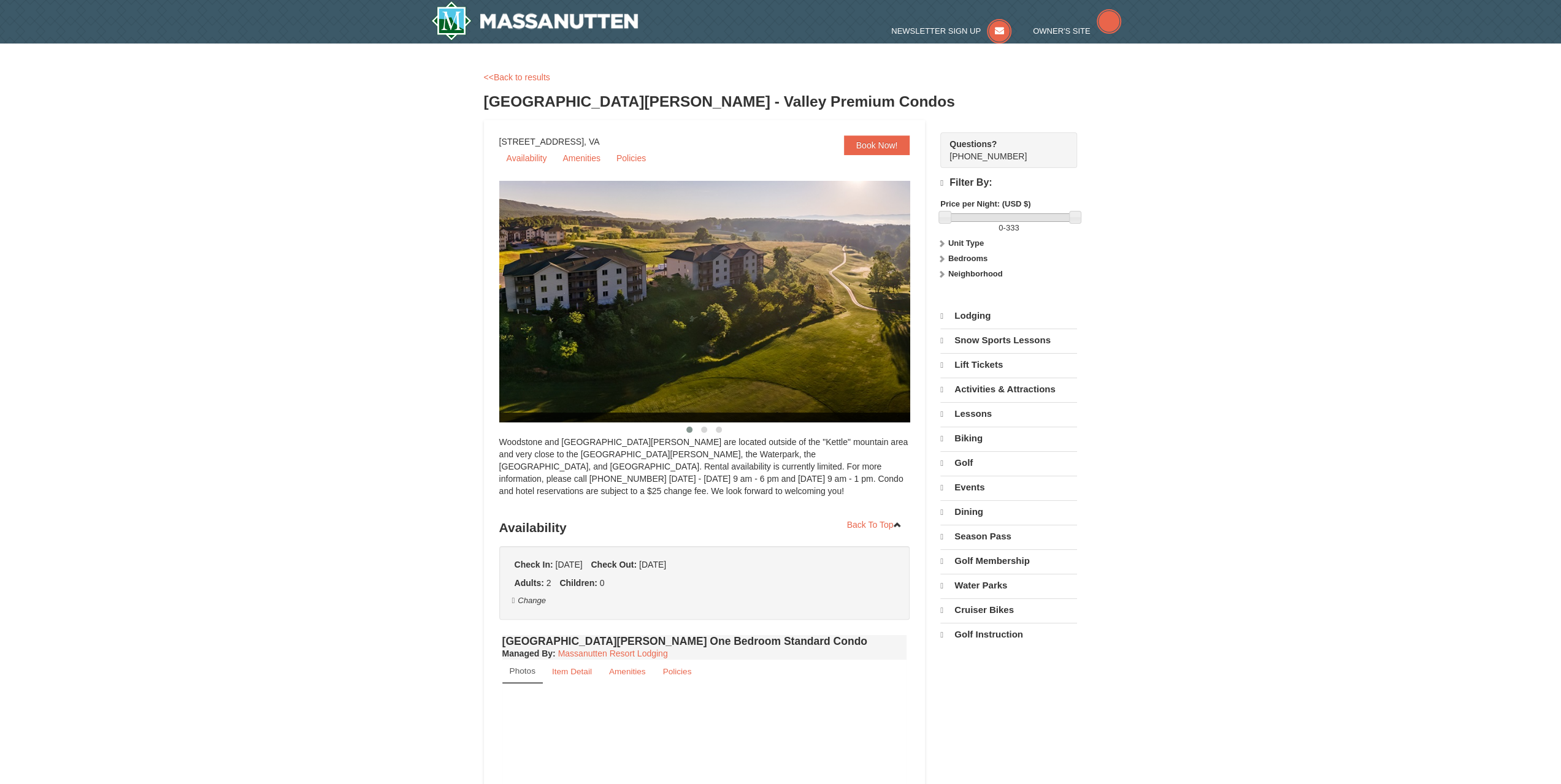
select select "10"
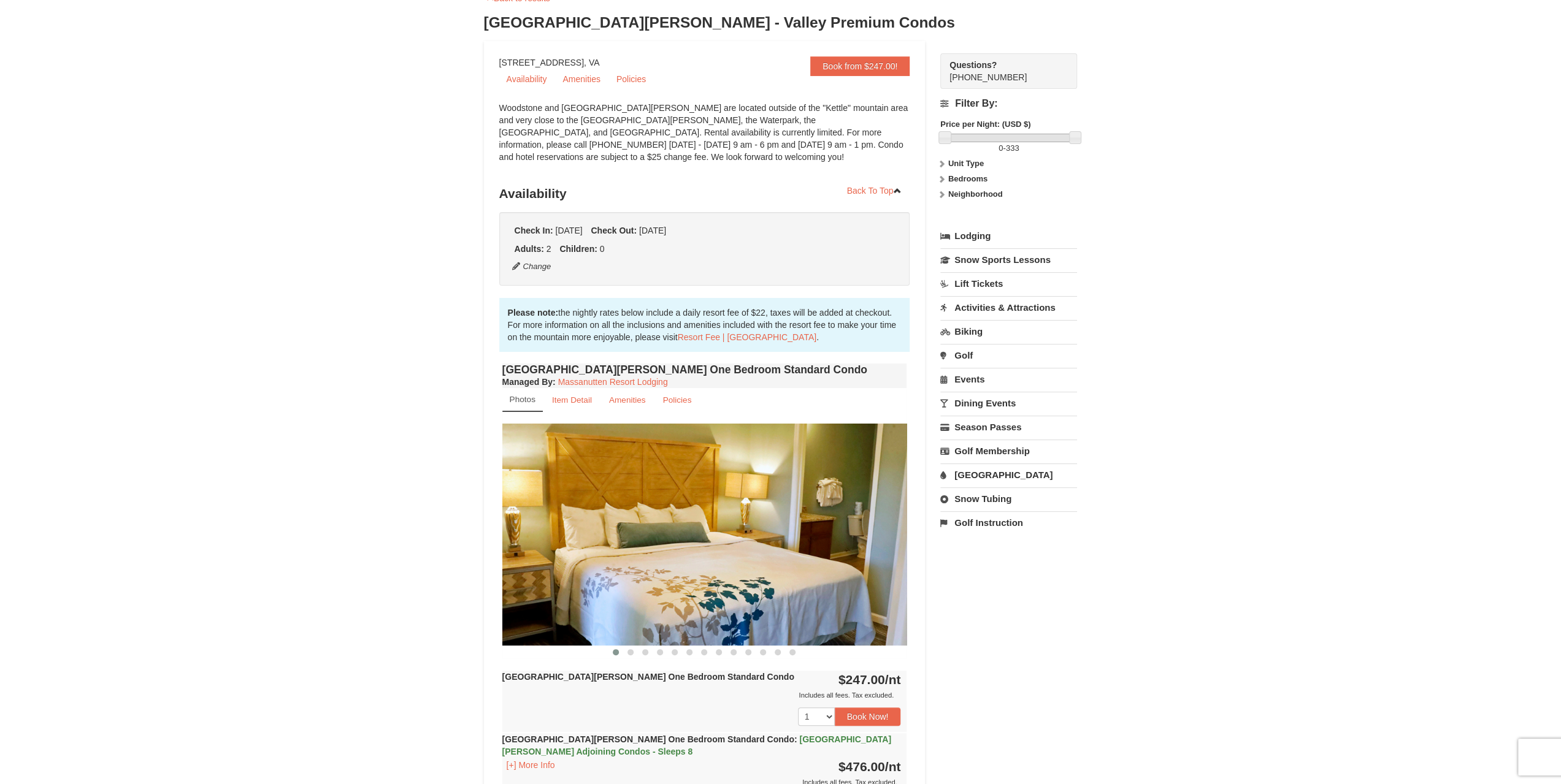
scroll to position [184, 0]
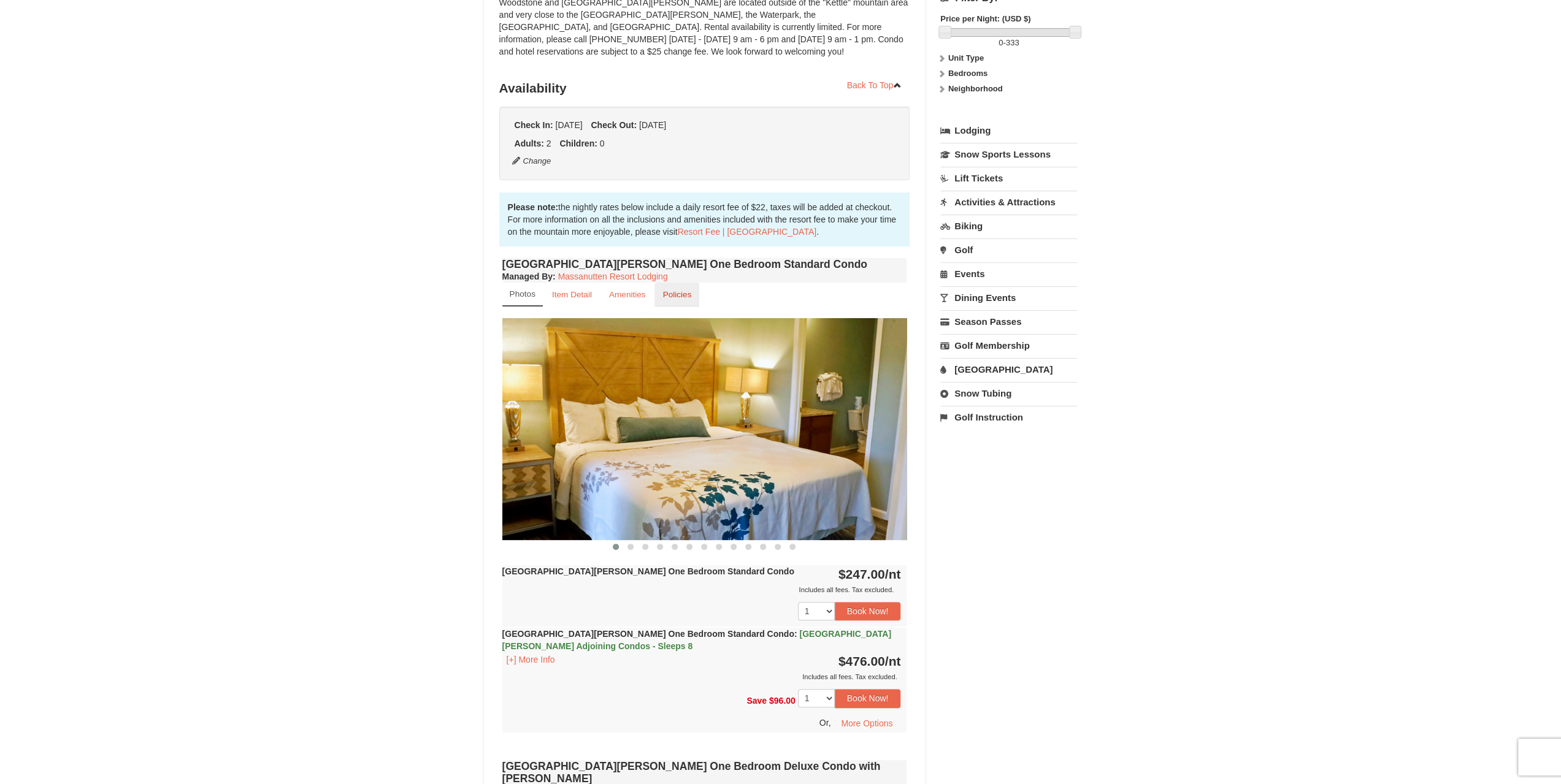
click at [675, 303] on link "Policies" at bounding box center [677, 294] width 45 height 24
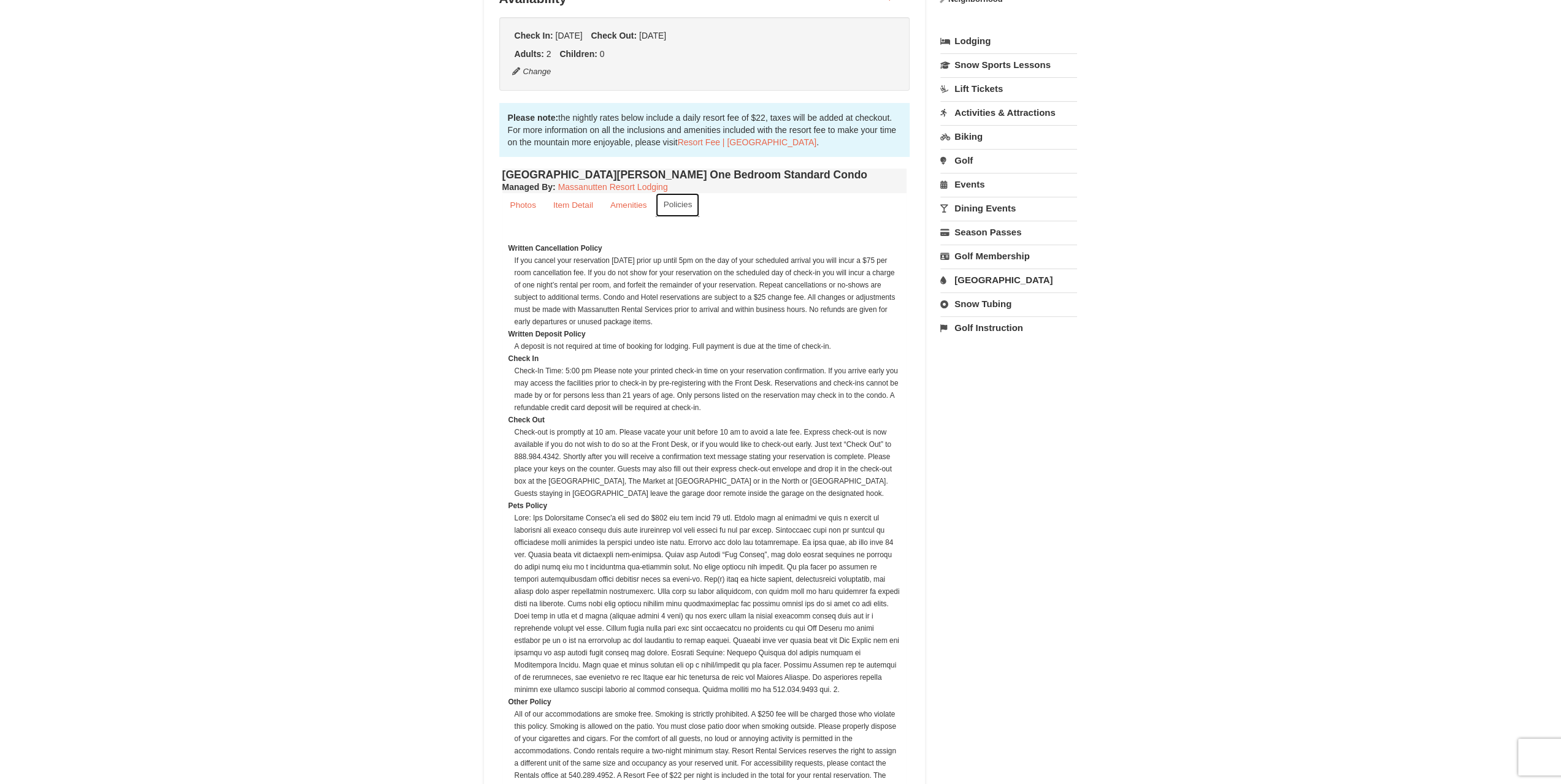
scroll to position [307, 0]
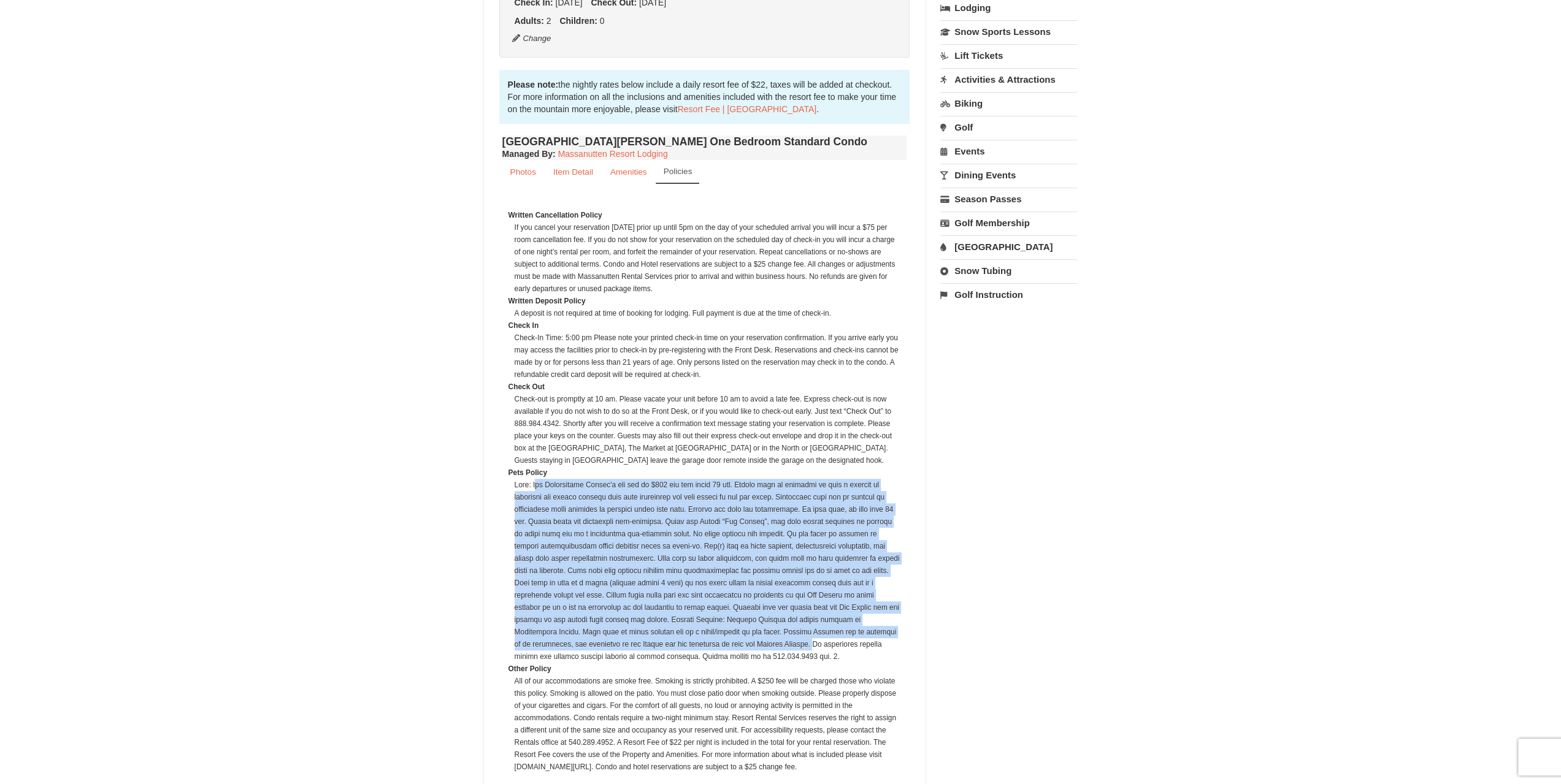
drag, startPoint x: 537, startPoint y: 481, endPoint x: 707, endPoint y: 645, distance: 236.2
click at [707, 645] on dd at bounding box center [708, 570] width 386 height 184
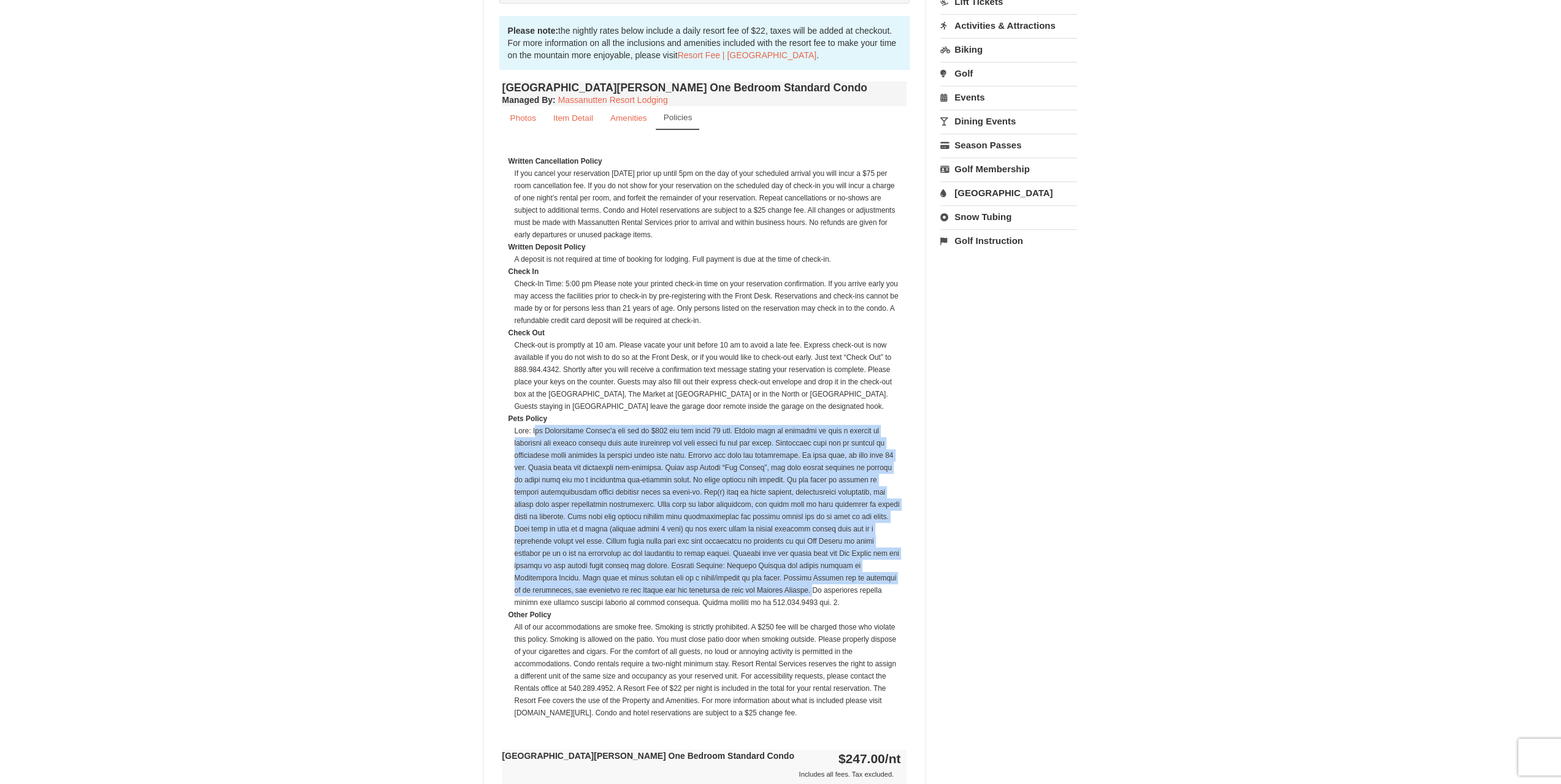
scroll to position [0, 0]
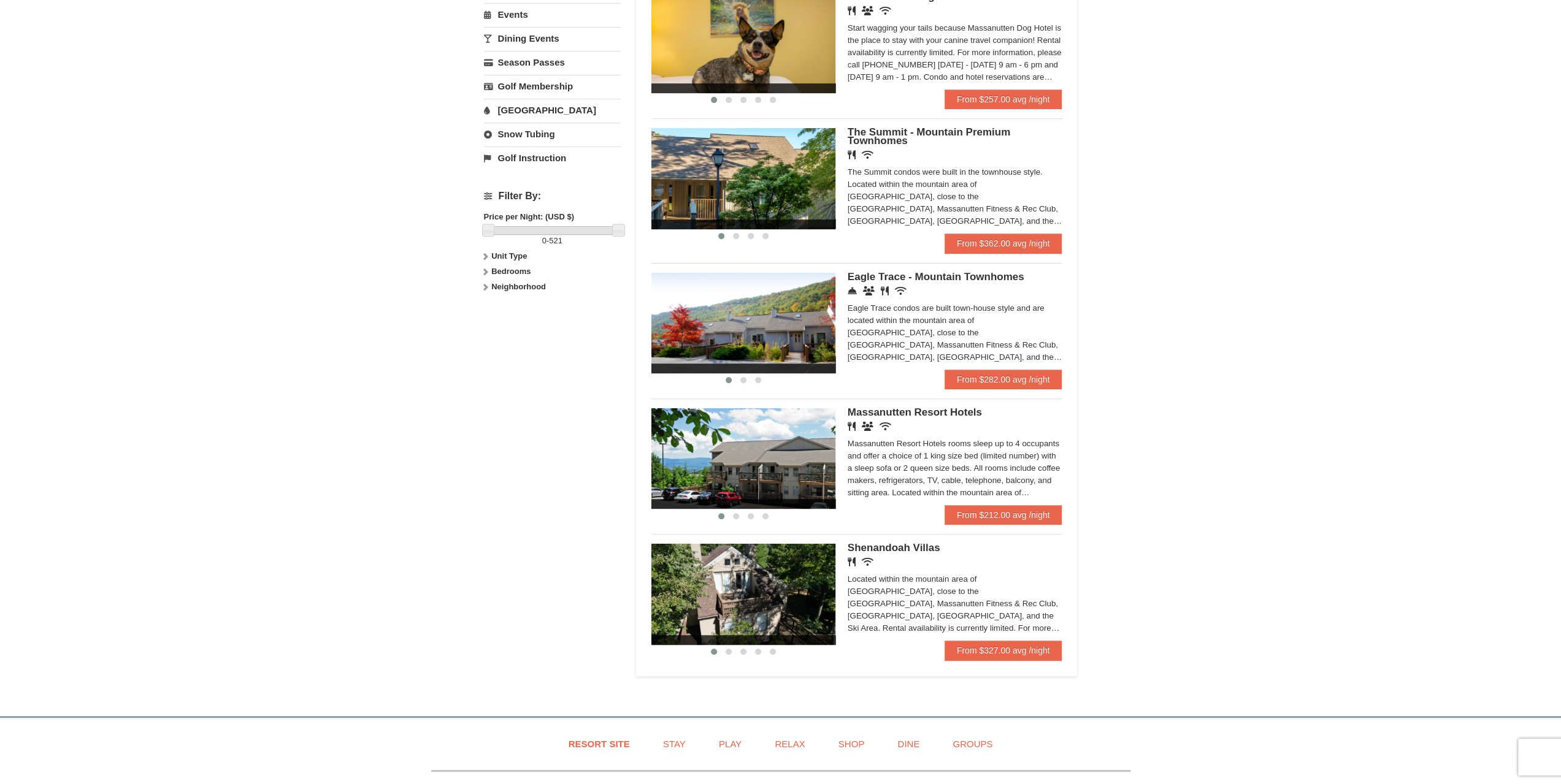
scroll to position [429, 0]
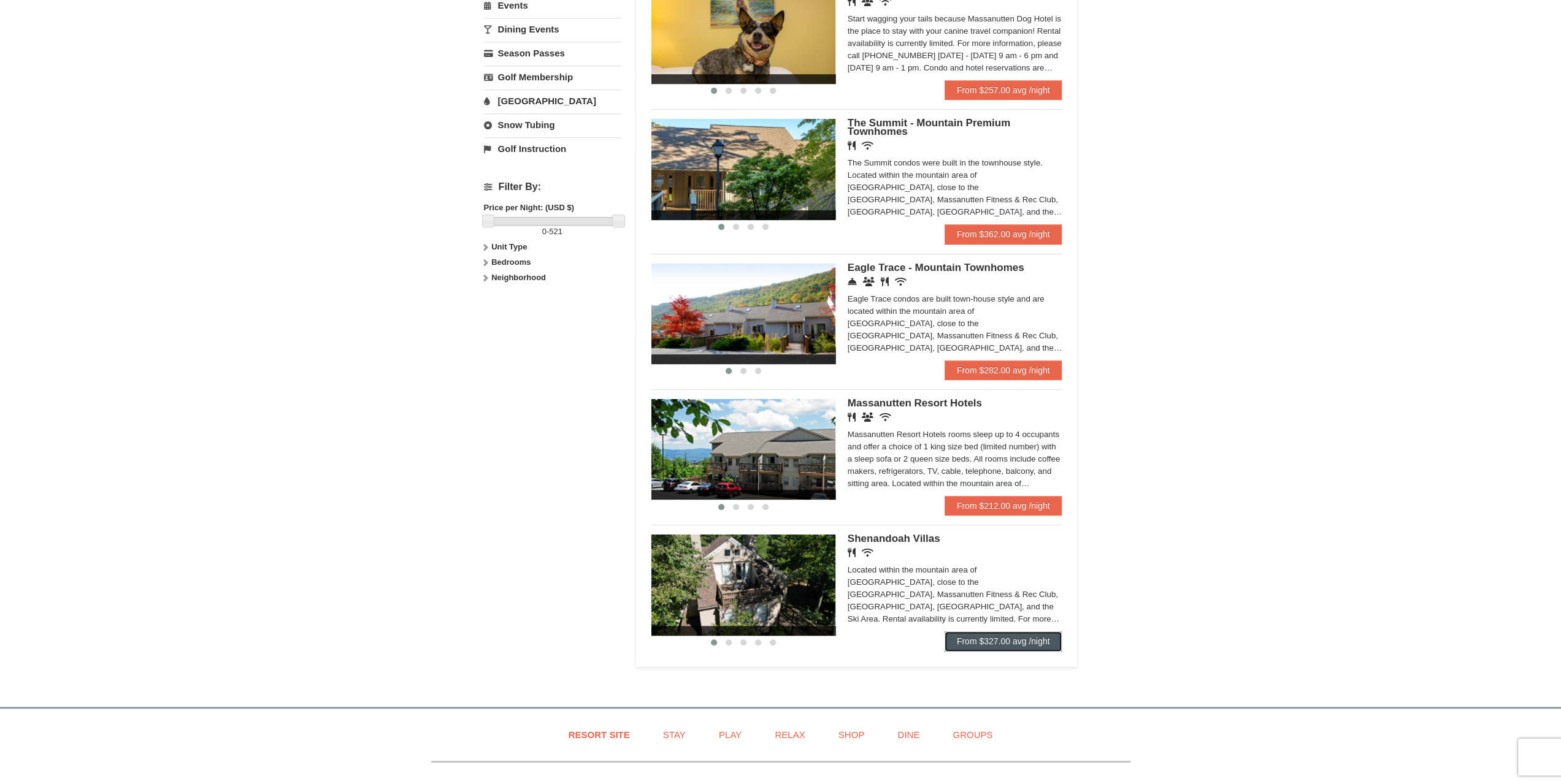
click at [1018, 647] on link "From $327.00 avg /night" at bounding box center [1003, 641] width 118 height 20
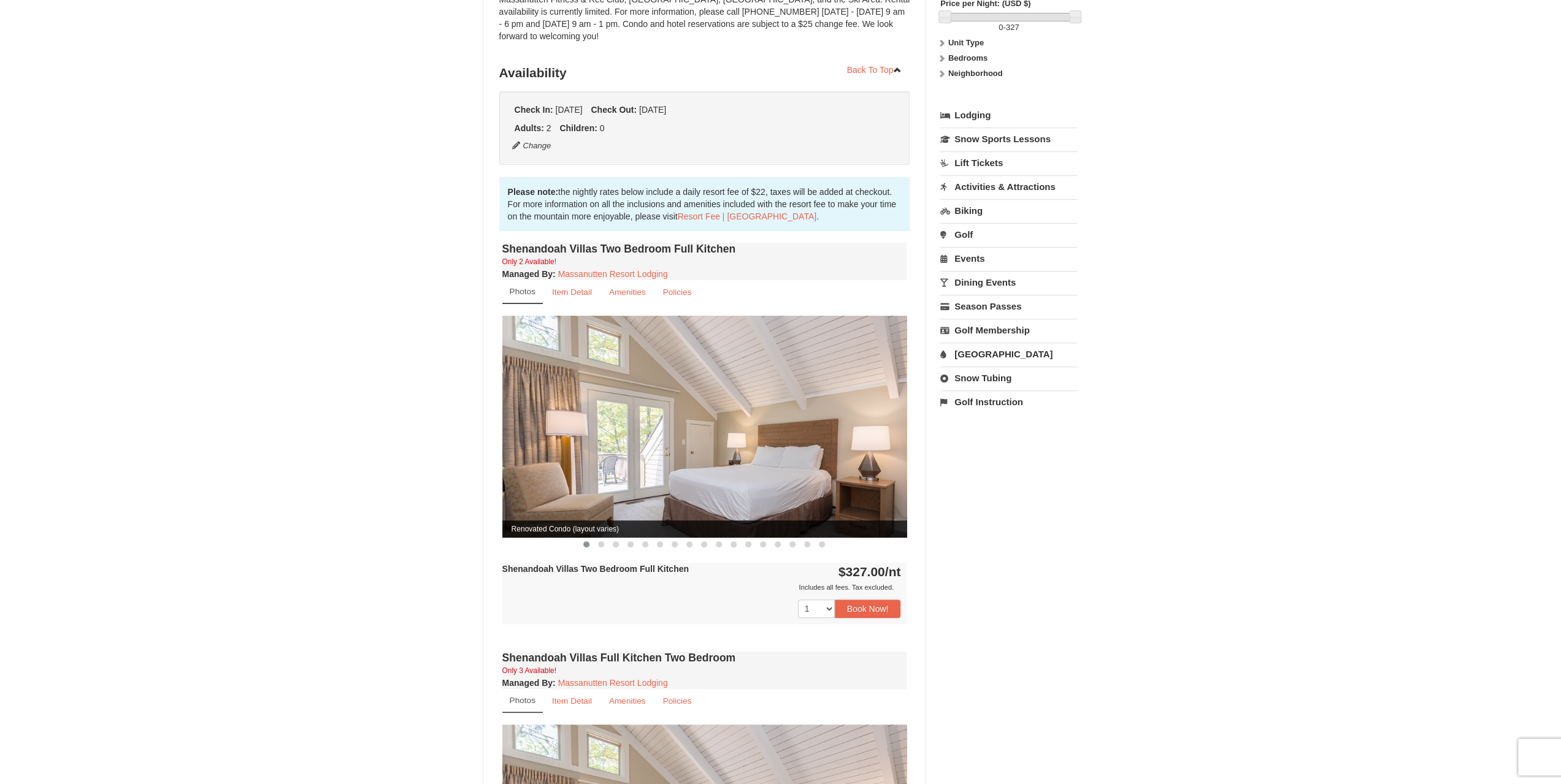
scroll to position [245, 0]
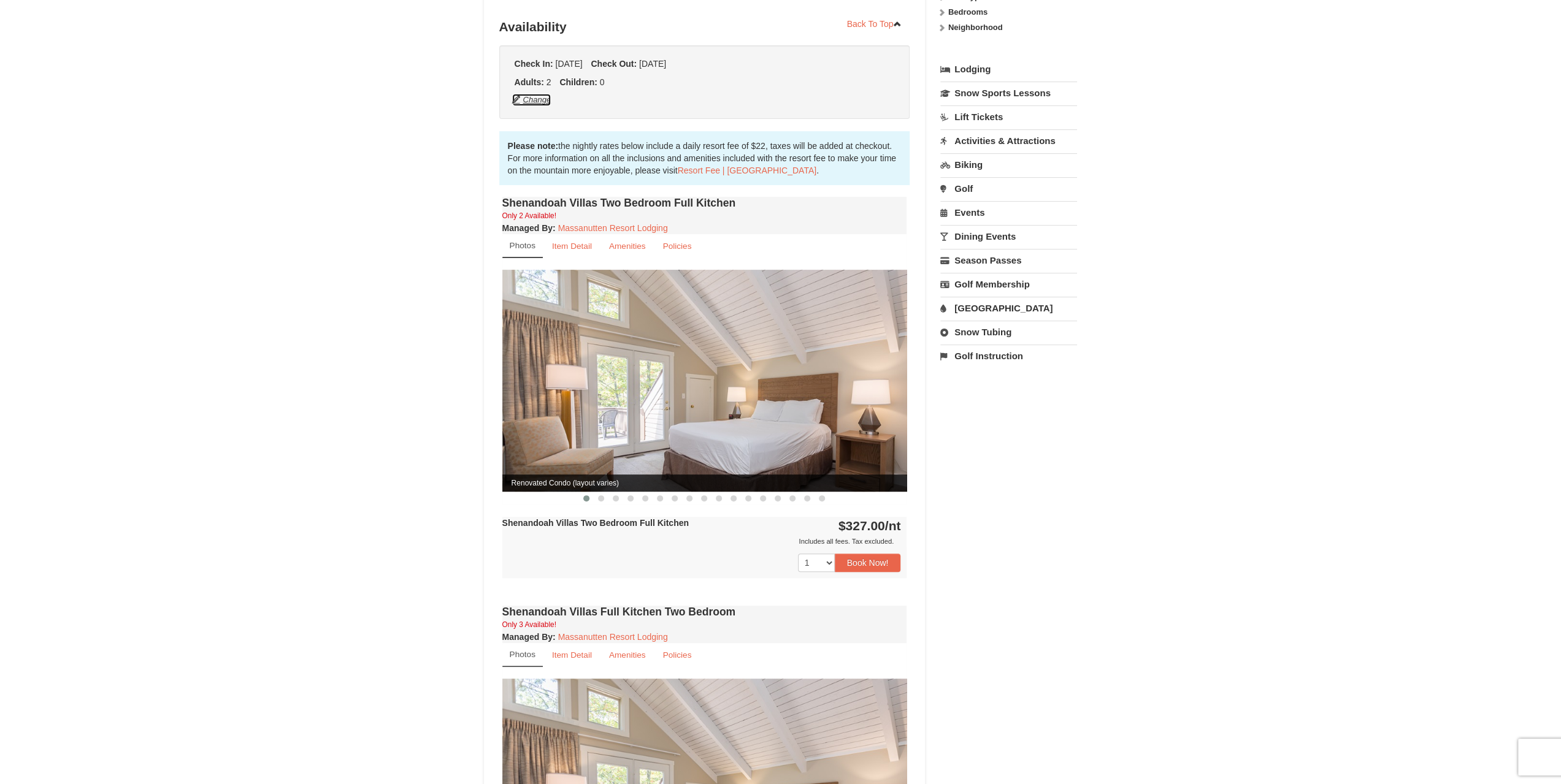
click at [535, 93] on button "Change" at bounding box center [532, 100] width 41 height 14
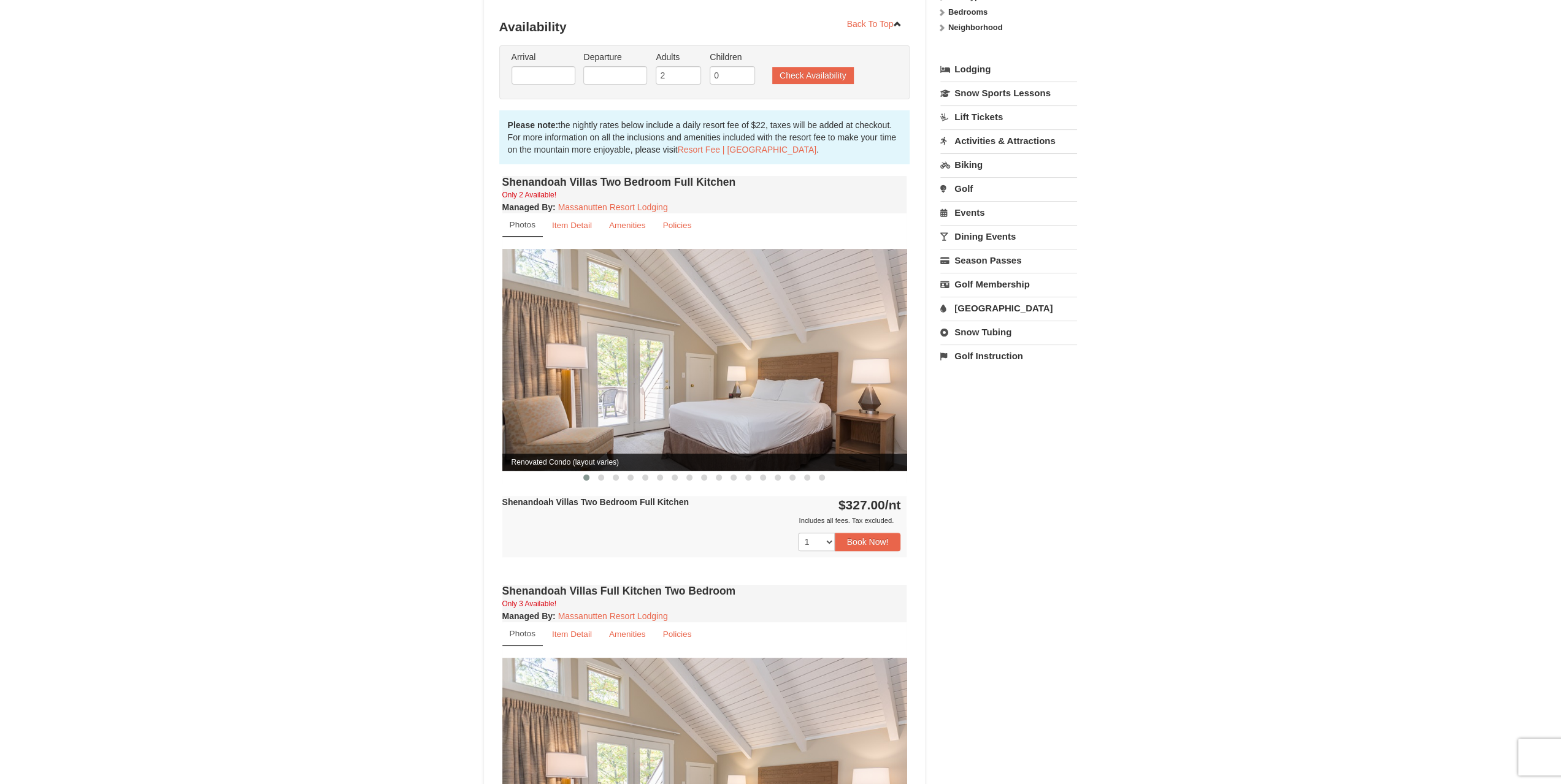
type input "[DATE]"
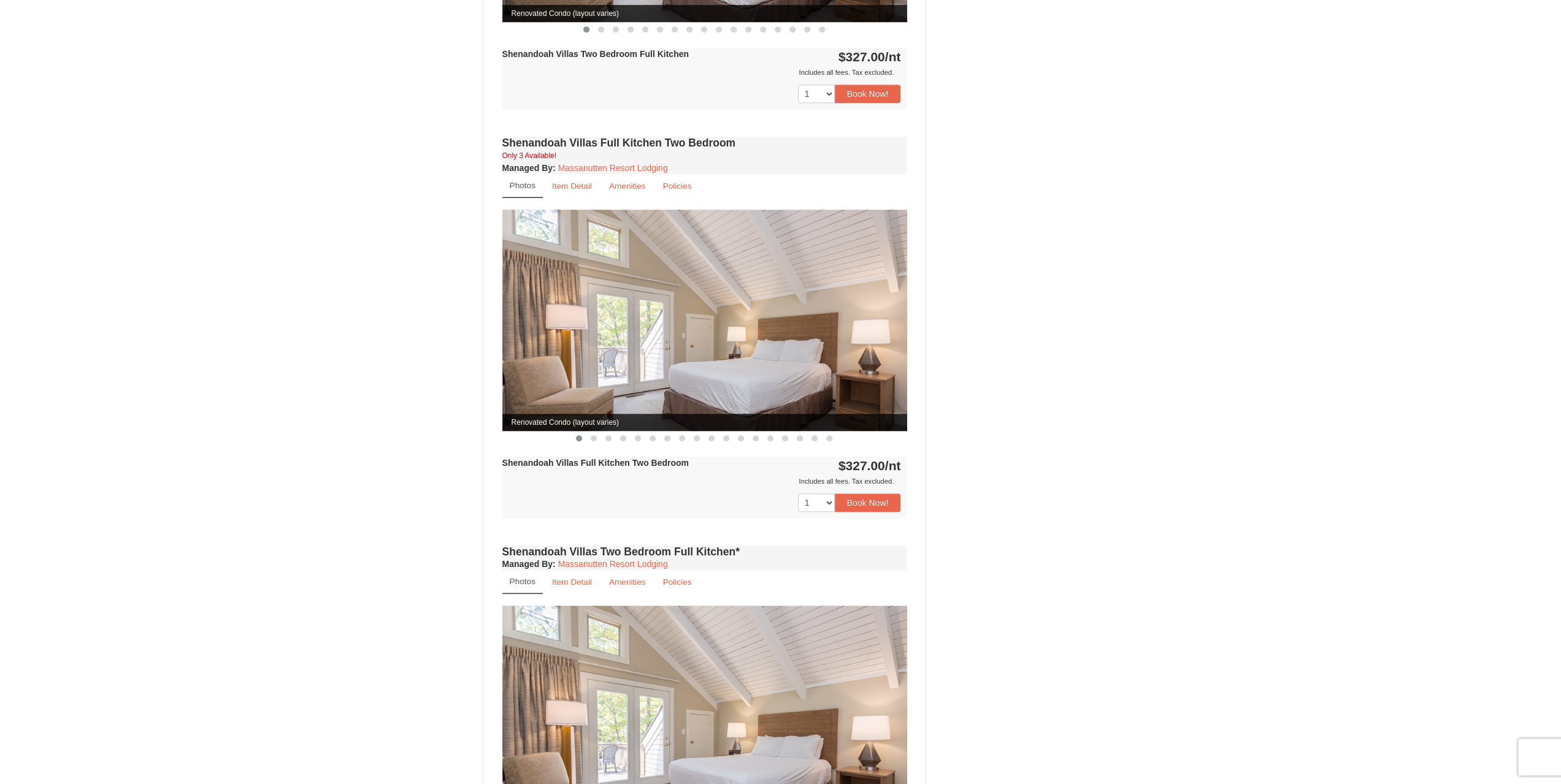
scroll to position [0, 0]
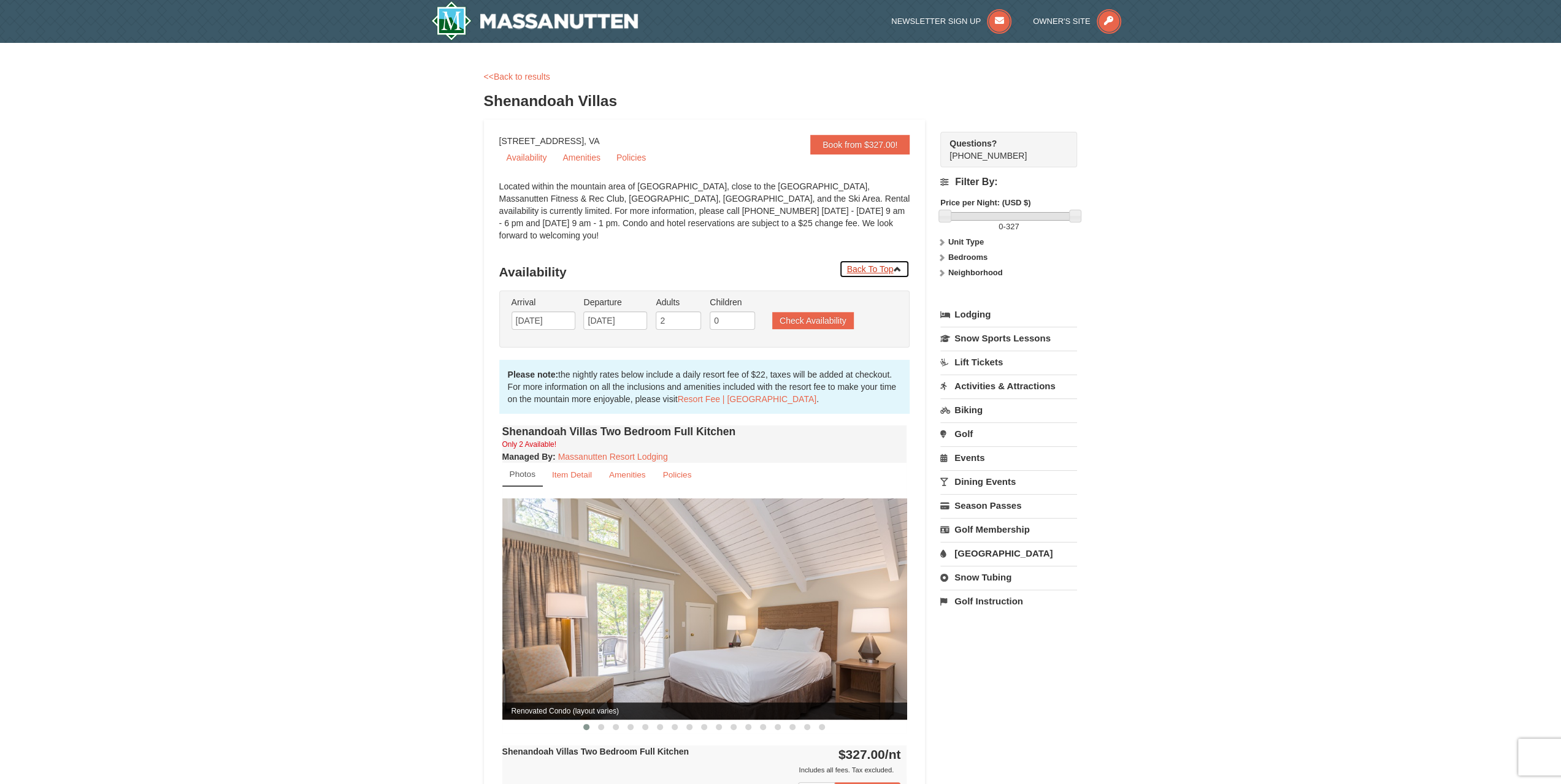
click at [895, 265] on icon at bounding box center [897, 269] width 9 height 9
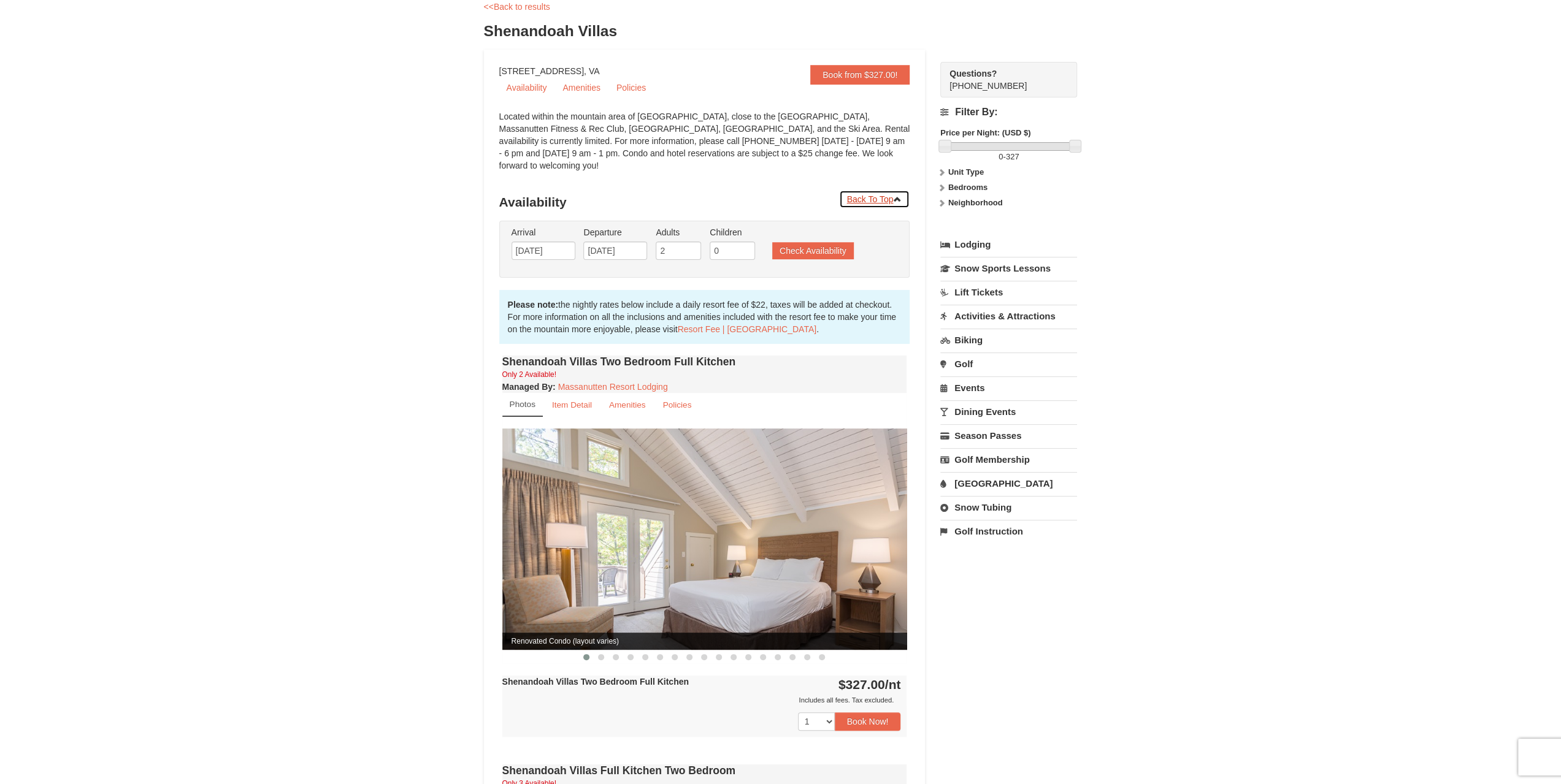
scroll to position [71, 0]
click at [599, 82] on link "Amenities" at bounding box center [581, 87] width 52 height 18
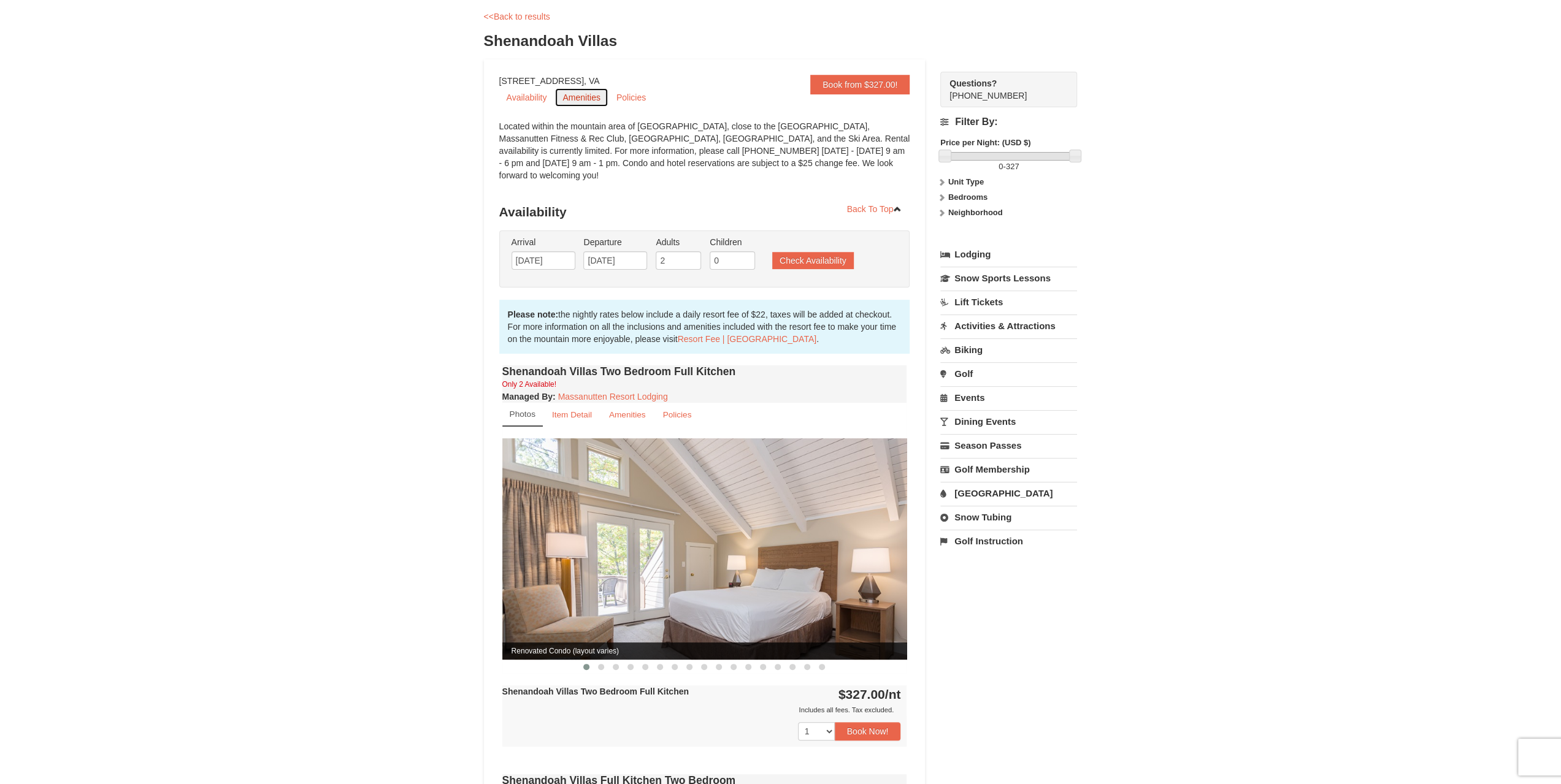
scroll to position [61, 0]
